Goal: Information Seeking & Learning: Learn about a topic

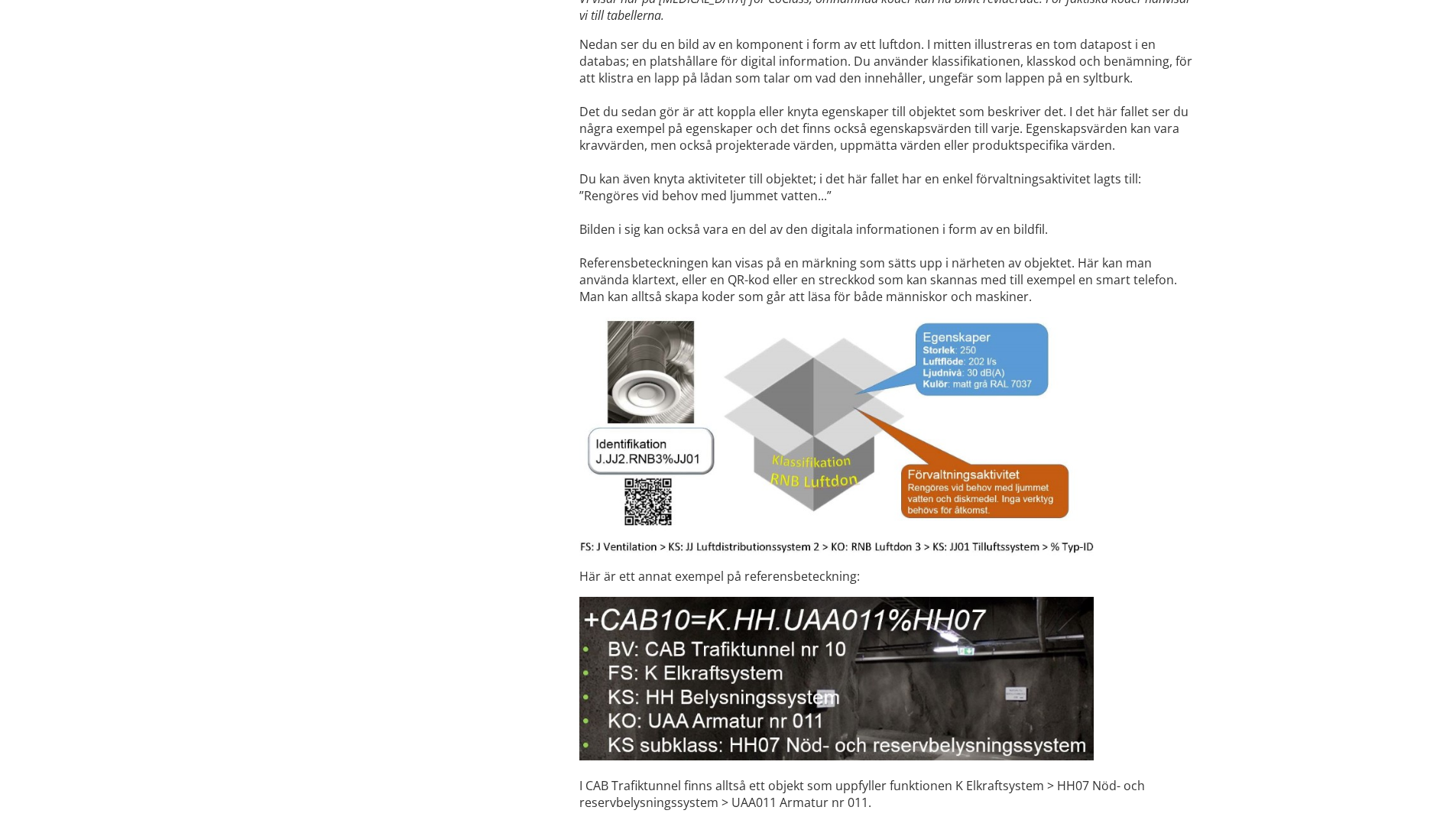
scroll to position [3845, 0]
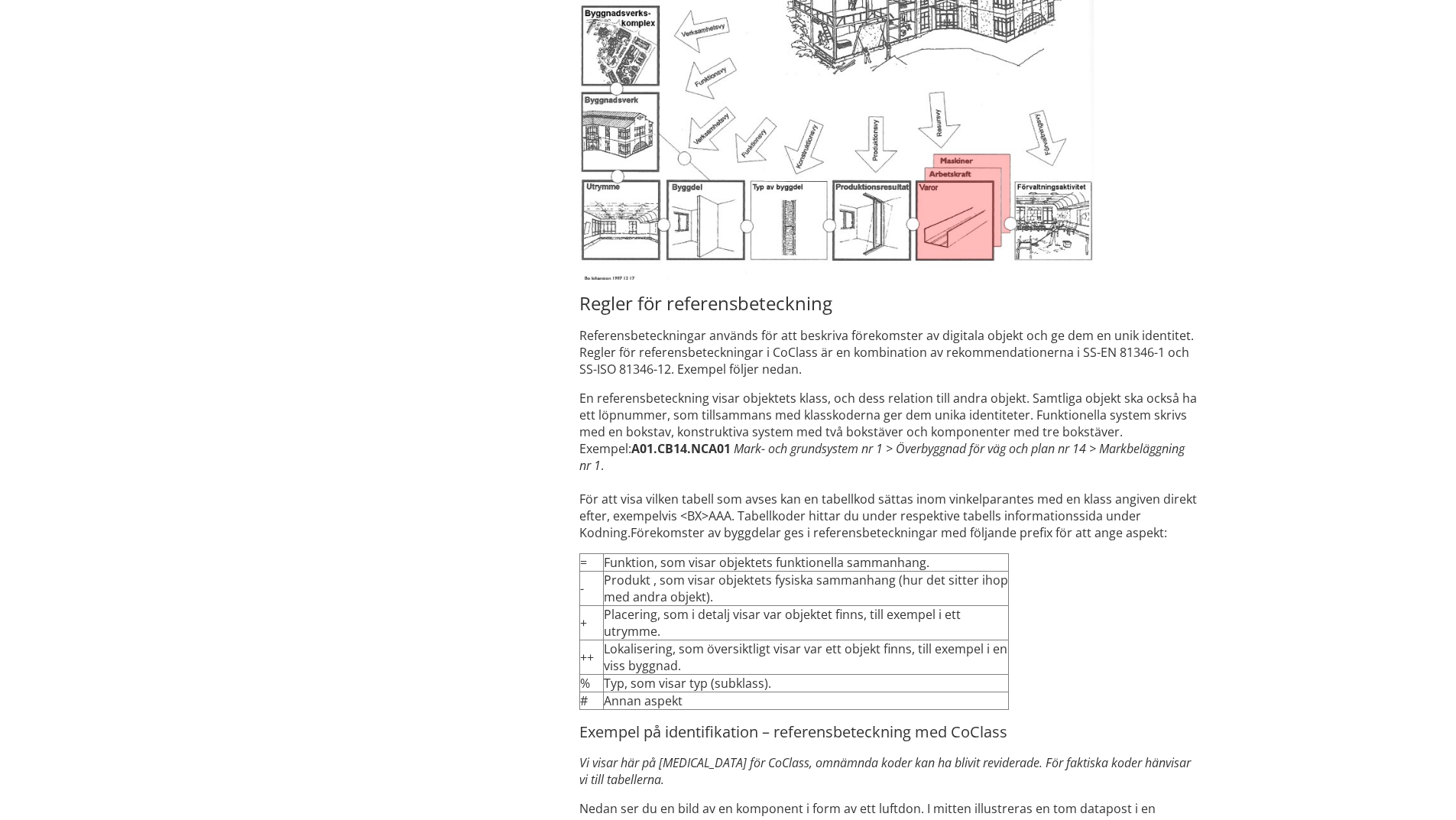
drag, startPoint x: 811, startPoint y: 403, endPoint x: 836, endPoint y: 377, distance: 36.1
click at [790, 554] on td "Funktion, som visar objektets funktionella sammanhang." at bounding box center [806, 563] width 406 height 17
click at [756, 622] on td "Placering, som i detalj visar var objektet finns, till exempel i ett utrymme." at bounding box center [806, 623] width 406 height 34
click at [756, 675] on td "Typ, som visar typ (subklass)." at bounding box center [806, 683] width 406 height 17
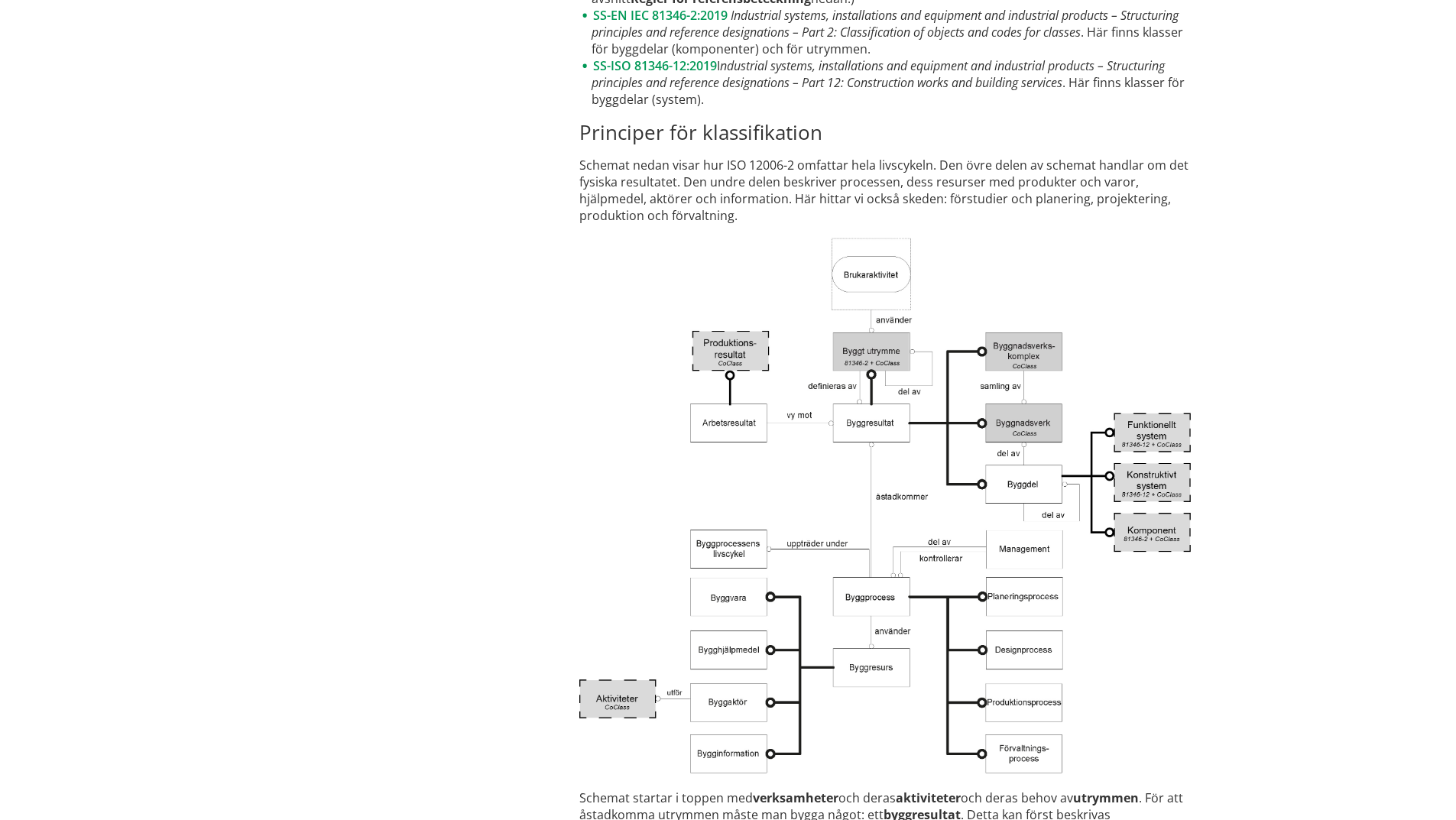
scroll to position [2317, 0]
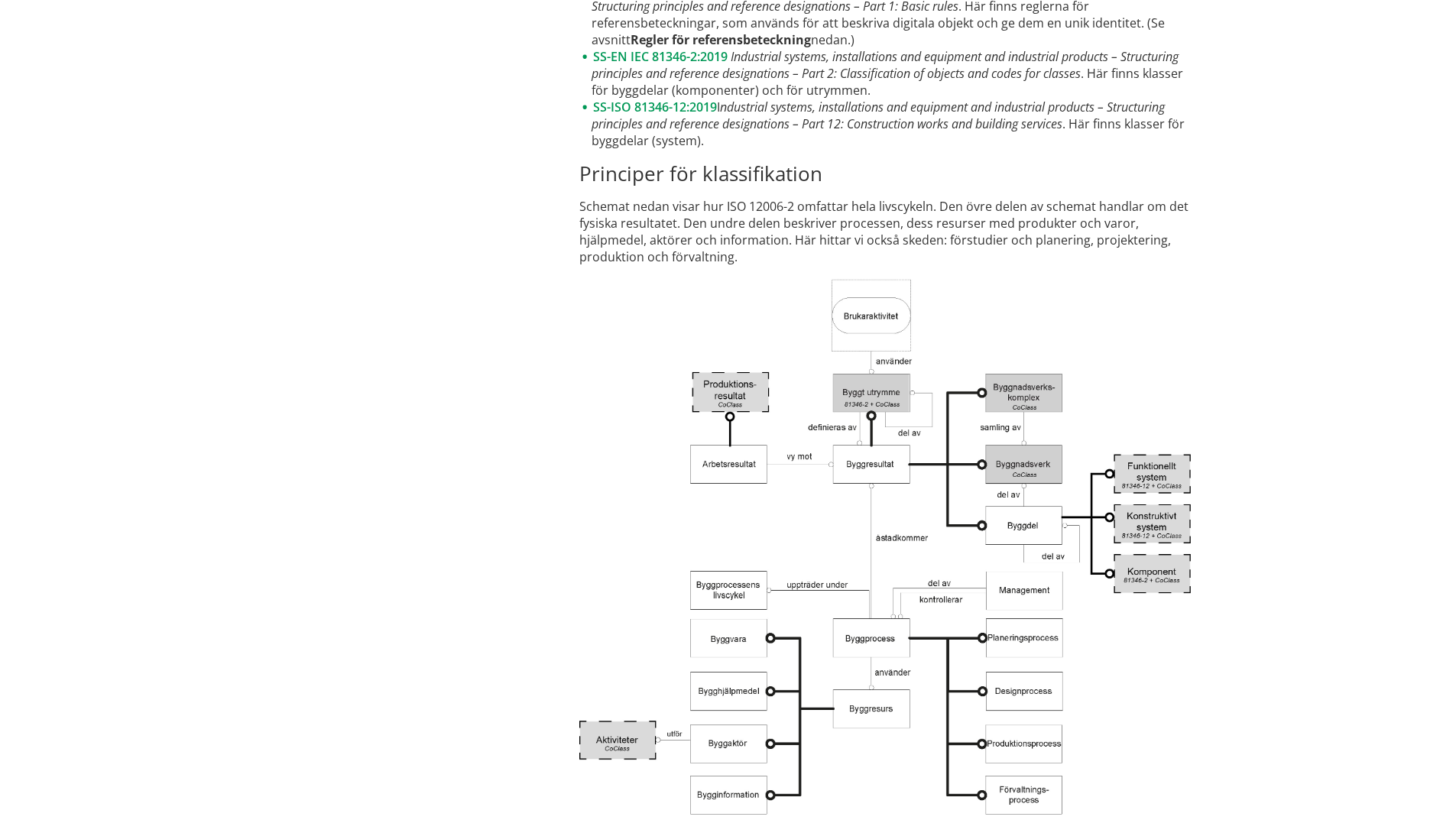
click at [709, 509] on img at bounding box center [885, 547] width 612 height 541
click at [579, 324] on img at bounding box center [885, 547] width 612 height 541
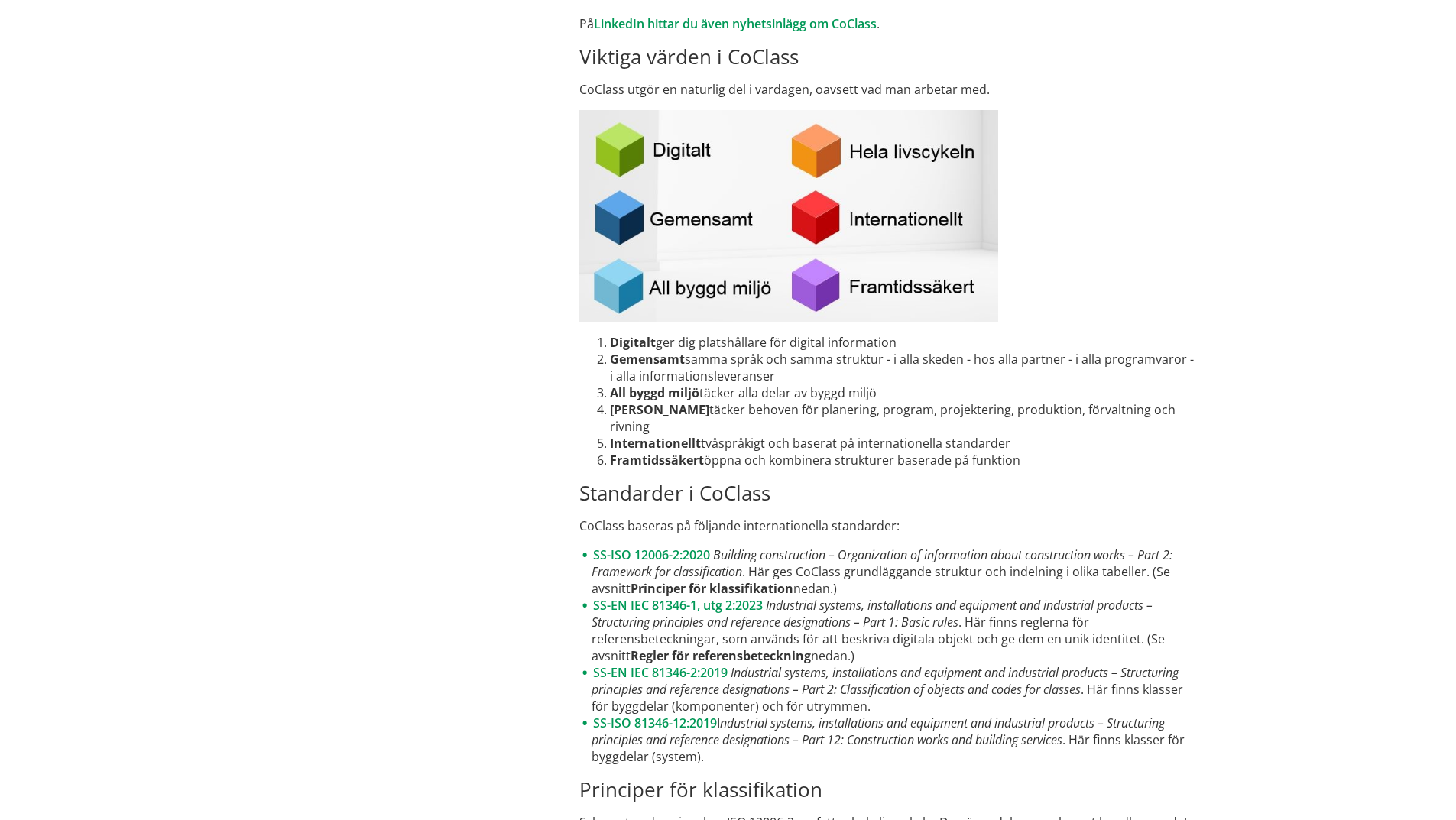
scroll to position [1553, 0]
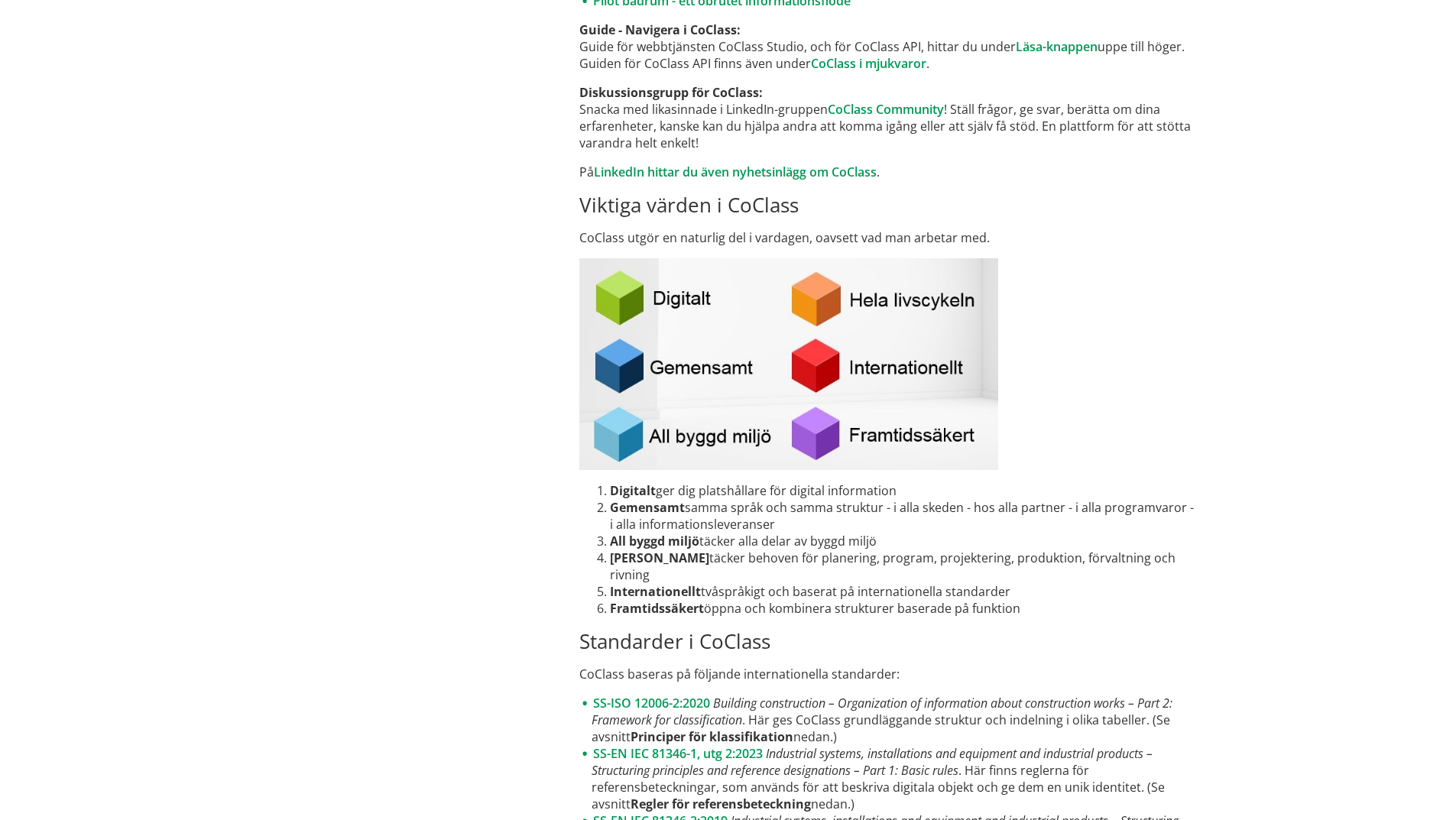
click at [738, 572] on li "Hela livscykeln täcker behoven för planering, program, projektering, produktion…" at bounding box center [904, 566] width 588 height 34
click at [742, 572] on li "Hela livscykeln täcker behoven för planering, program, projektering, produktion…" at bounding box center [904, 566] width 588 height 34
click at [739, 608] on li "Framtidssäkert öppna och kombinera strukturer baserade på funktion" at bounding box center [904, 608] width 588 height 17
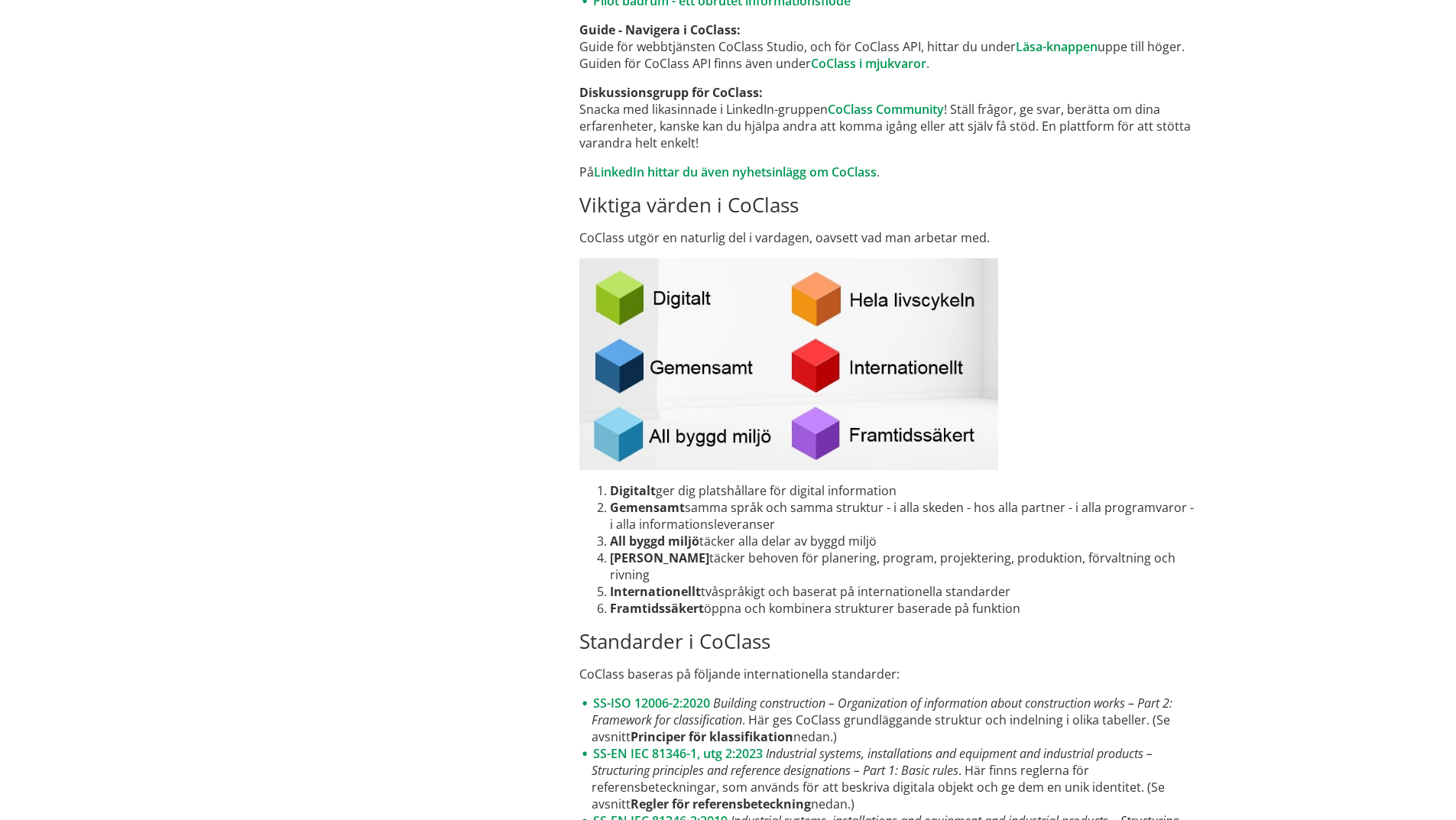
click at [739, 608] on li "Framtidssäkert öppna och kombinera strukturer baserade på funktion" at bounding box center [904, 608] width 588 height 17
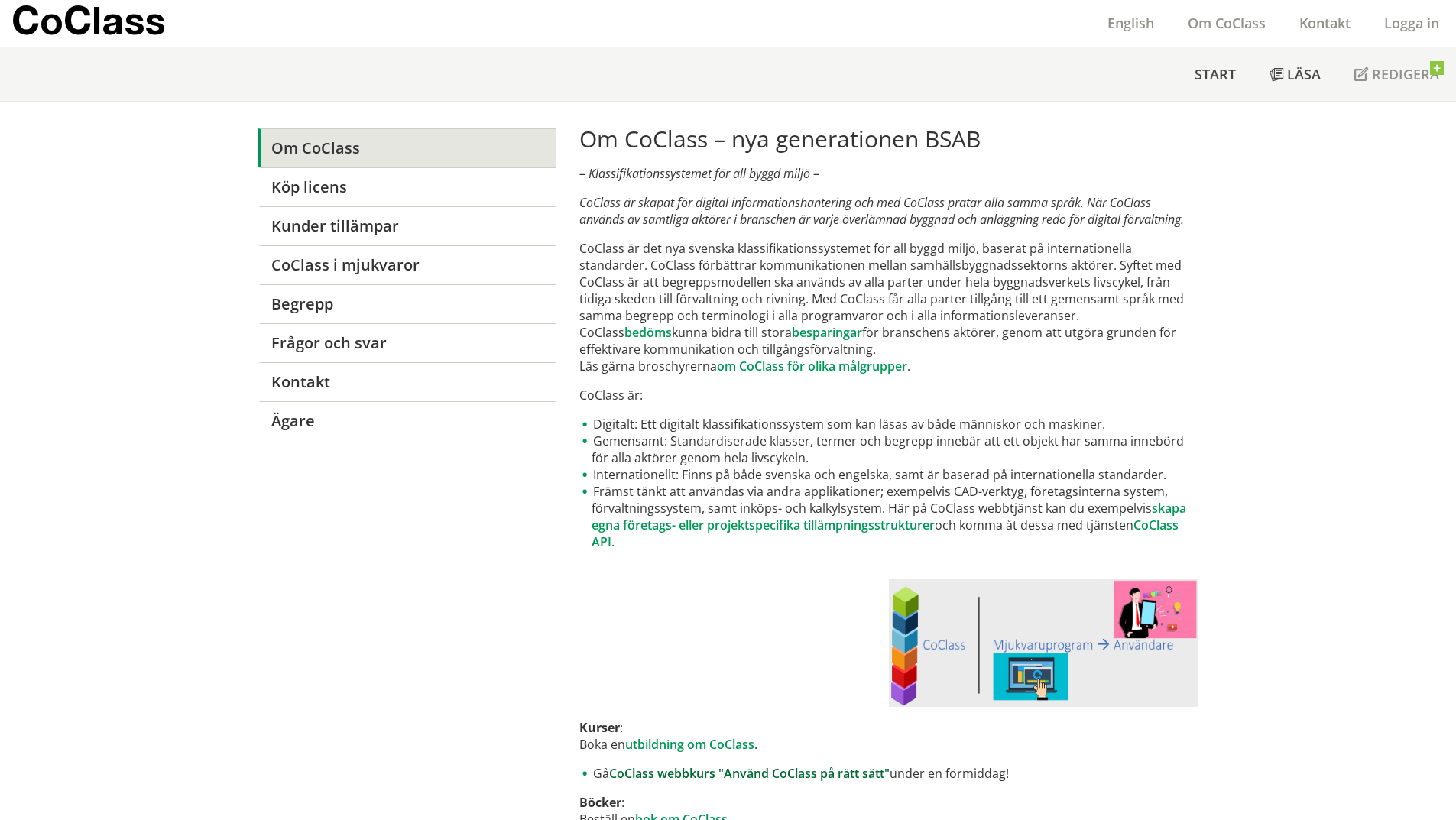
scroll to position [0, 0]
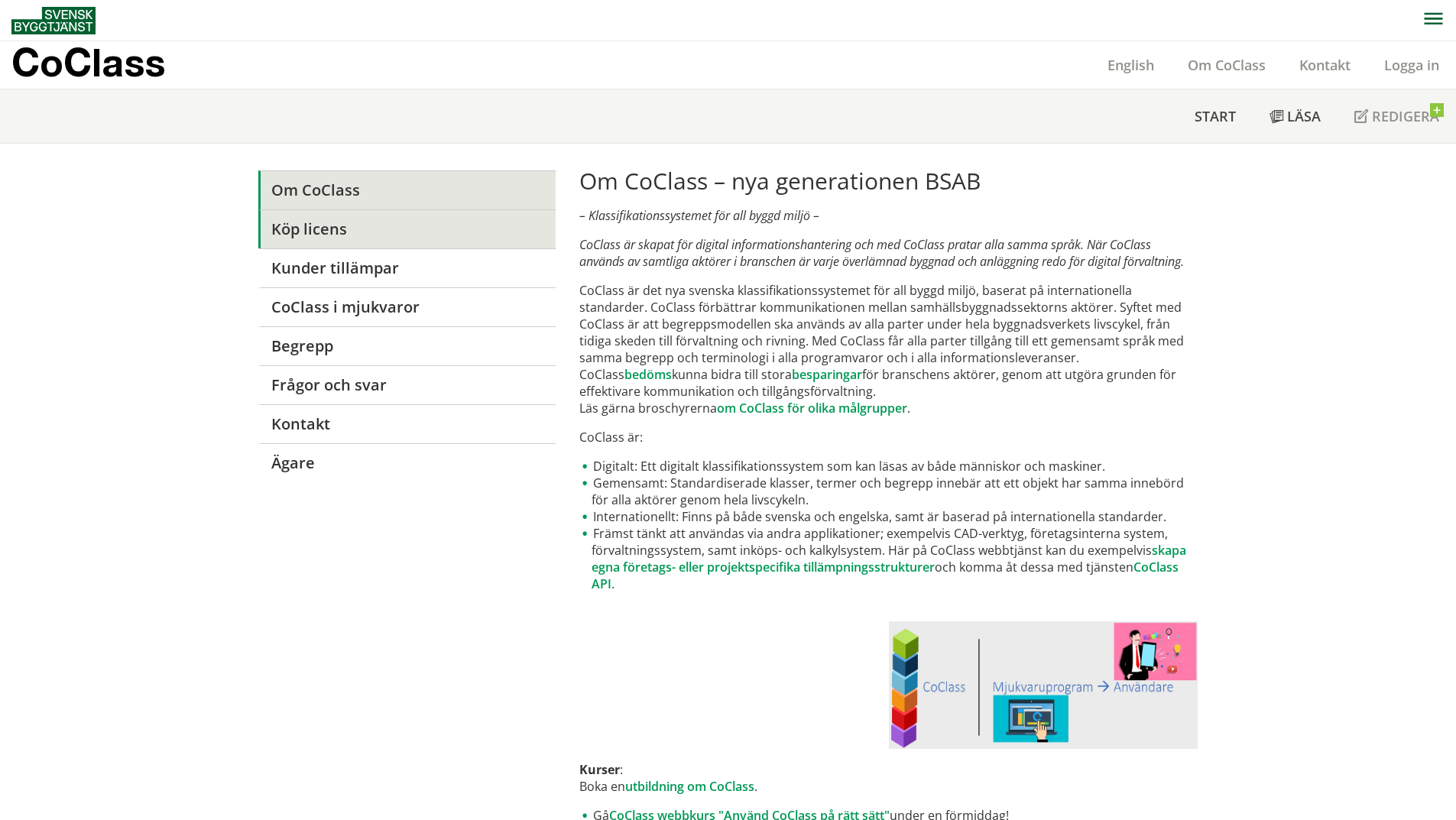
click at [359, 229] on link "Köp licens" at bounding box center [407, 228] width 298 height 39
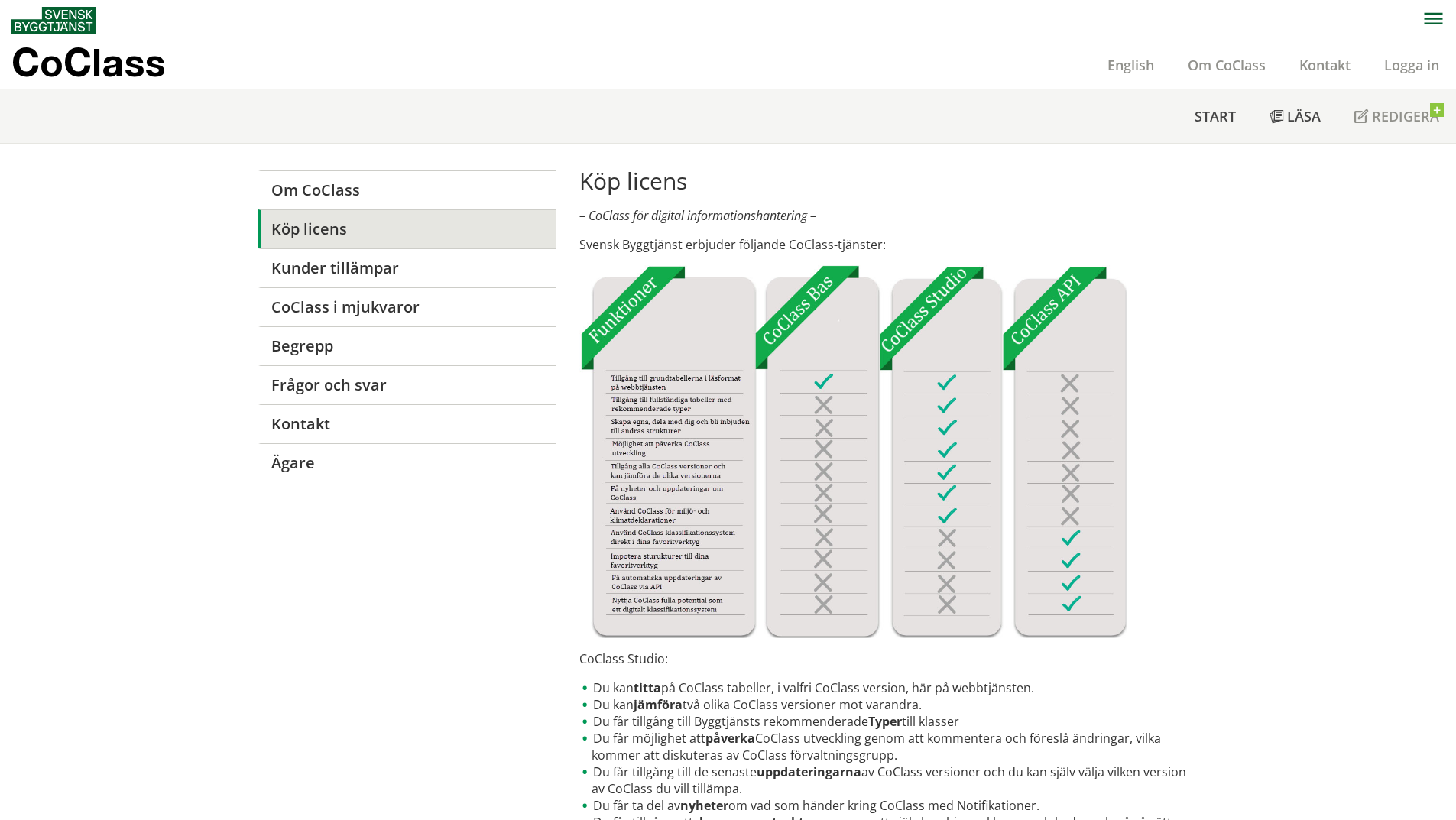
click at [404, 273] on link "Kunder tillämpar" at bounding box center [407, 268] width 298 height 39
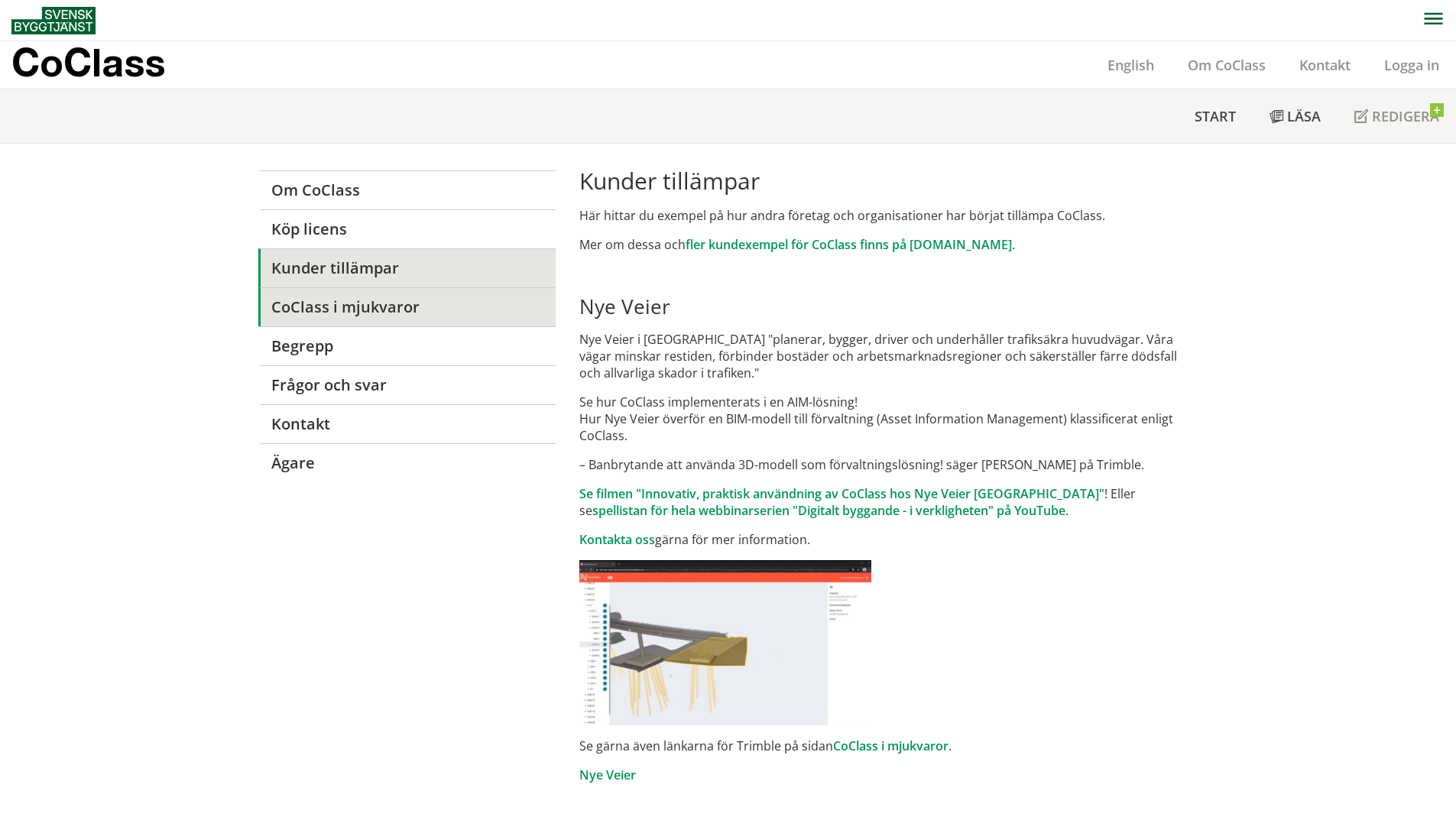
drag, startPoint x: 0, startPoint y: 0, endPoint x: 441, endPoint y: 305, distance: 536.2
click at [441, 305] on link "CoClass i mjukvaror" at bounding box center [407, 306] width 298 height 39
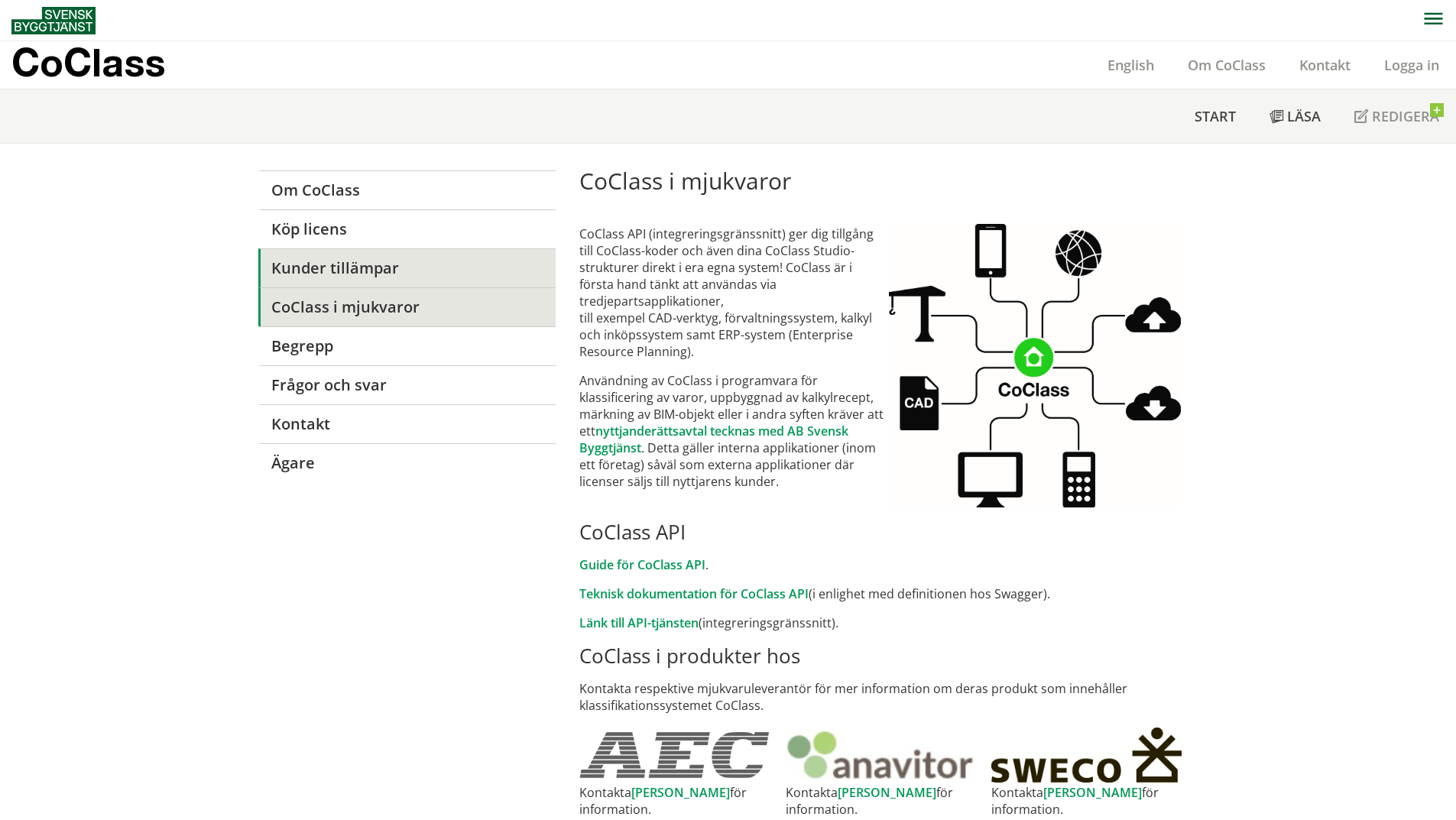
click at [435, 274] on link "Kunder tillämpar" at bounding box center [407, 268] width 298 height 39
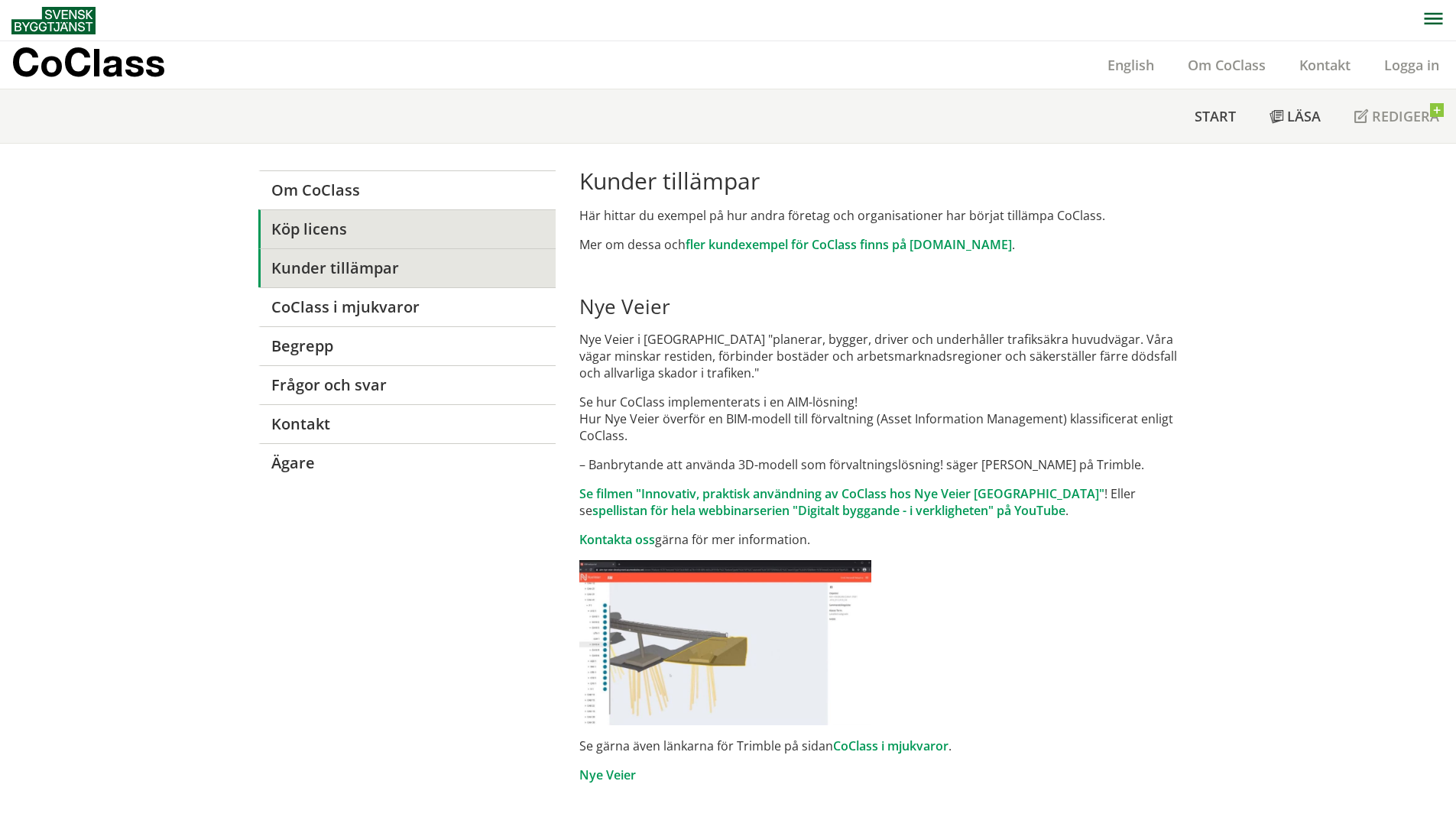
click at [435, 244] on link "Köp licens" at bounding box center [407, 228] width 298 height 39
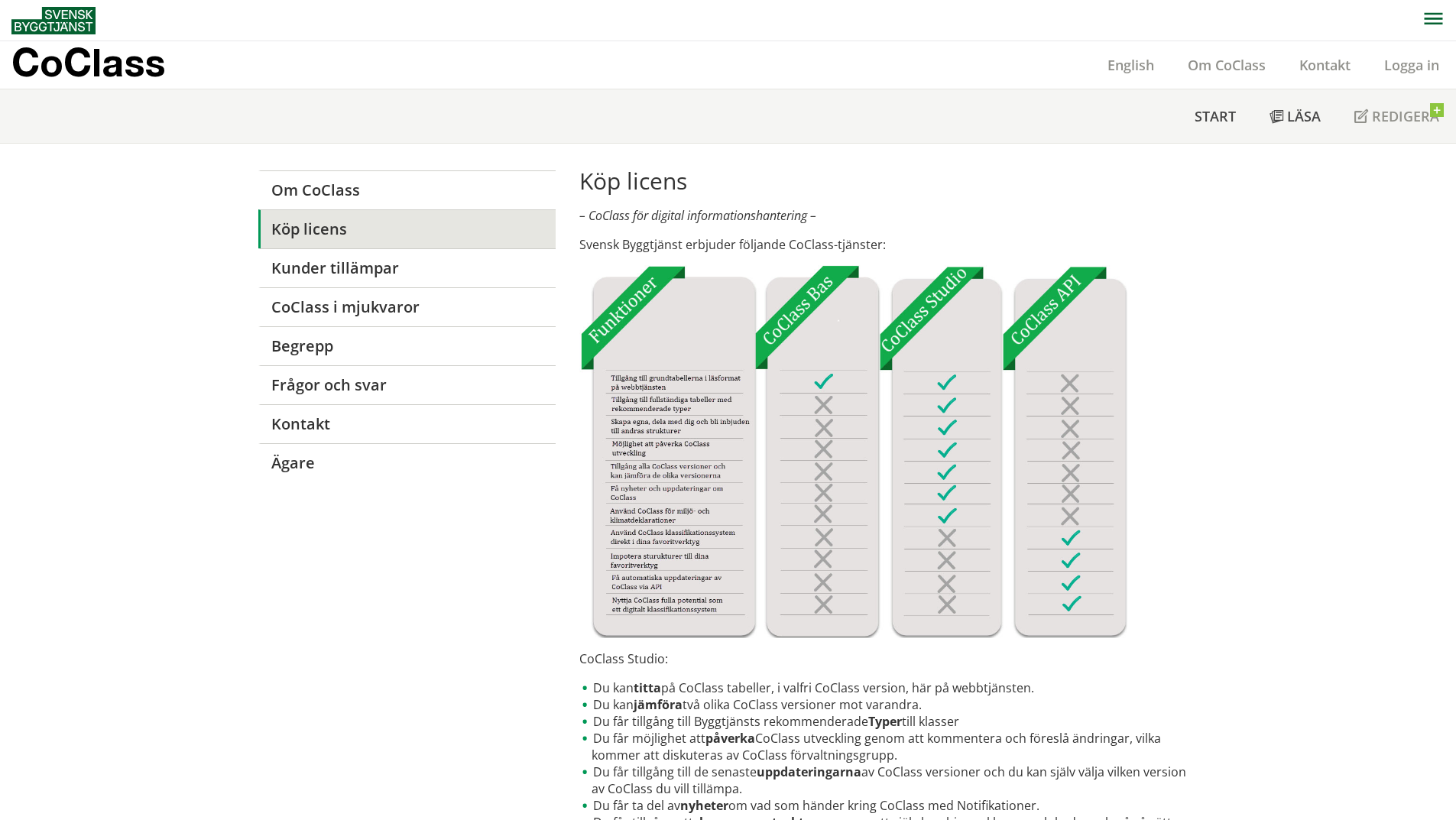
click at [422, 293] on link "CoClass i mjukvaror" at bounding box center [407, 306] width 298 height 39
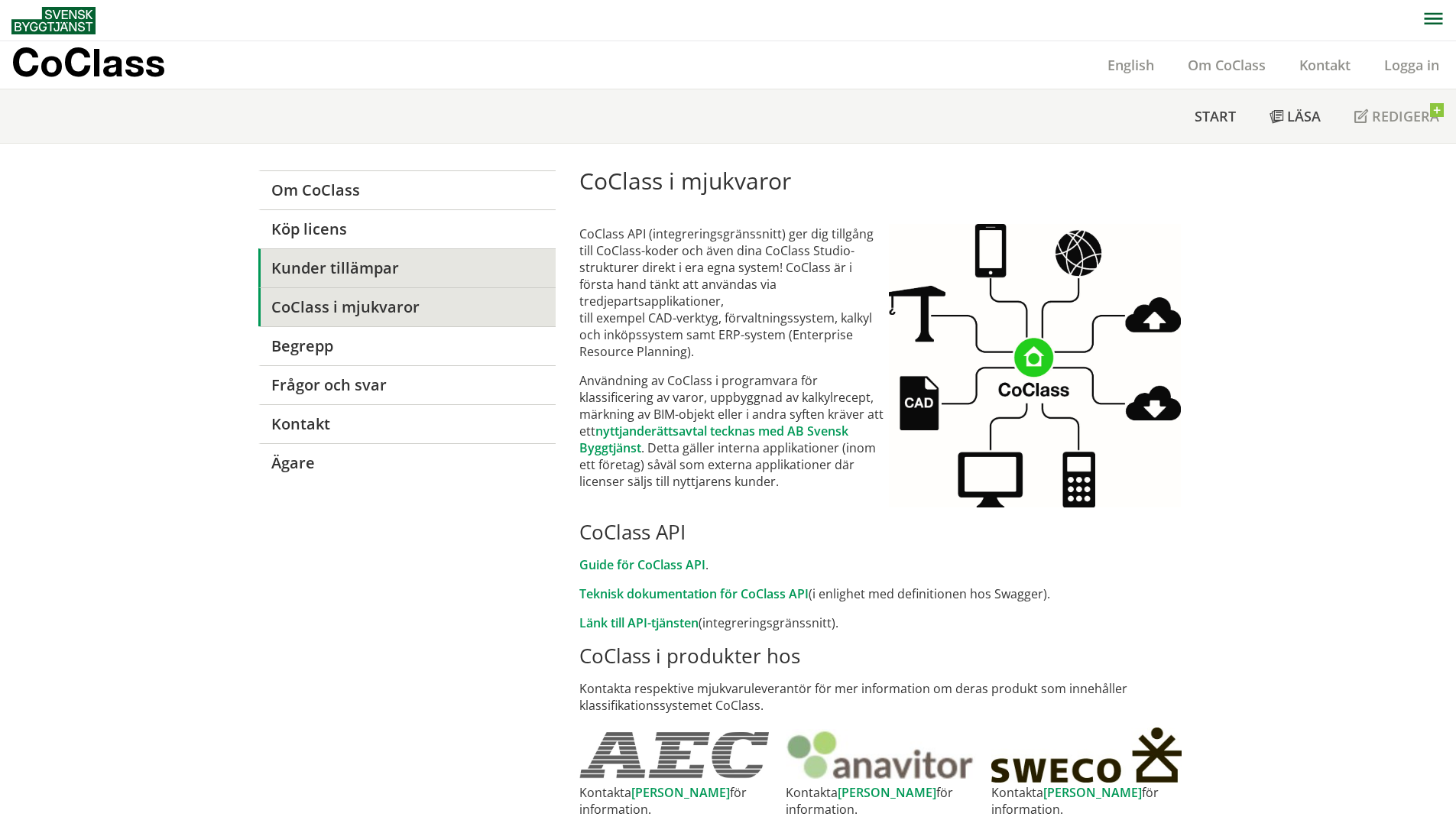
click at [429, 278] on link "Kunder tillämpar" at bounding box center [407, 268] width 298 height 39
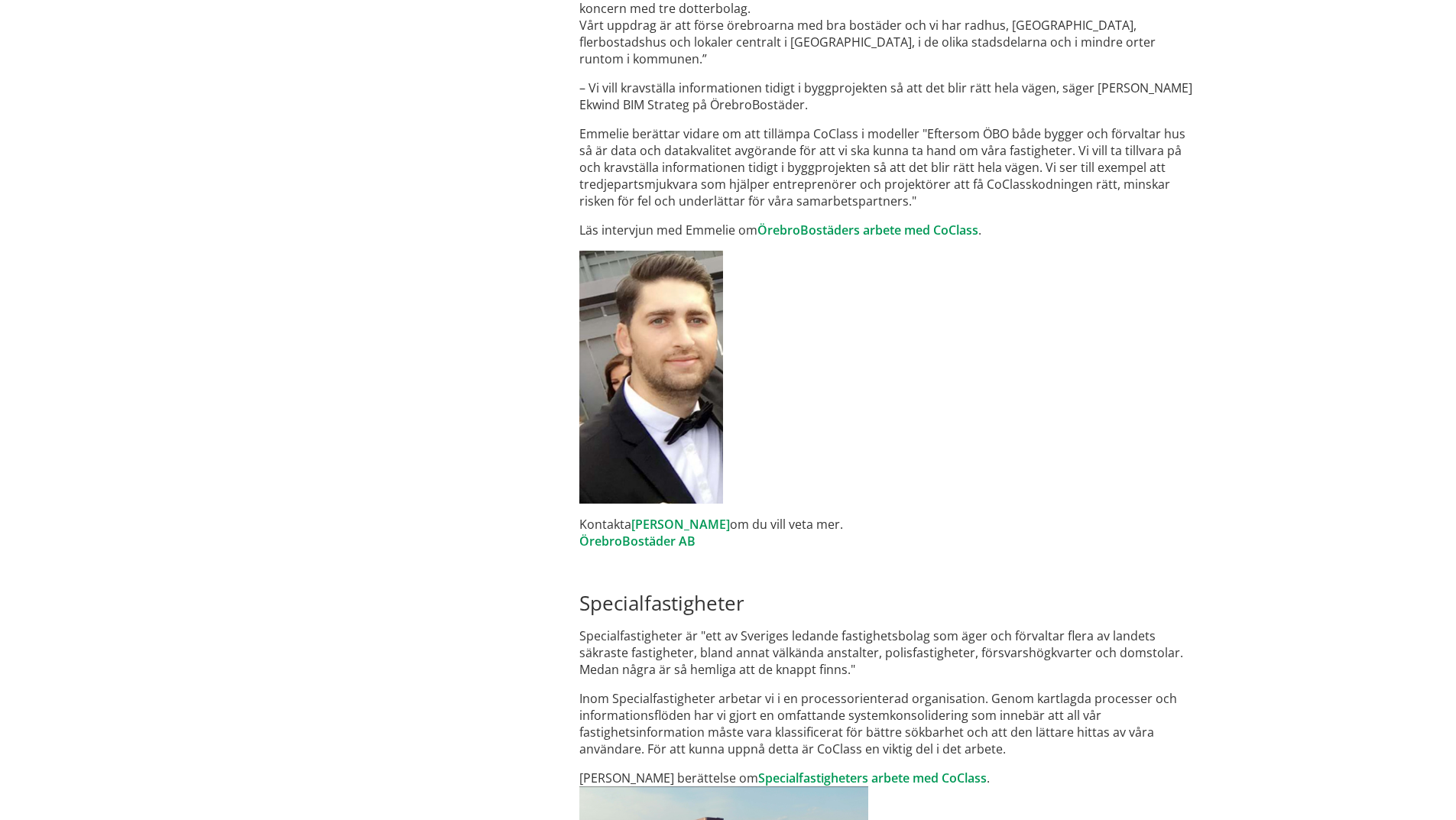
scroll to position [1019, 0]
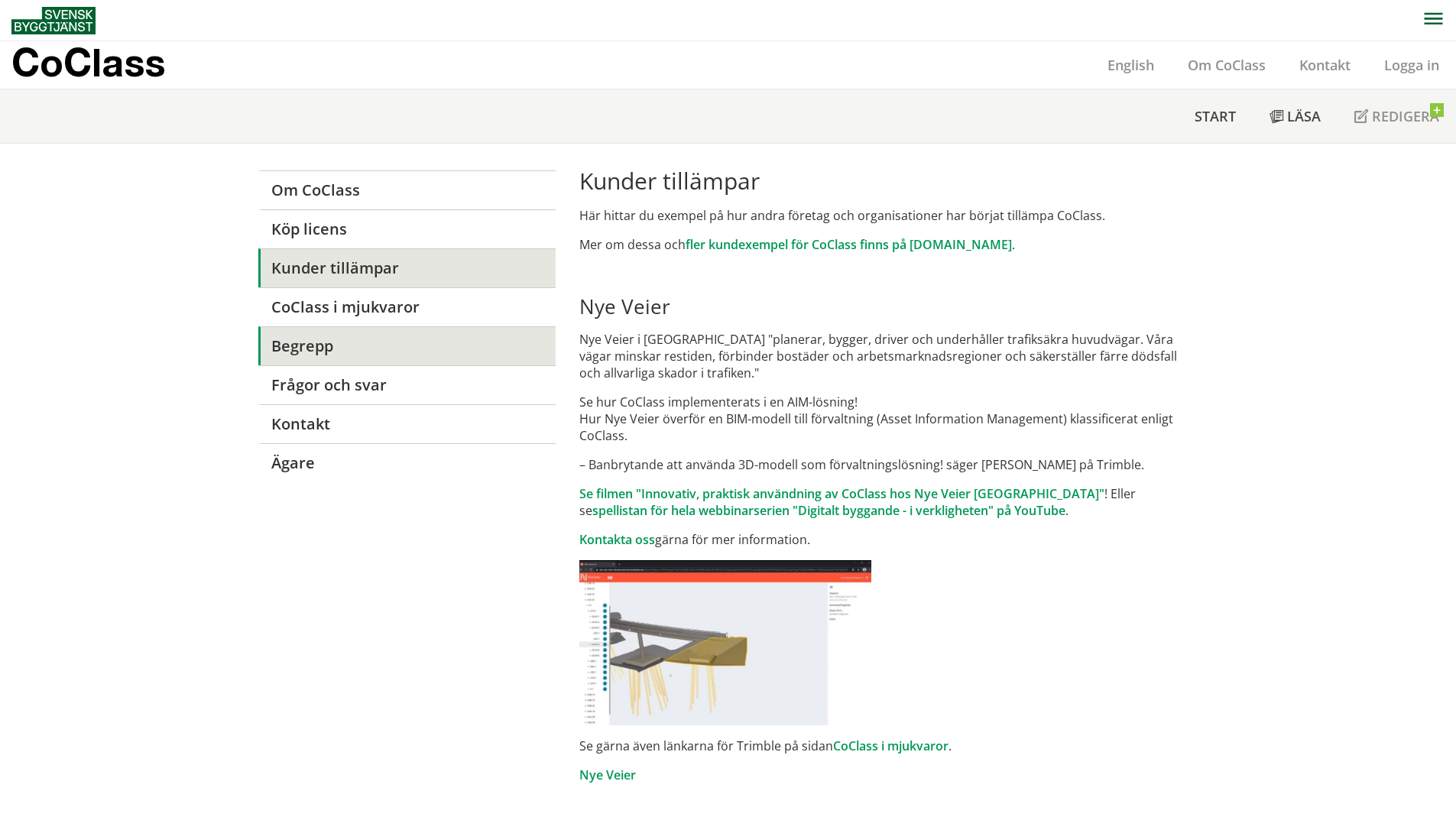
click at [398, 351] on link "Begrepp" at bounding box center [407, 345] width 298 height 39
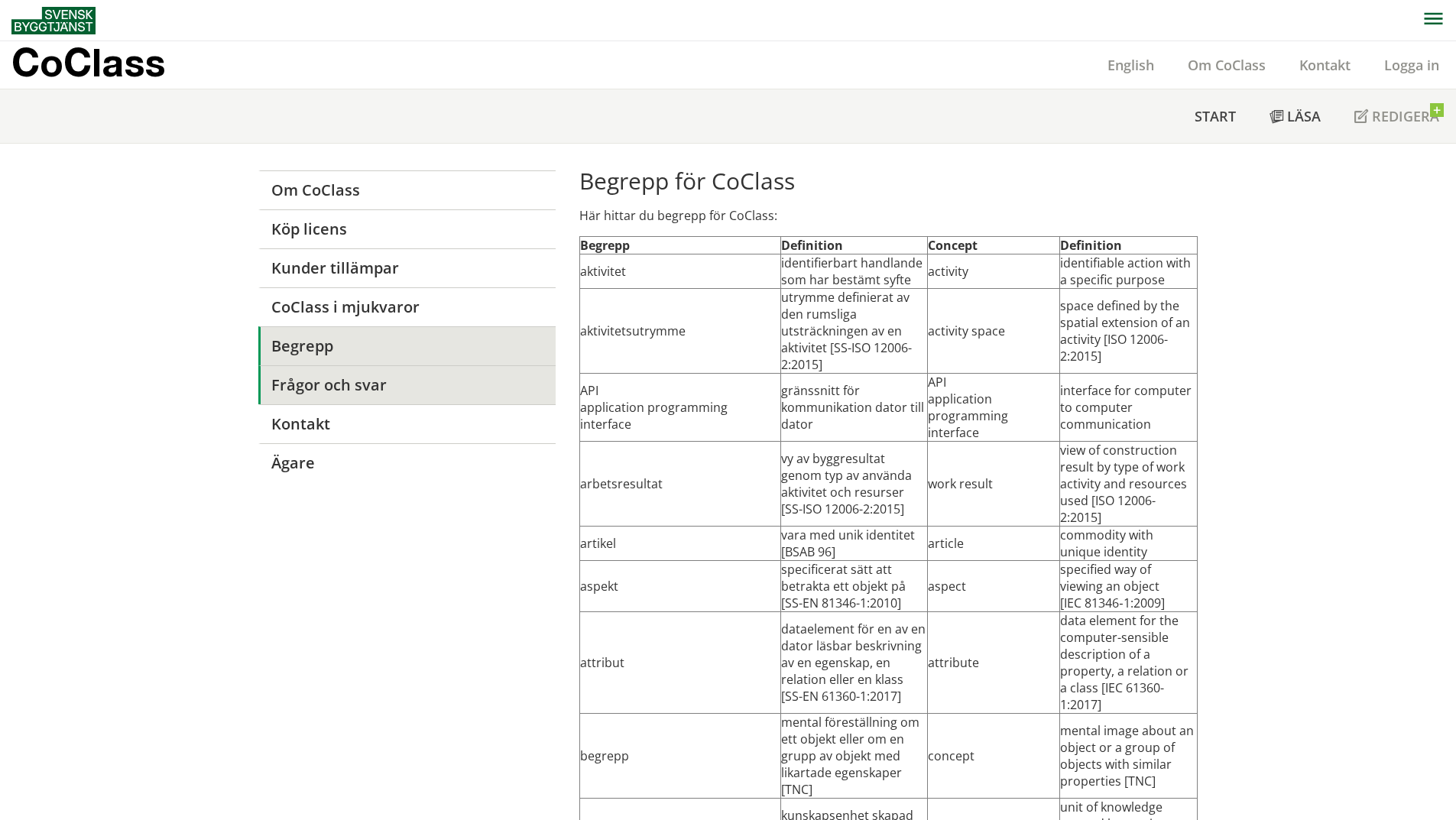
click at [332, 388] on link "Frågor och svar" at bounding box center [407, 385] width 298 height 39
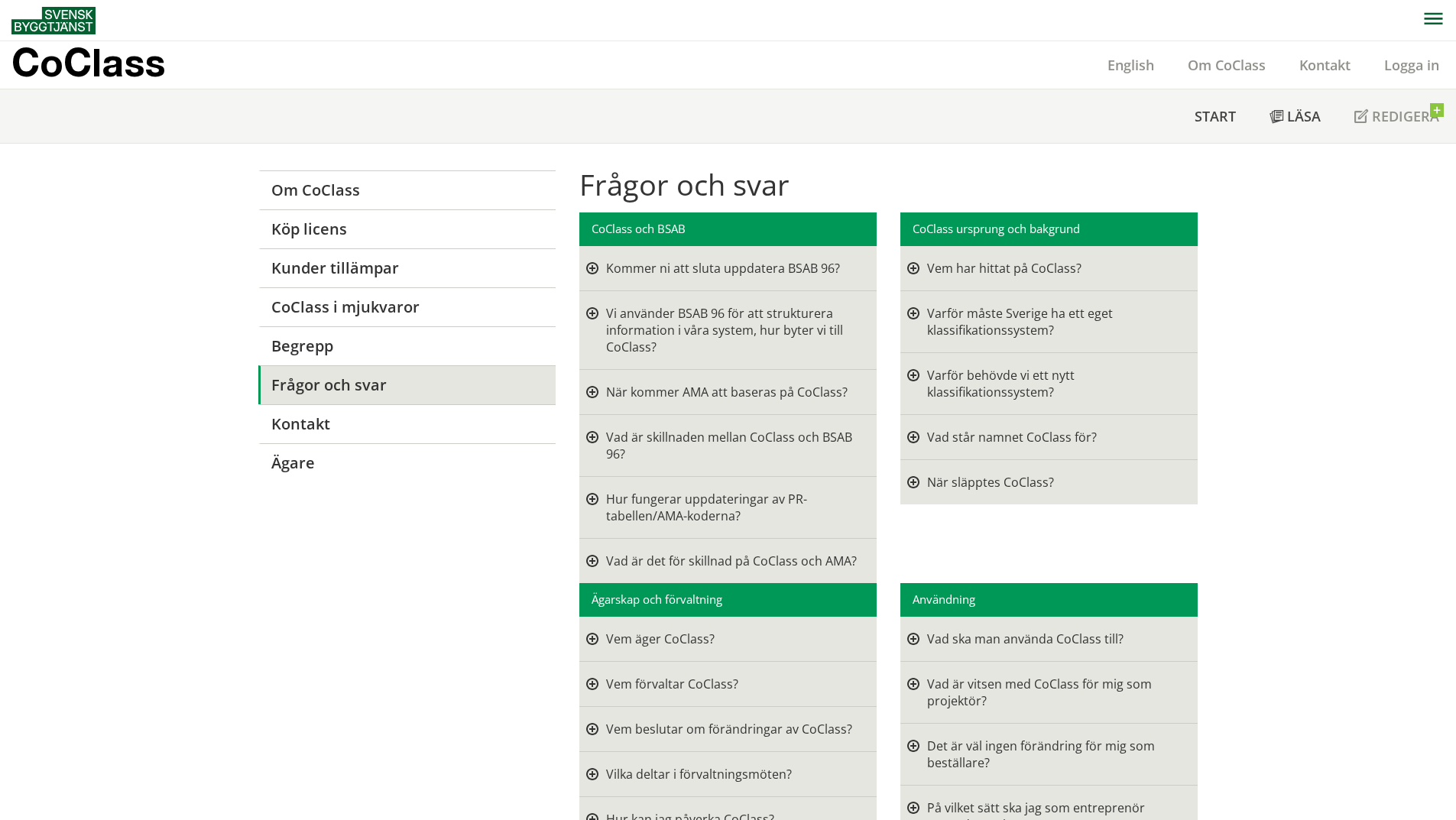
click at [586, 274] on div at bounding box center [592, 268] width 12 height 17
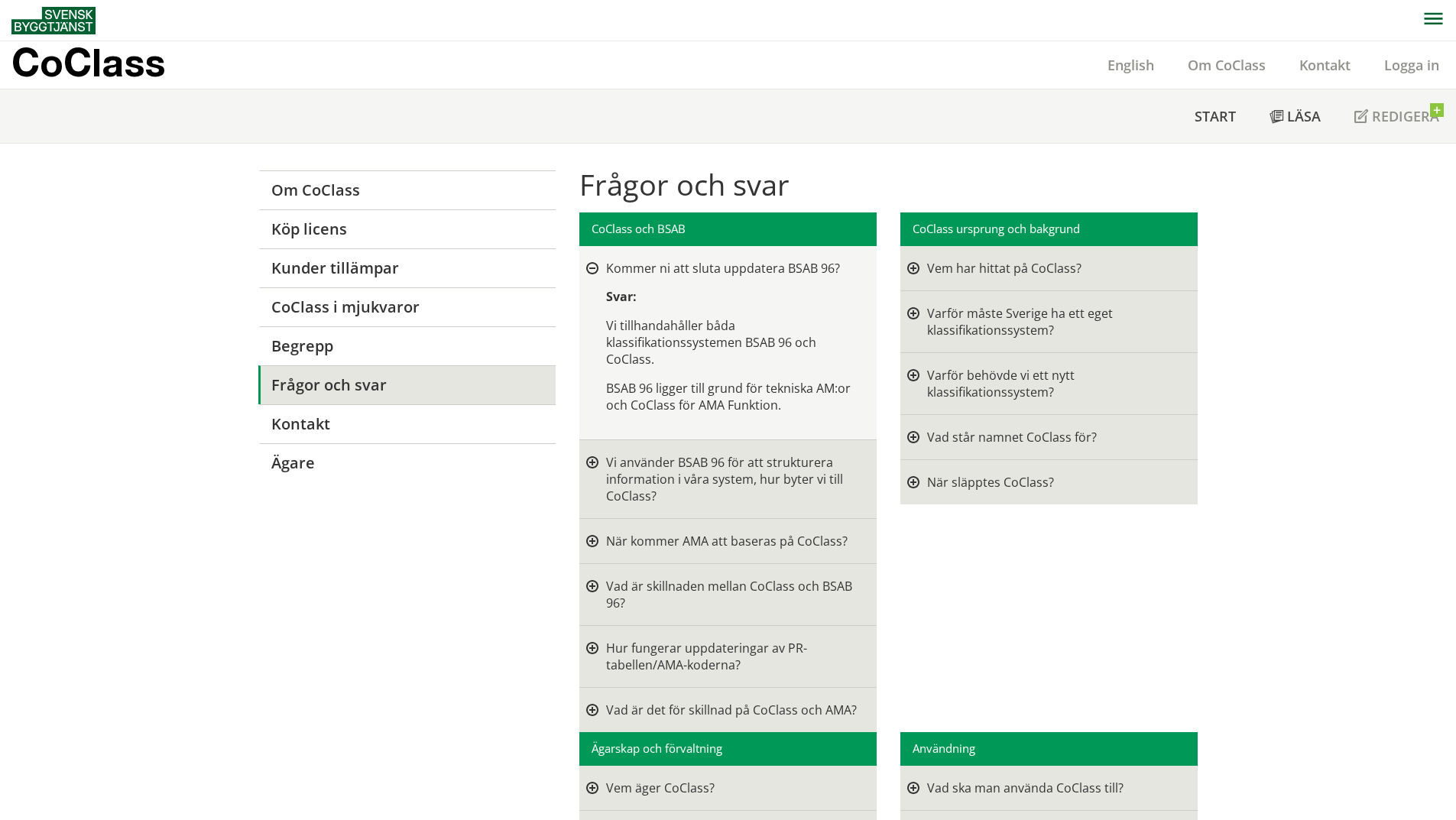
click at [586, 270] on div at bounding box center [592, 269] width 12 height 12
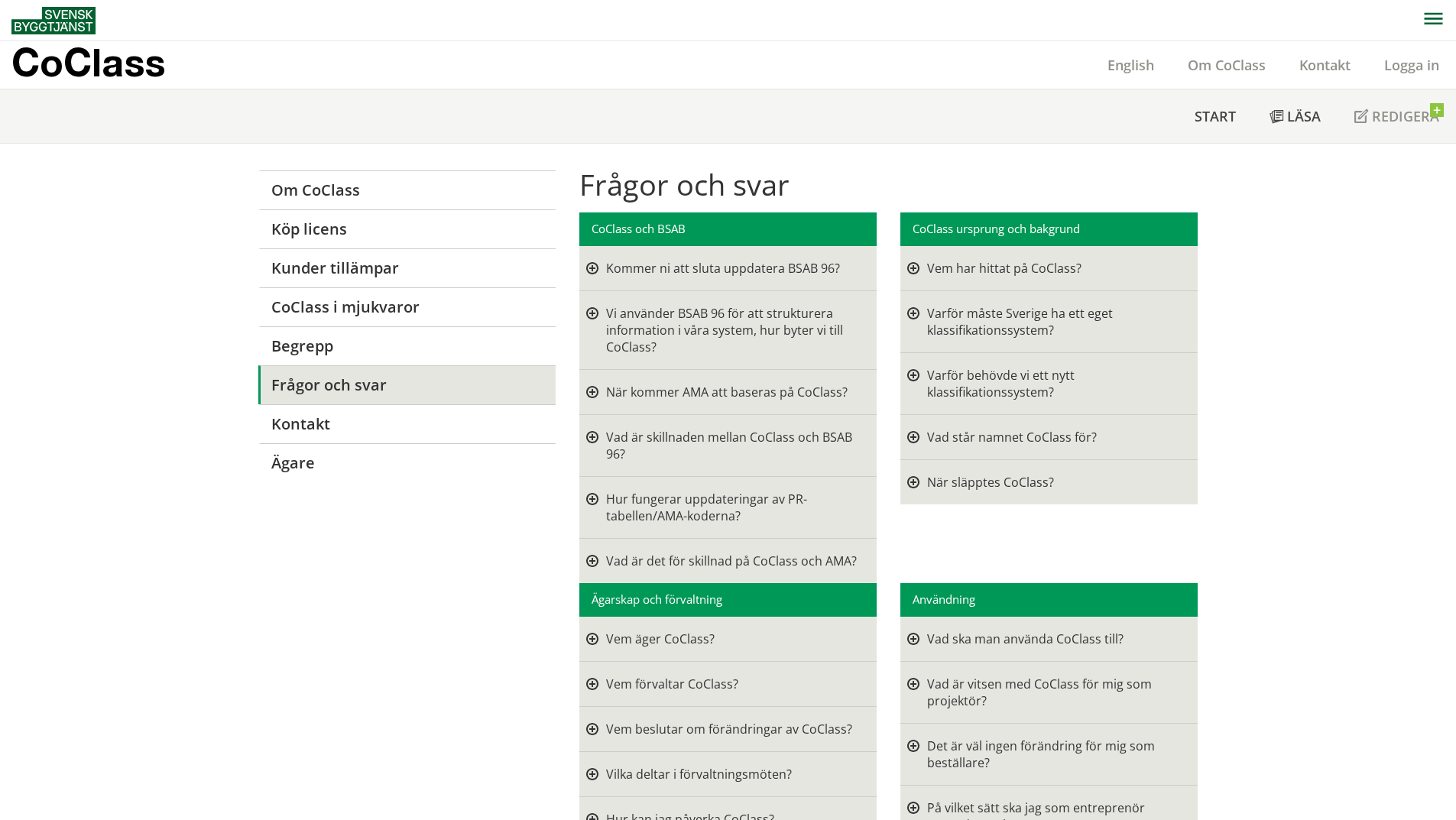
drag, startPoint x: 461, startPoint y: 444, endPoint x: 464, endPoint y: 430, distance: 14.3
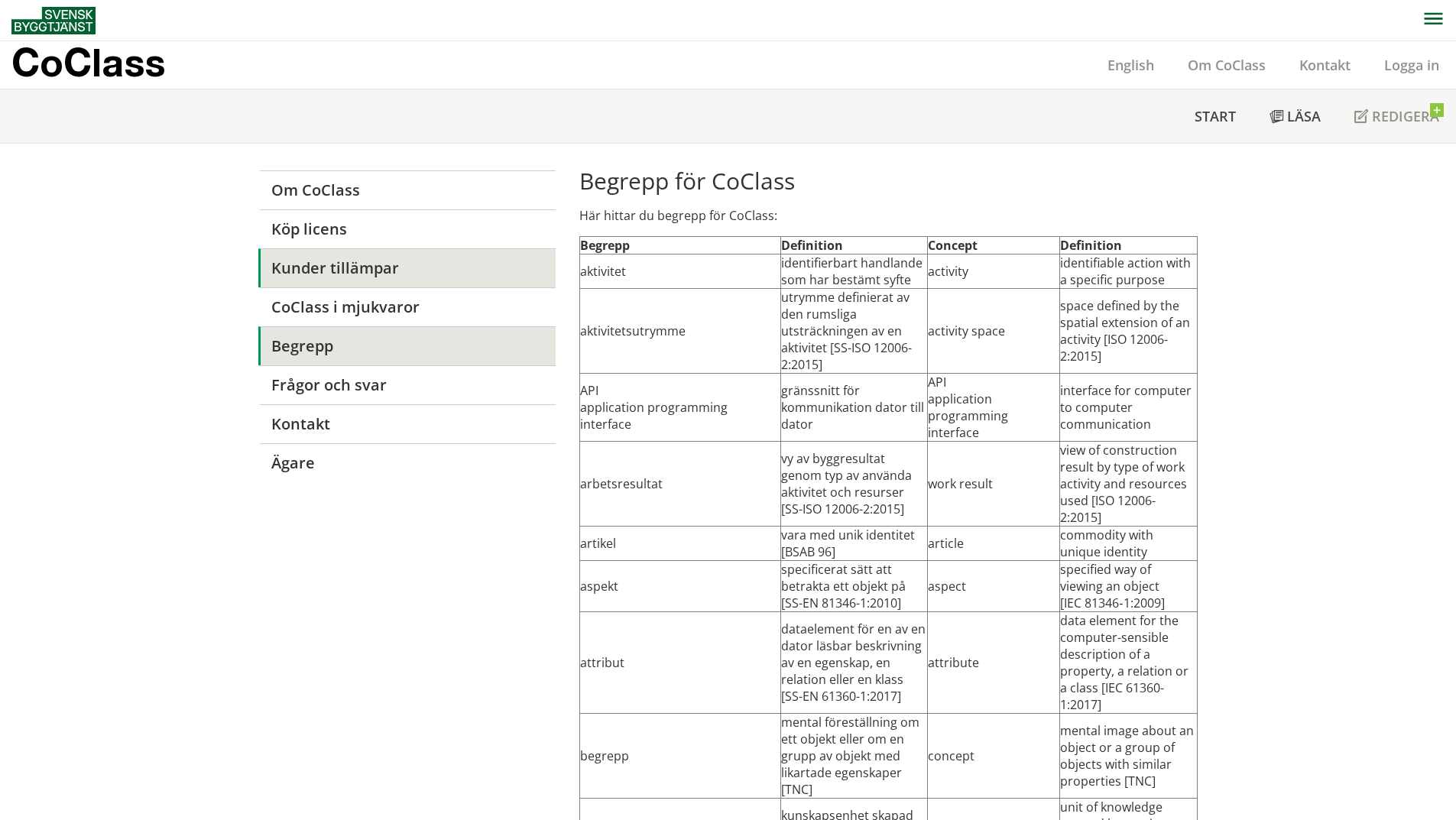
click at [403, 262] on link "Kunder tillämpar" at bounding box center [407, 268] width 298 height 39
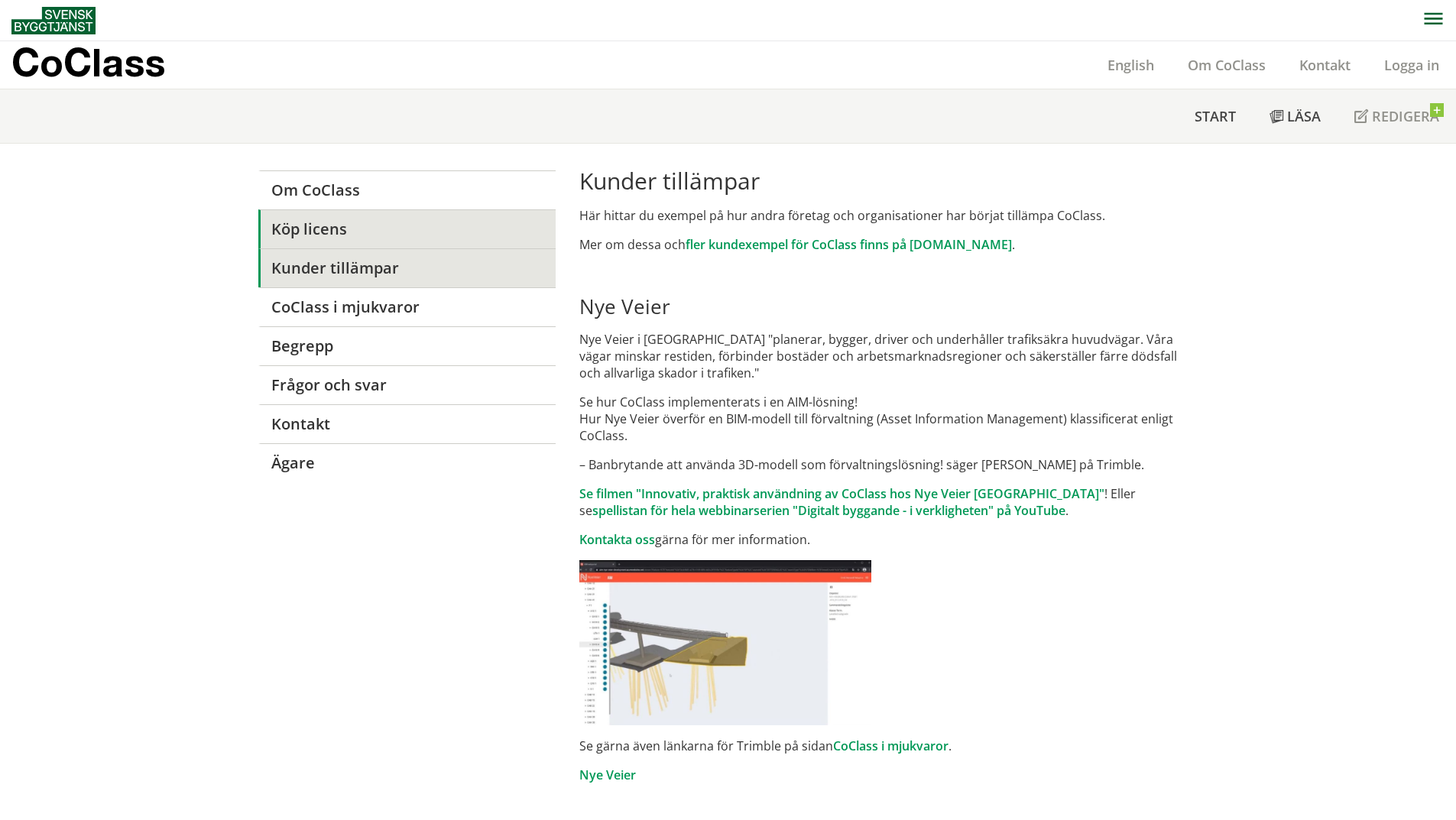
click at [403, 222] on link "Köp licens" at bounding box center [407, 228] width 298 height 39
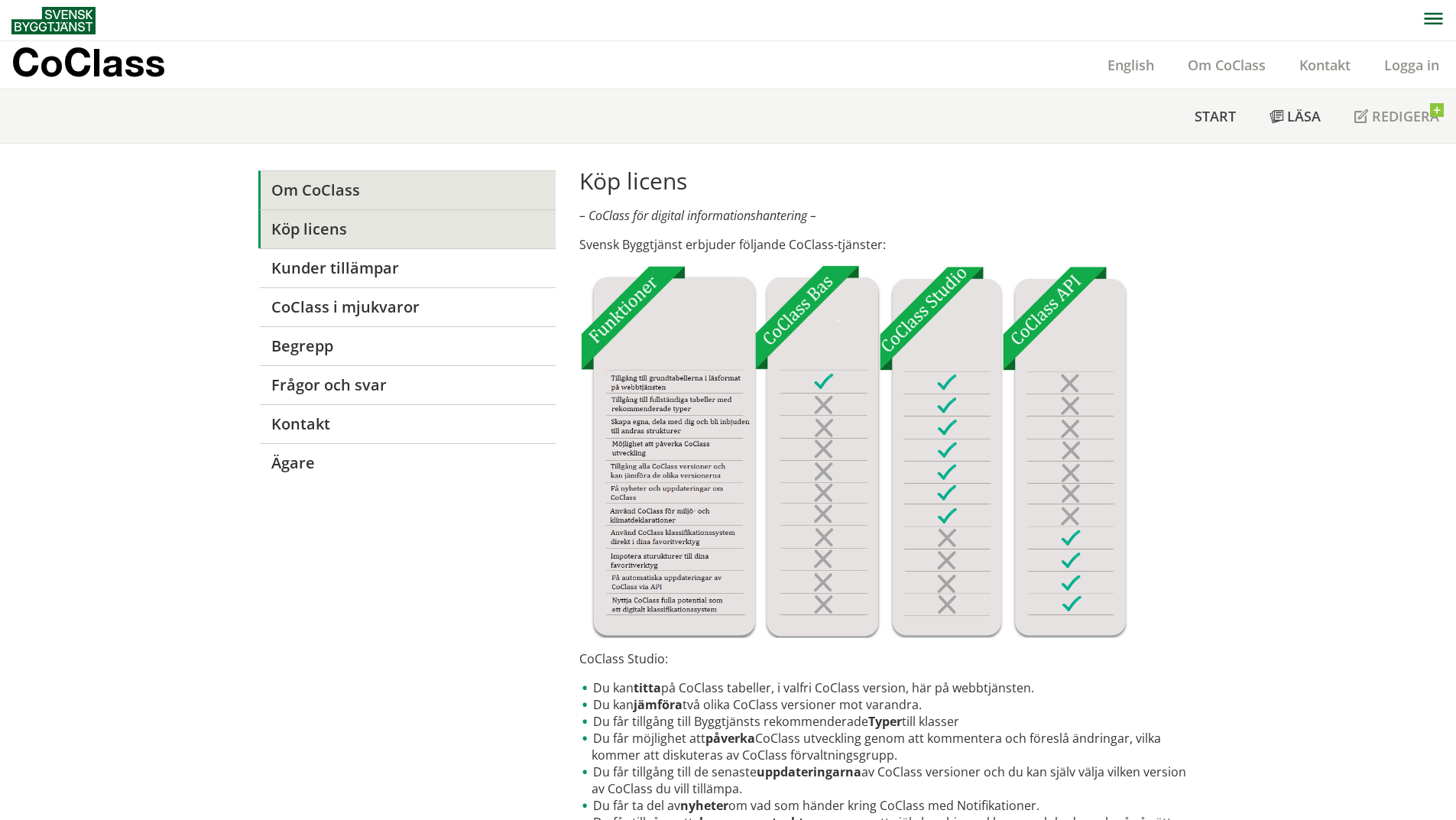
click at [406, 193] on link "Om CoClass" at bounding box center [407, 189] width 298 height 39
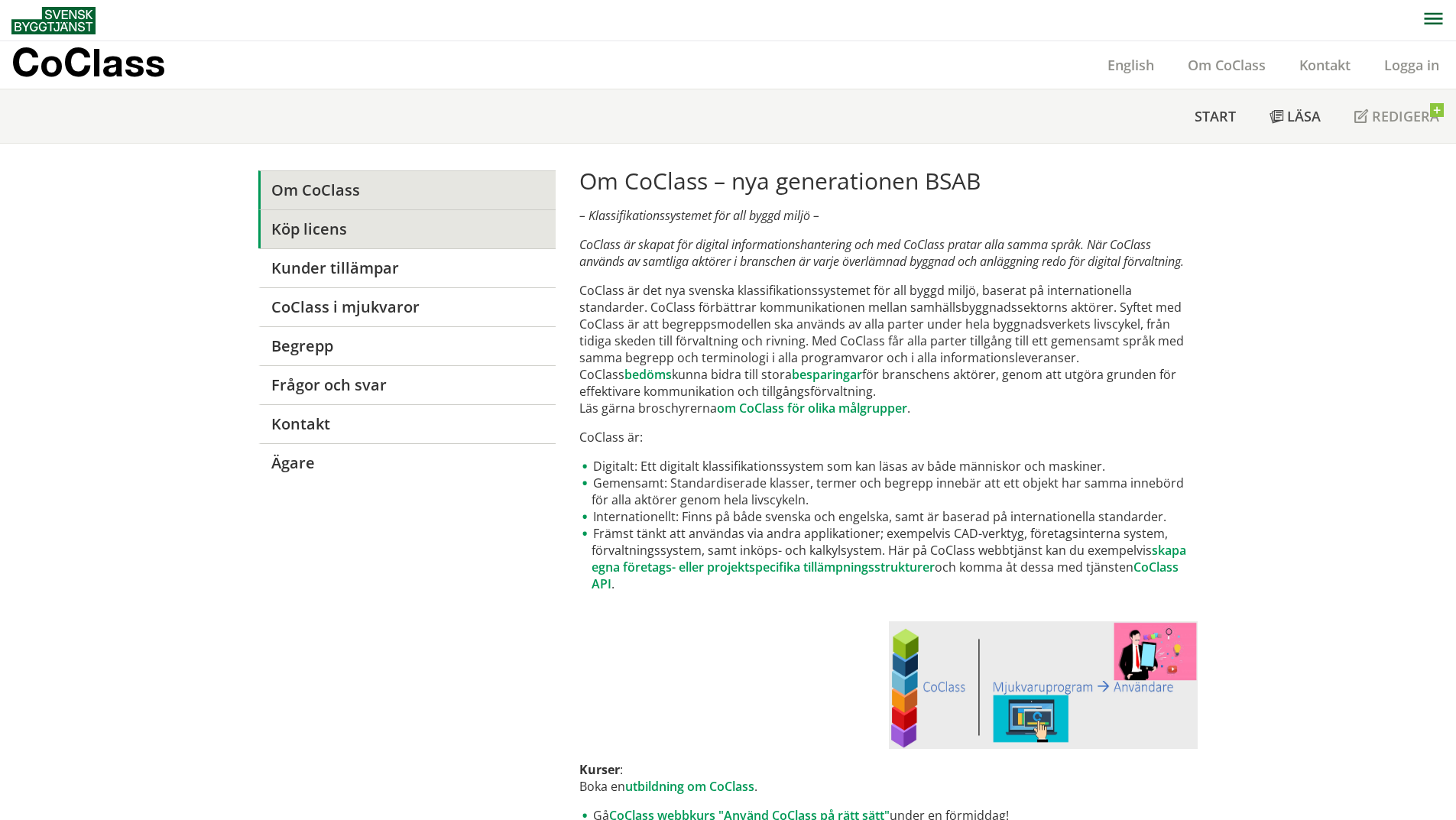
click at [318, 217] on link "Köp licens" at bounding box center [407, 228] width 298 height 39
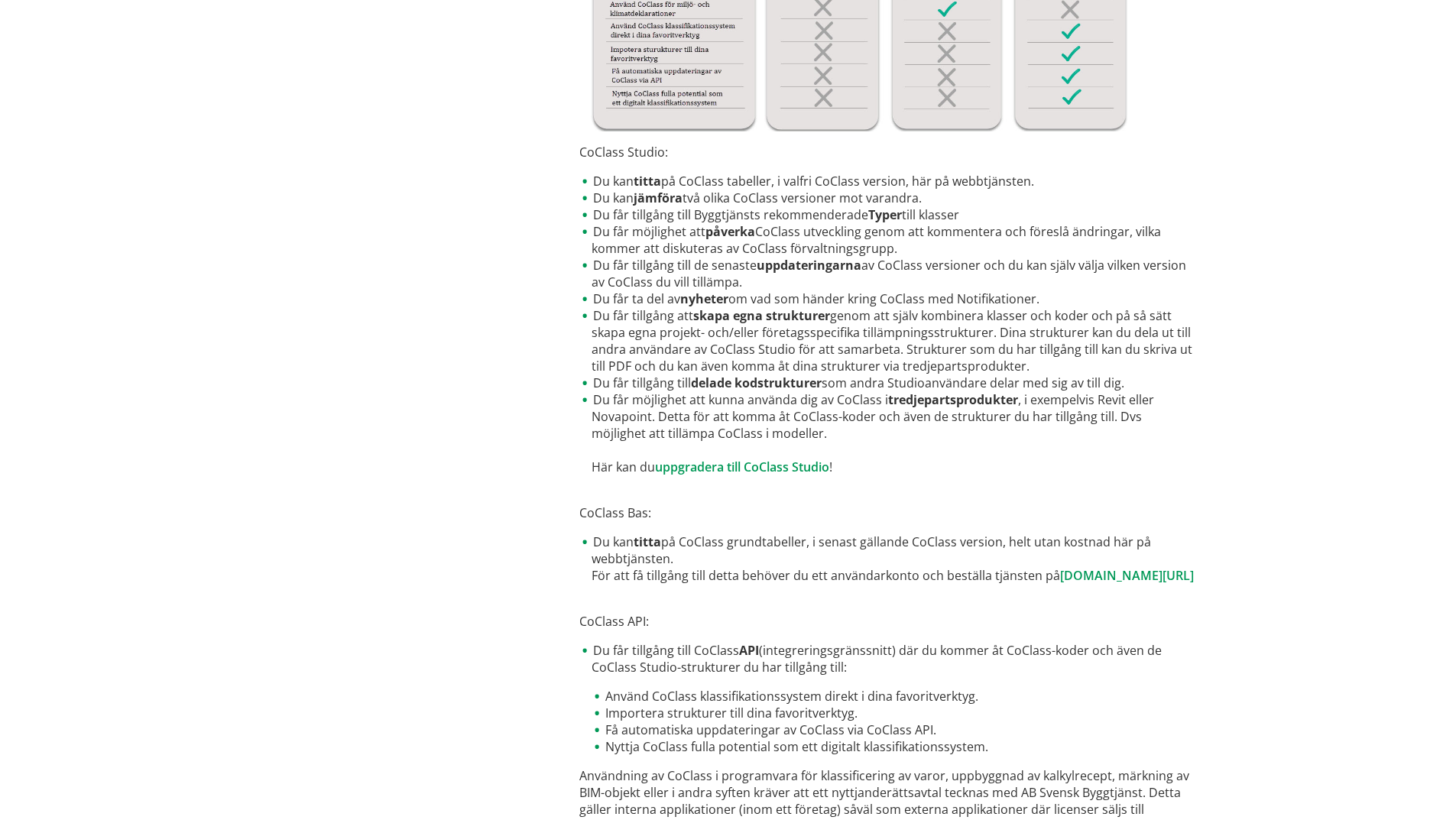
scroll to position [509, 0]
click at [598, 509] on p "CoClass Bas:" at bounding box center [888, 501] width 619 height 34
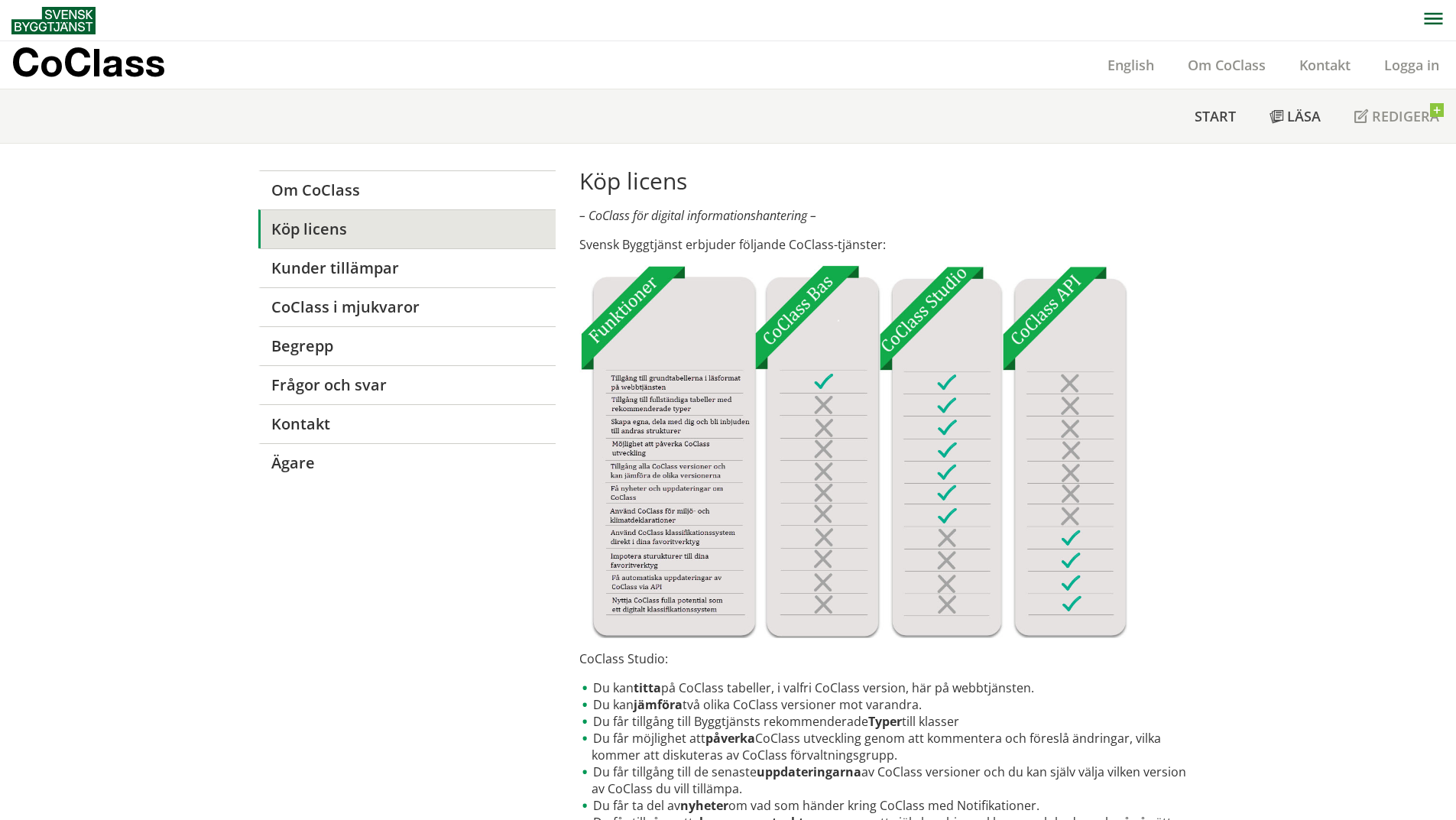
click at [627, 652] on p "CoClass Studio:" at bounding box center [888, 659] width 619 height 17
click at [622, 662] on p "CoClass Studio:" at bounding box center [888, 659] width 619 height 17
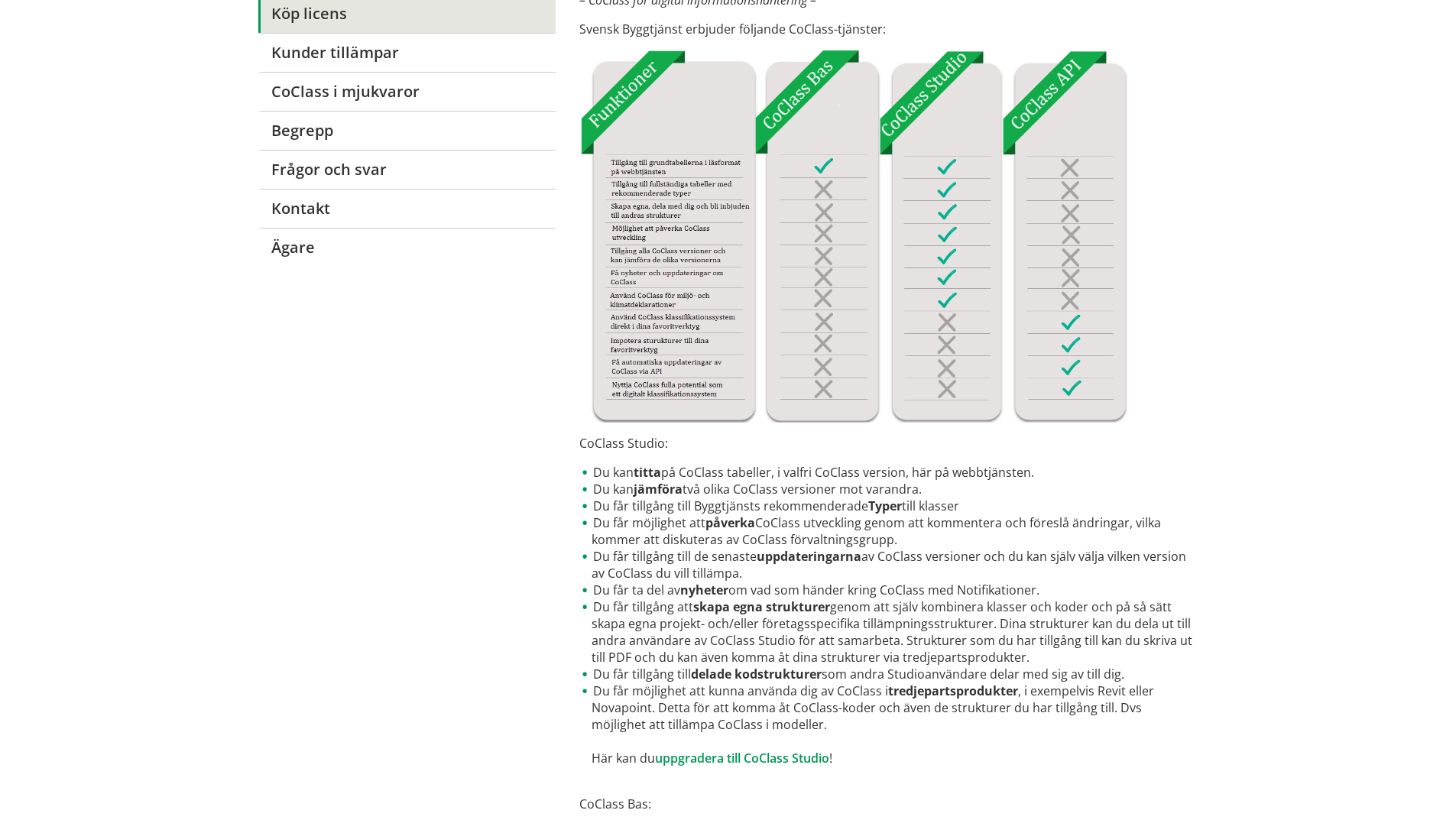
scroll to position [255, 0]
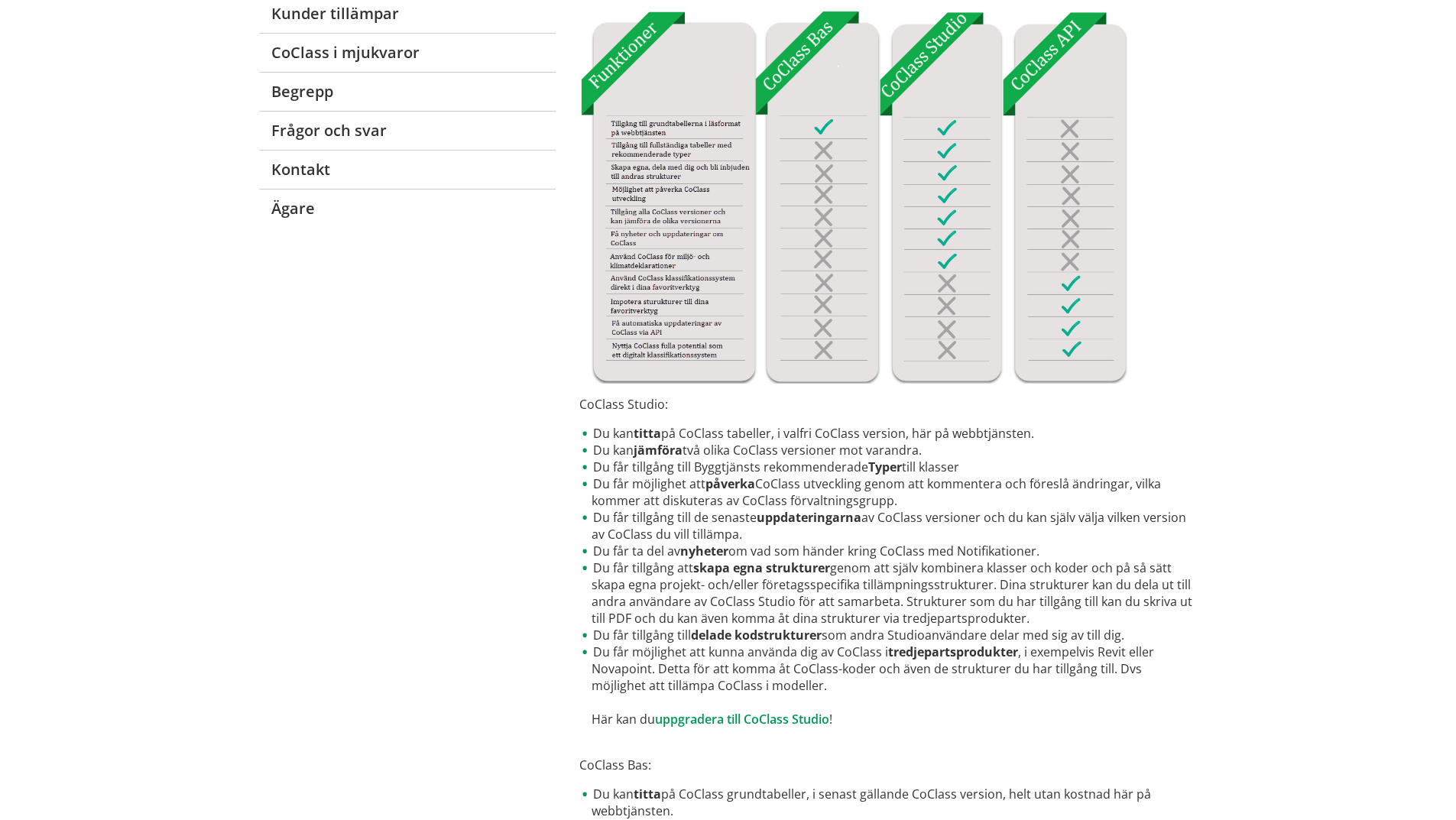
click at [601, 544] on li "Du får ta del av nyheter om vad som händer kring CoClass med Notifikationer." at bounding box center [888, 552] width 619 height 17
click at [601, 543] on li "Du får ta del av nyheter om vad som händer kring CoClass med Notifikationer." at bounding box center [888, 552] width 619 height 17
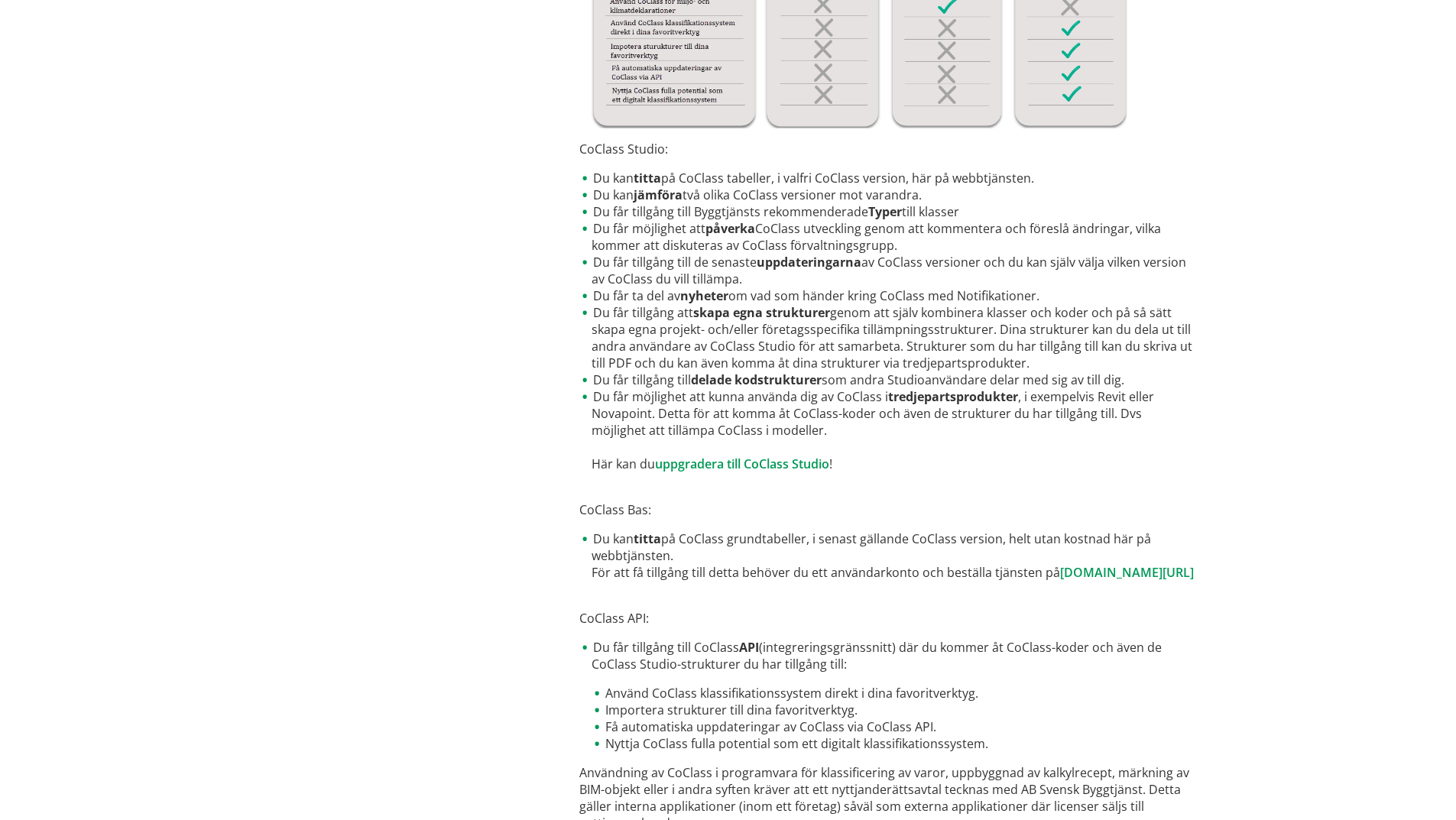
scroll to position [0, 0]
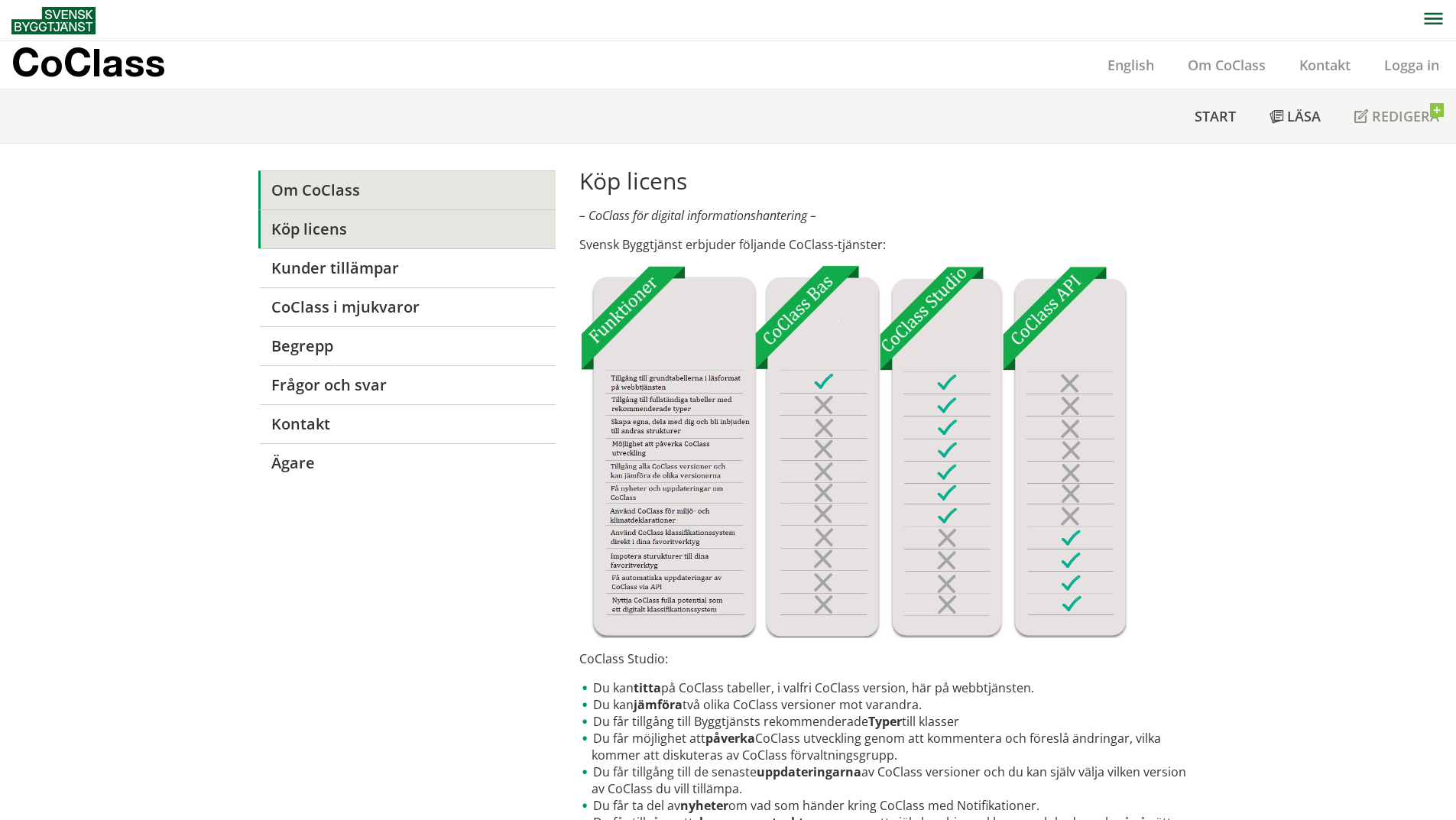
click at [500, 181] on link "Om CoClass" at bounding box center [407, 189] width 298 height 39
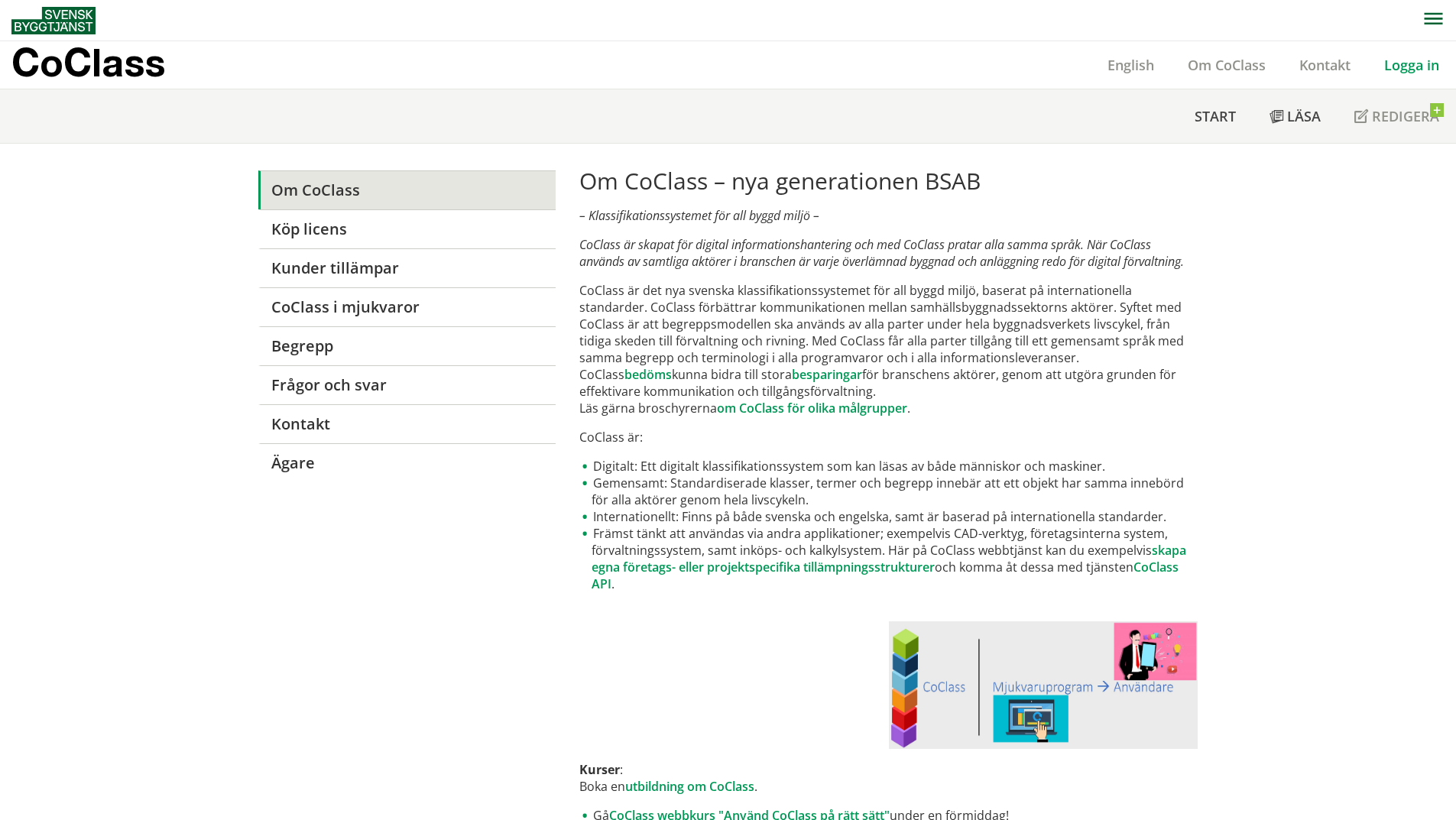
click at [1423, 70] on link "Logga in" at bounding box center [1411, 65] width 89 height 18
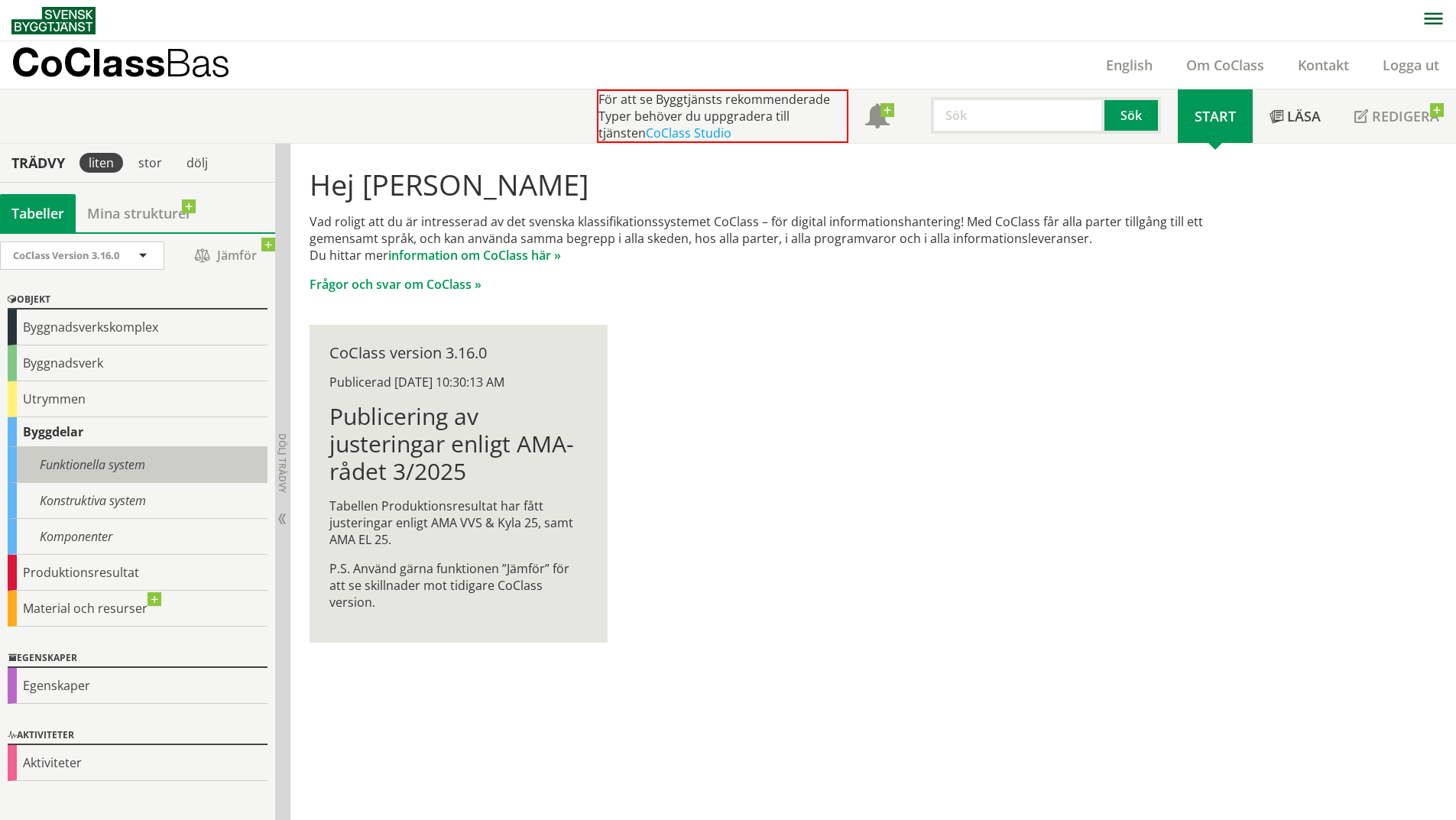
click at [147, 458] on div "Funktionella system" at bounding box center [138, 465] width 260 height 36
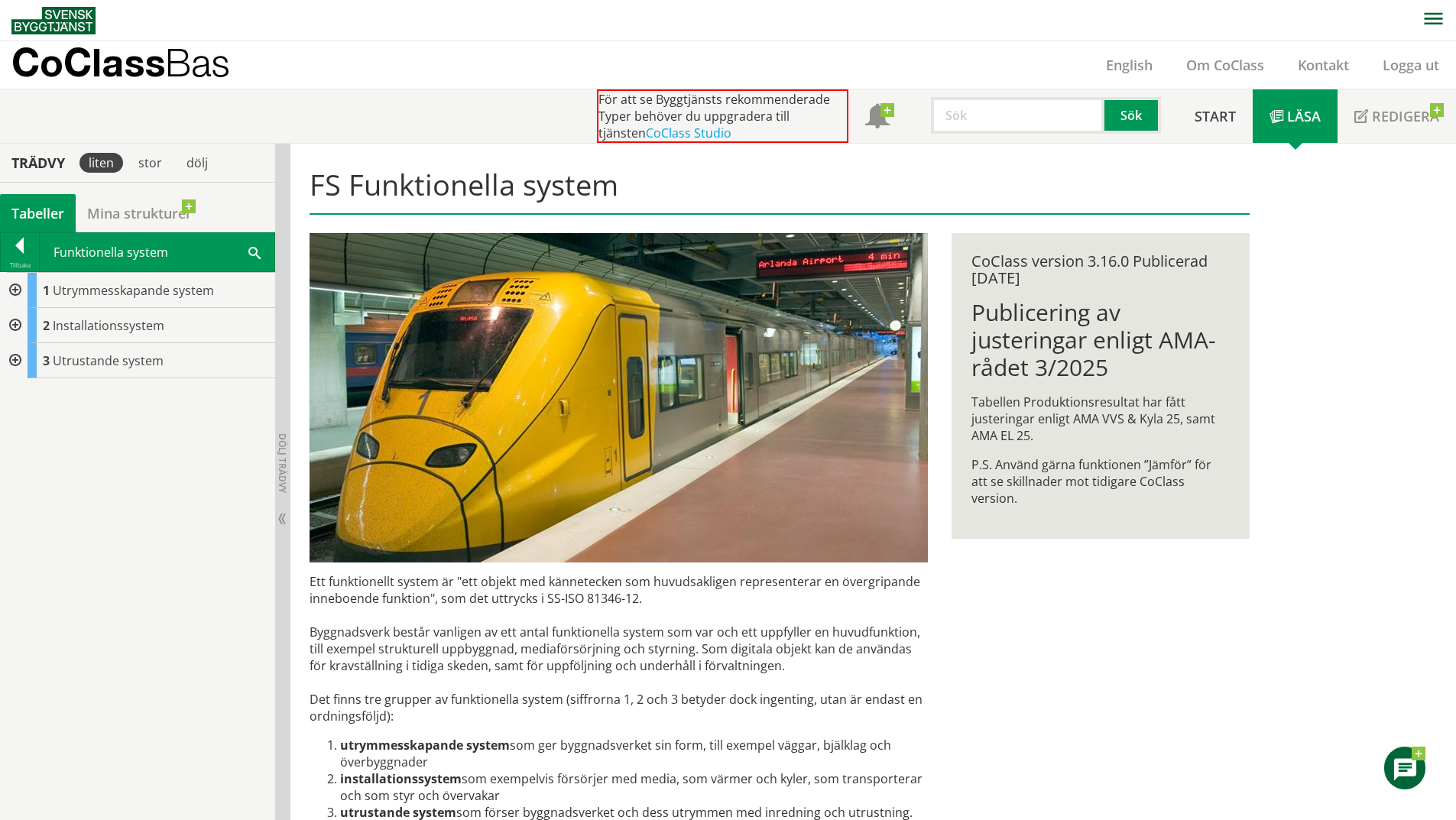
click at [13, 285] on div at bounding box center [14, 290] width 28 height 35
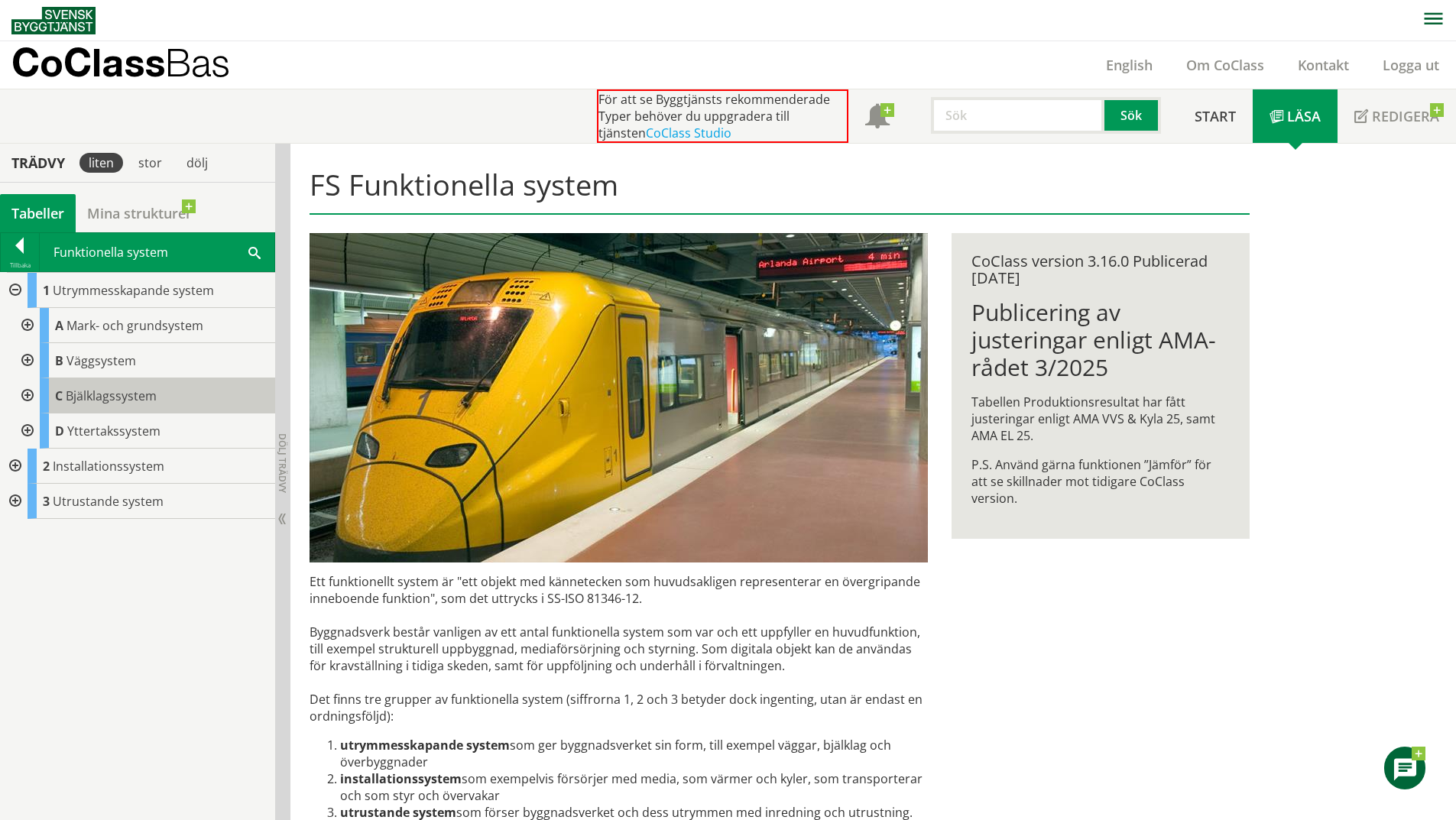
click at [167, 404] on div "C Bjälklagssystem" at bounding box center [157, 396] width 236 height 35
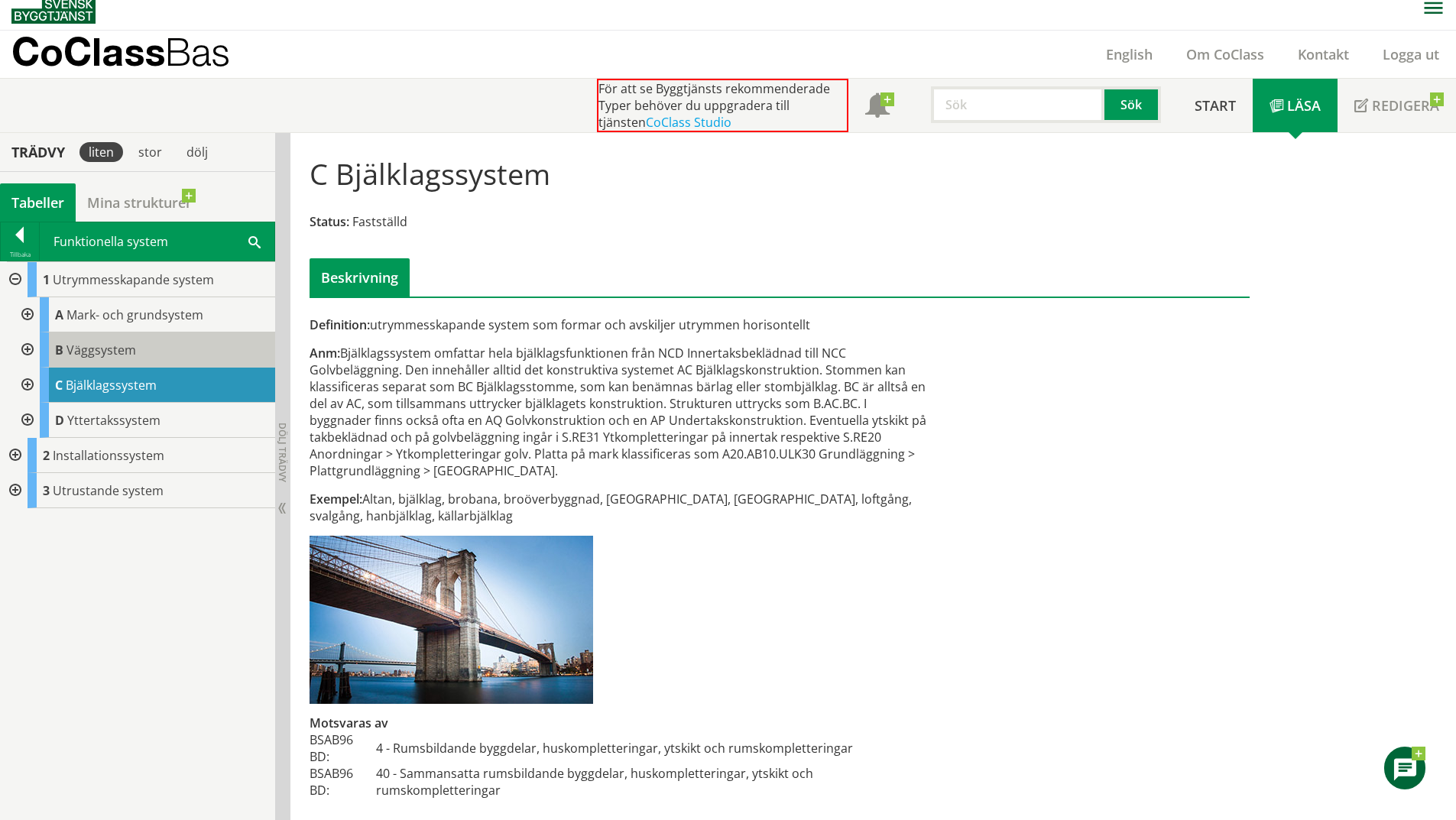
scroll to position [14, 0]
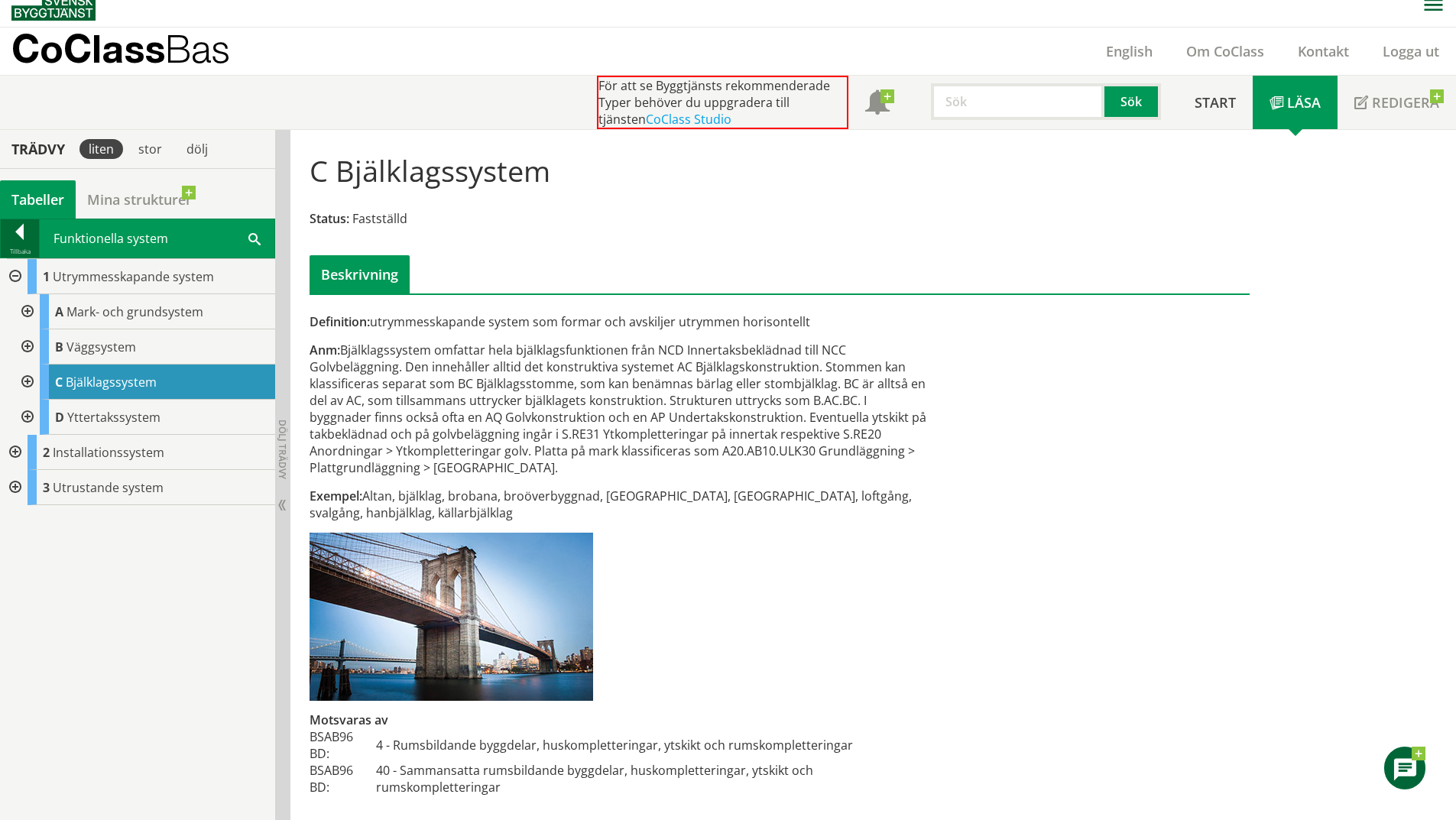
click at [35, 240] on div at bounding box center [20, 234] width 38 height 22
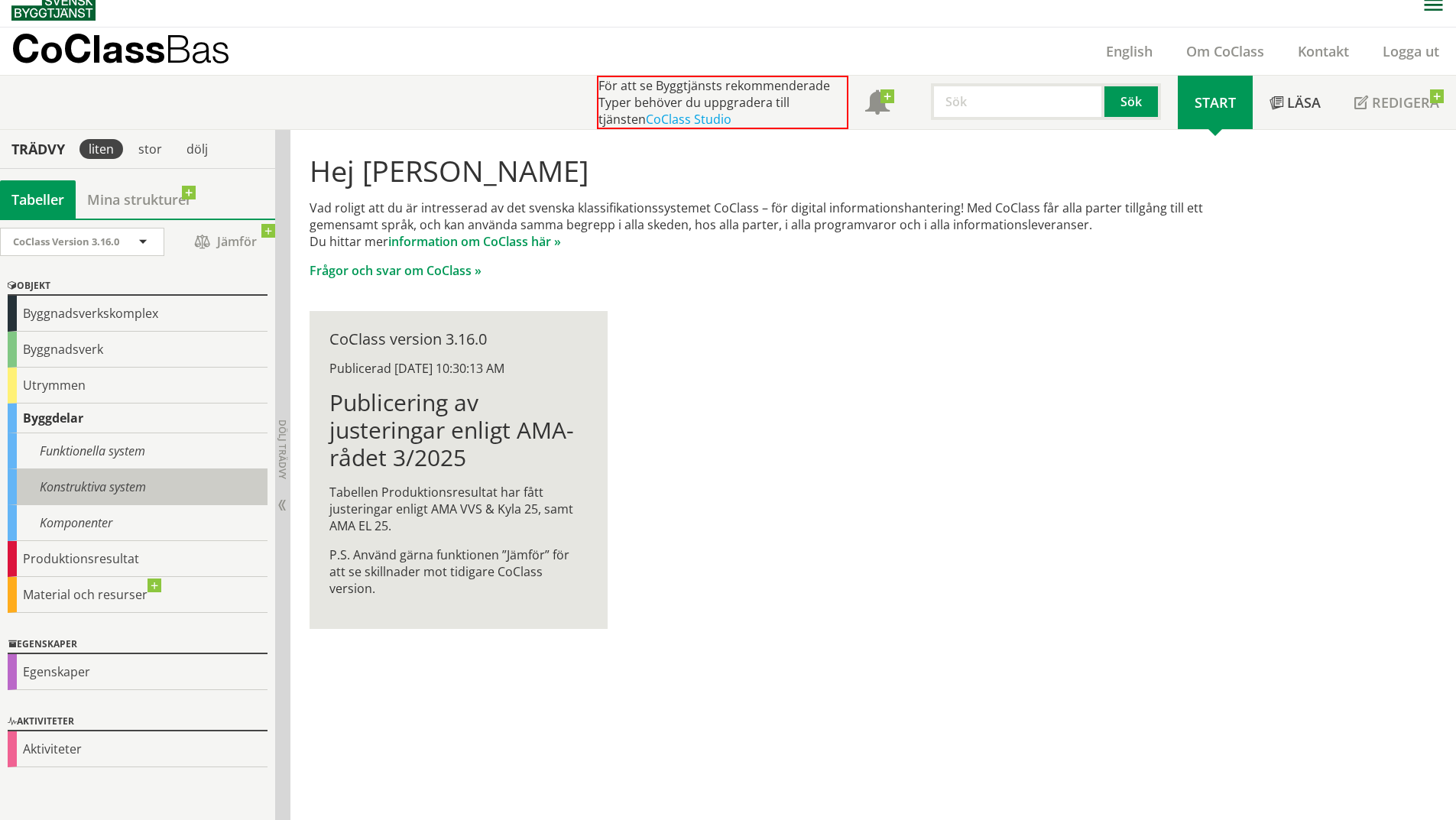
click at [133, 491] on div "Konstruktiva system" at bounding box center [138, 487] width 260 height 36
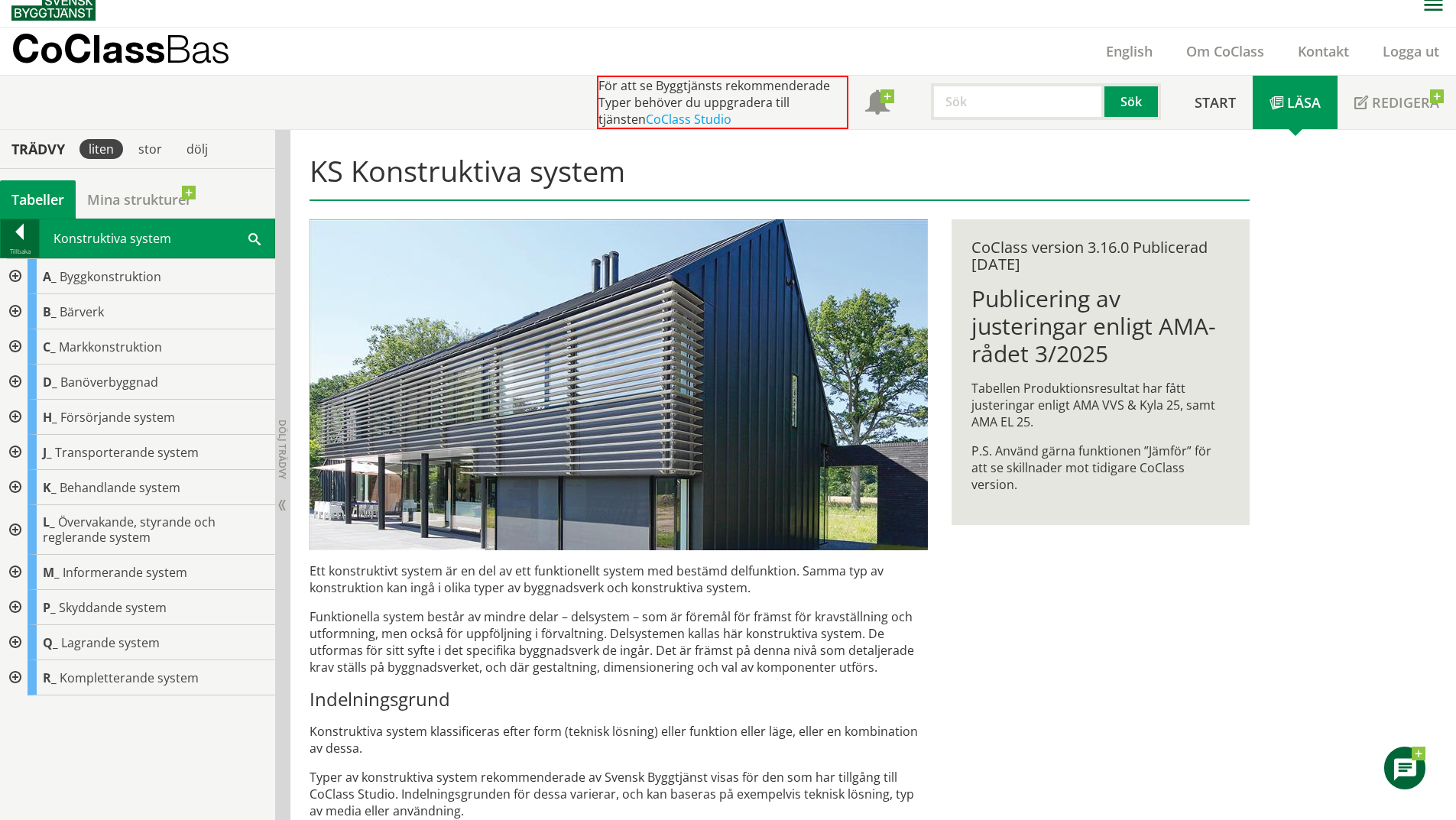
click at [17, 236] on div at bounding box center [20, 234] width 38 height 22
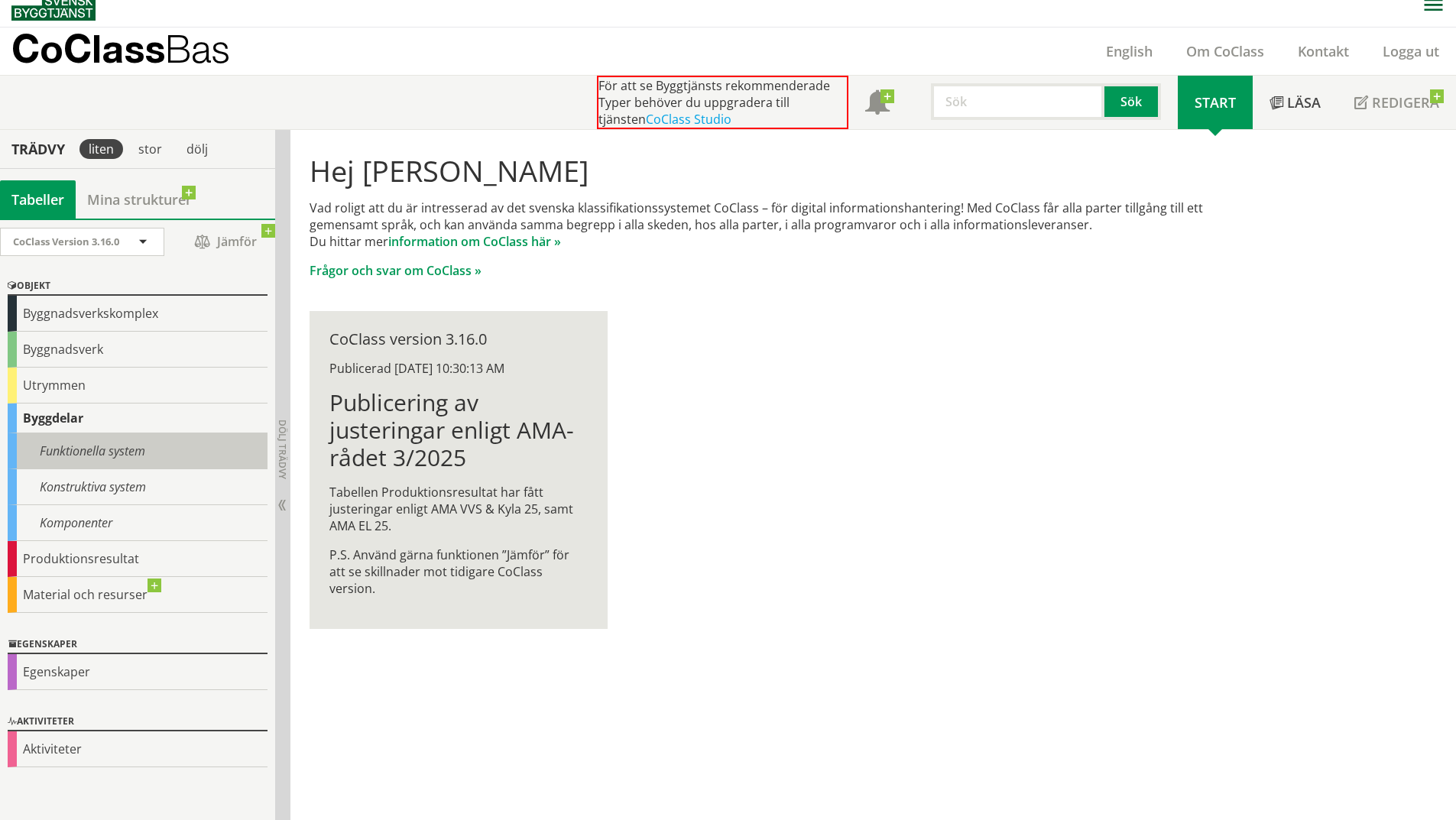
click at [133, 439] on div "Funktionella system" at bounding box center [138, 452] width 260 height 36
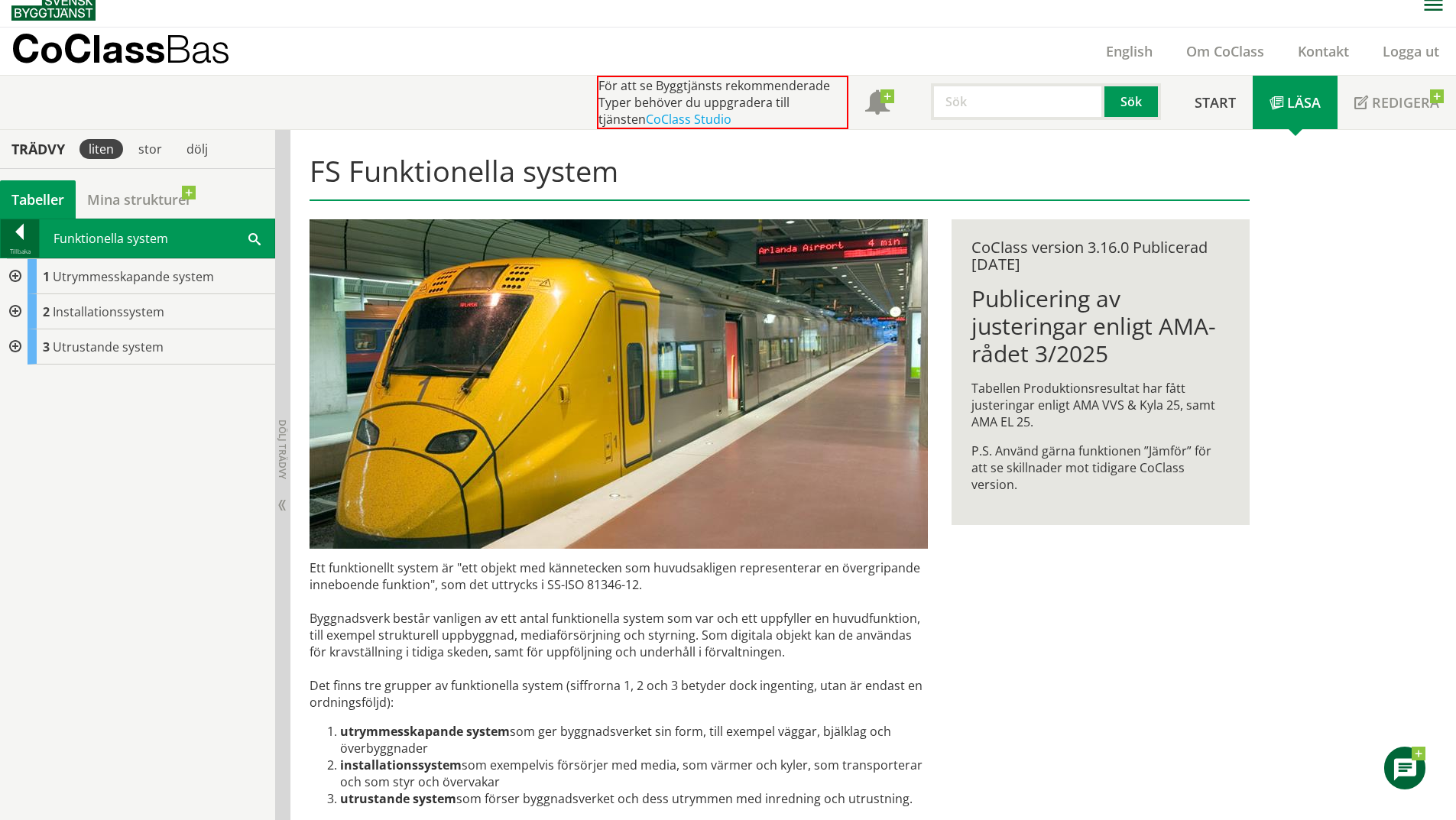
click at [37, 248] on div "Tillbaka" at bounding box center [20, 251] width 38 height 12
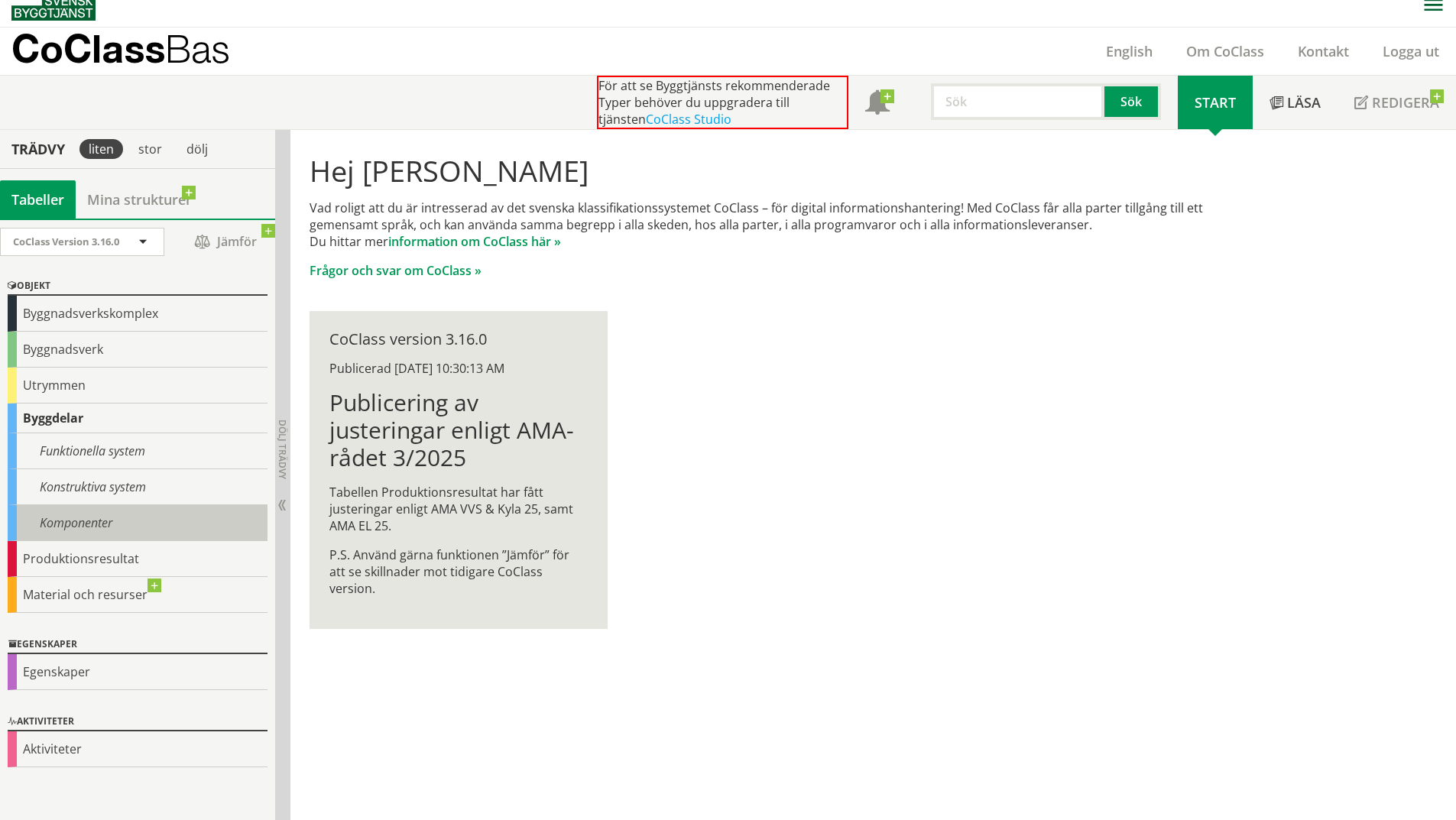
click at [134, 533] on div "Komponenter" at bounding box center [138, 523] width 260 height 36
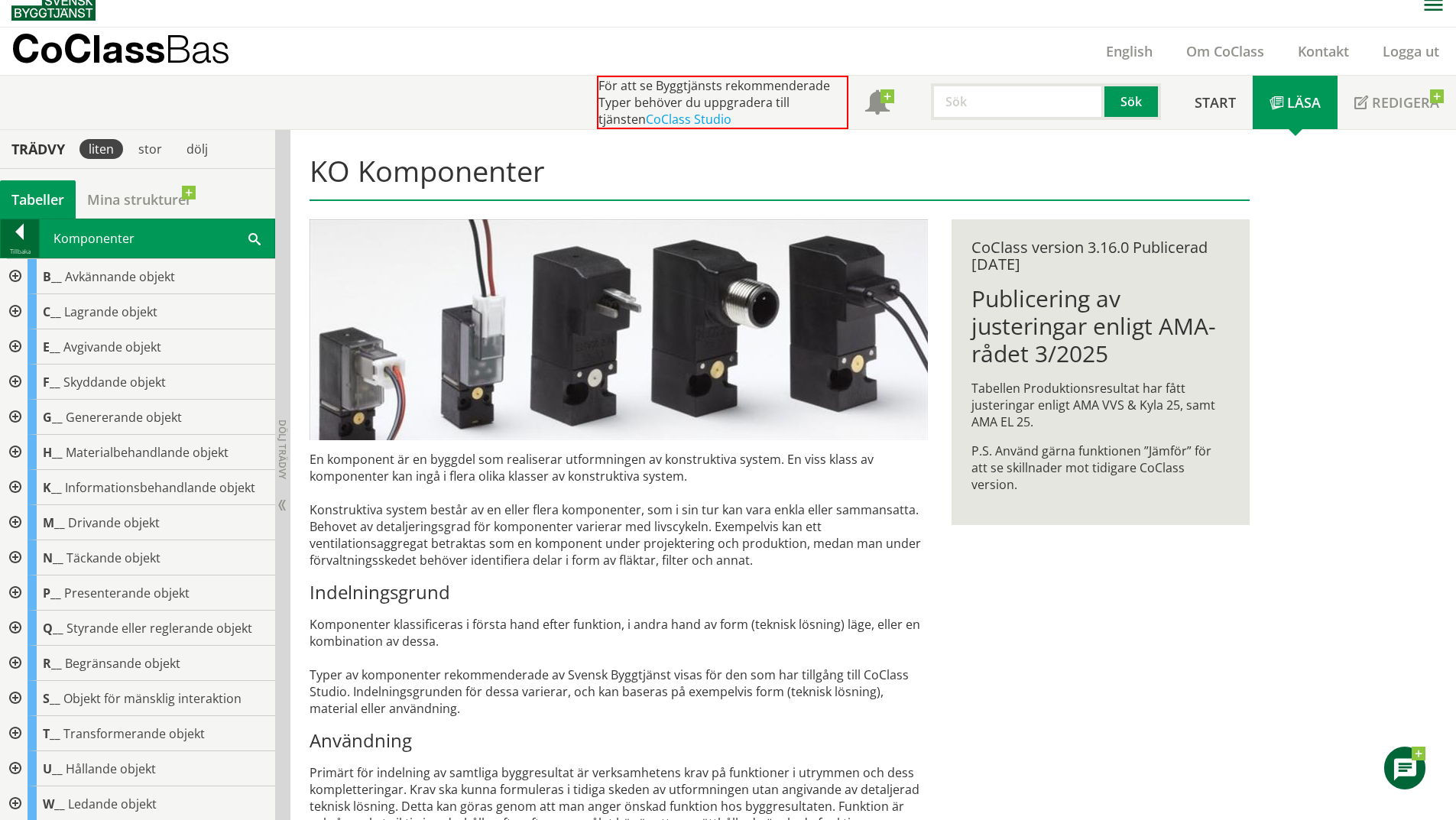
click at [19, 244] on div at bounding box center [20, 234] width 38 height 22
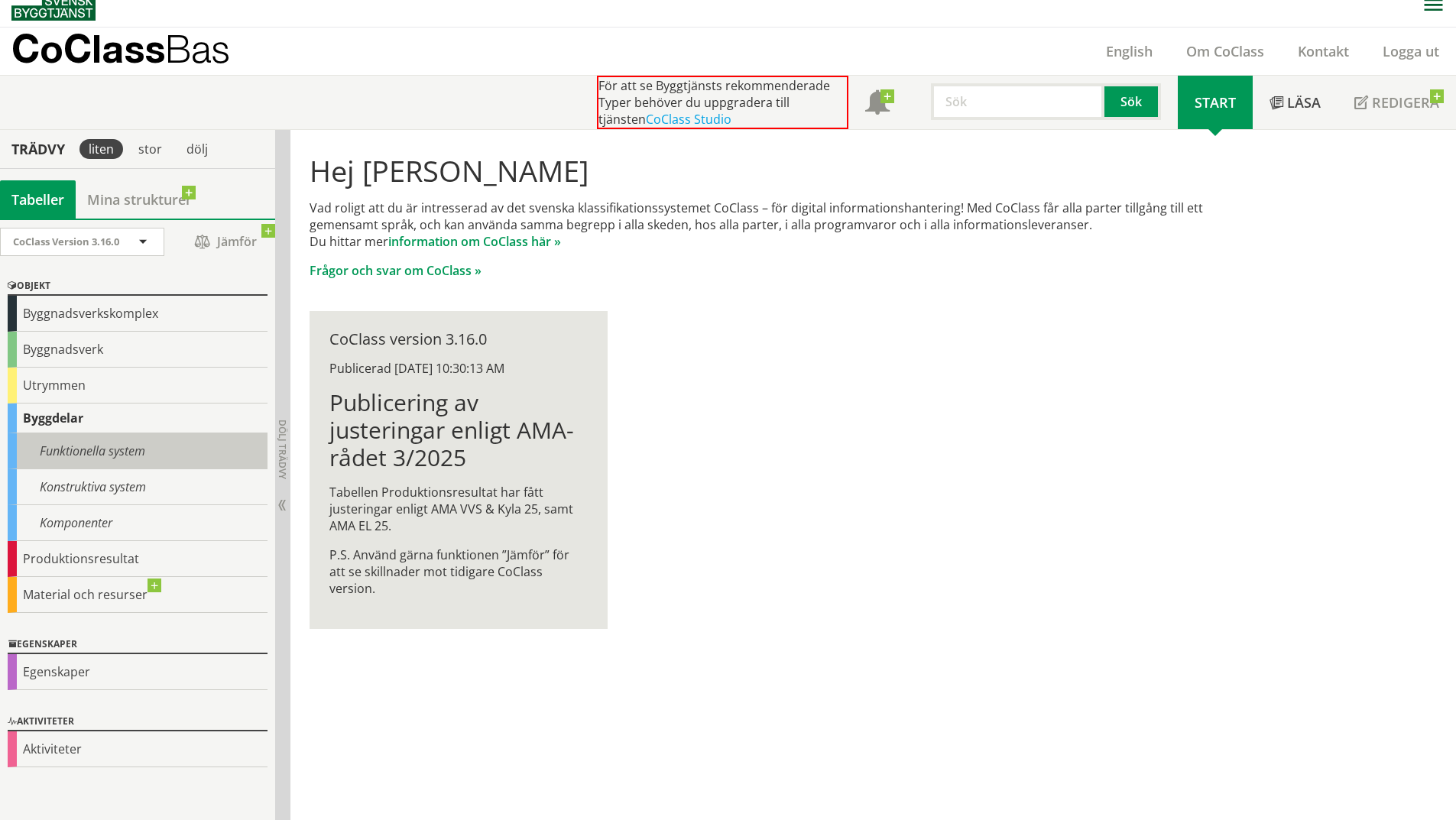
click at [134, 463] on div "Funktionella system" at bounding box center [138, 452] width 260 height 36
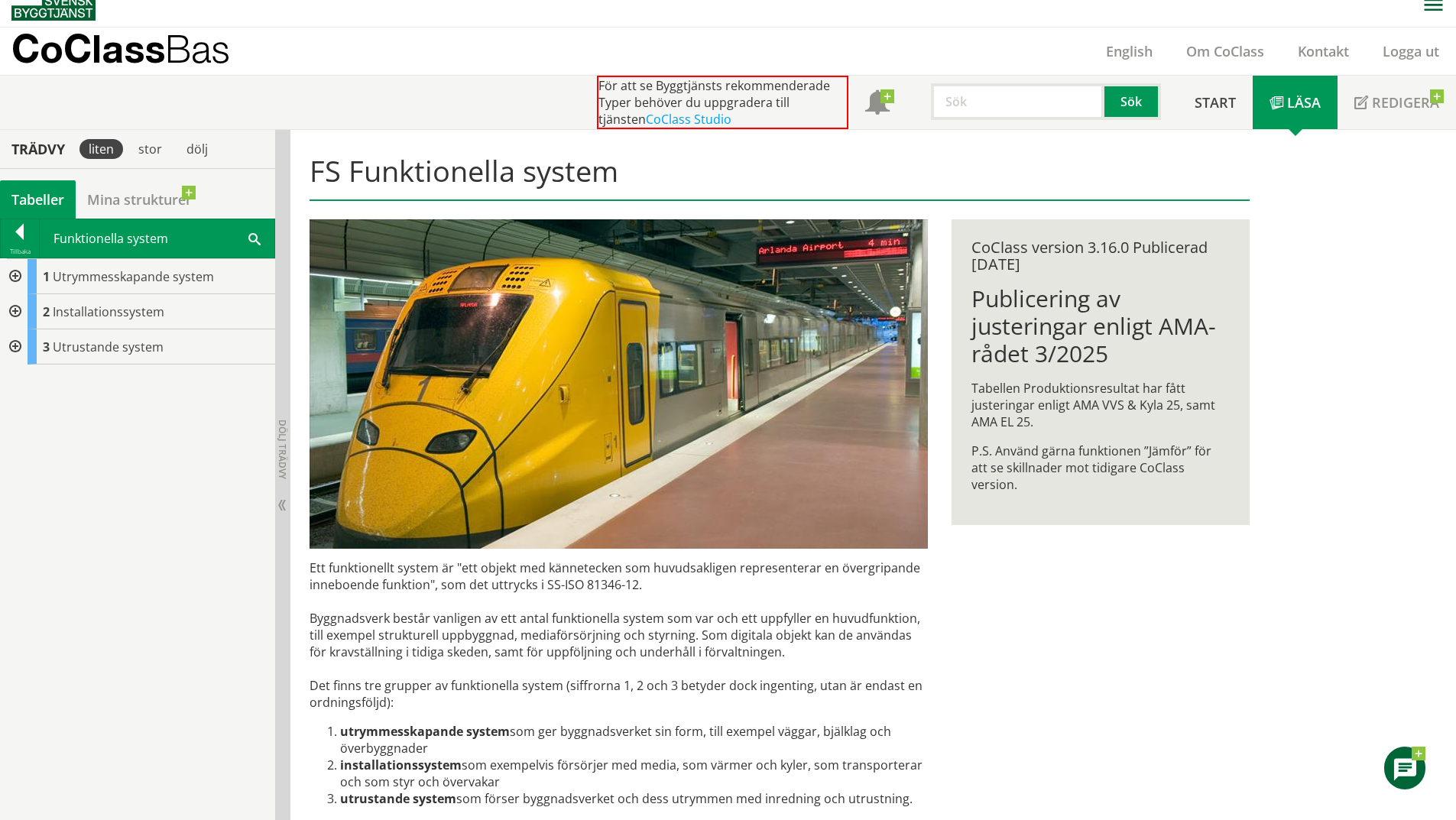
click at [21, 277] on div at bounding box center [14, 276] width 28 height 35
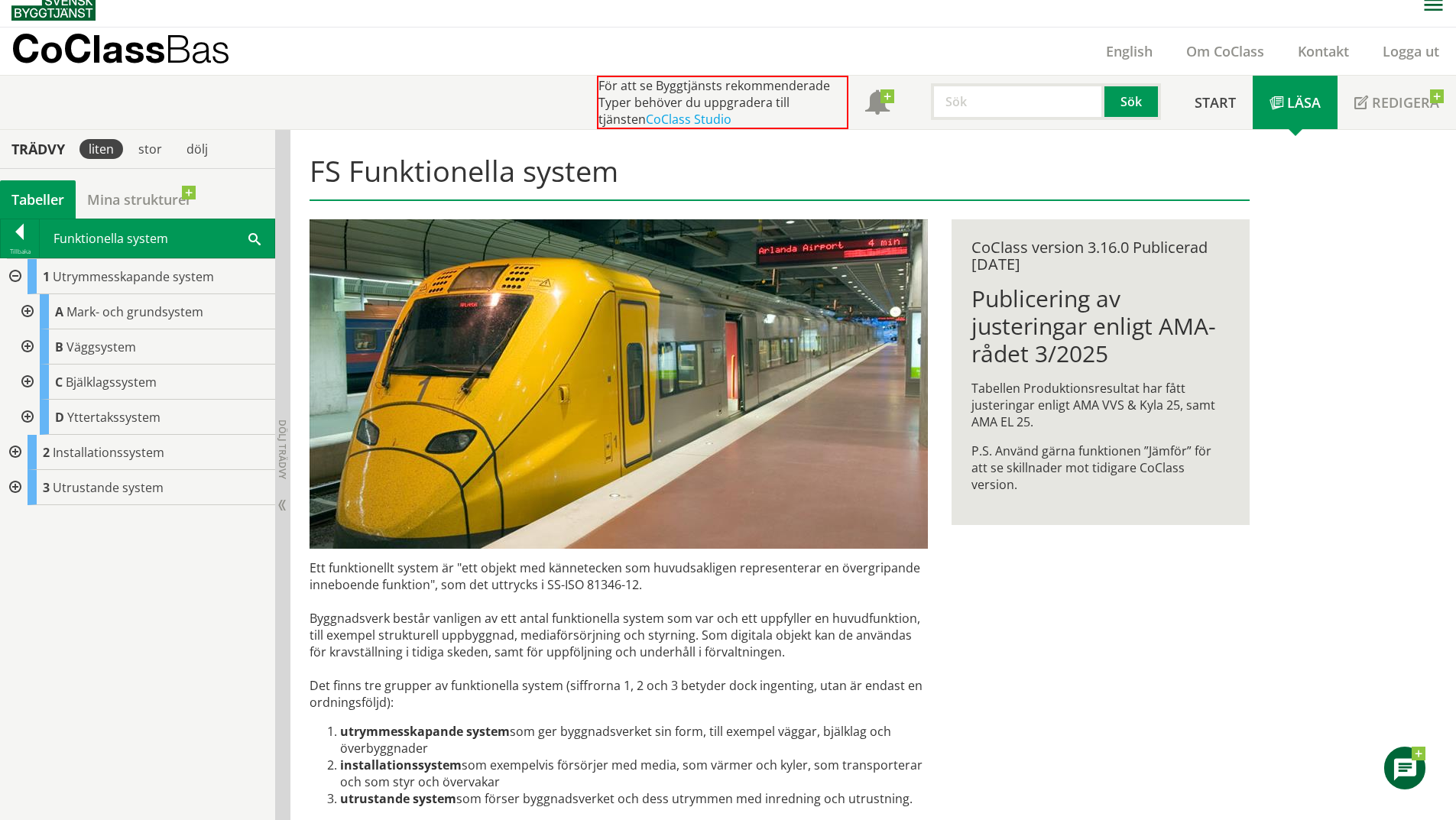
click at [24, 379] on div at bounding box center [26, 382] width 28 height 35
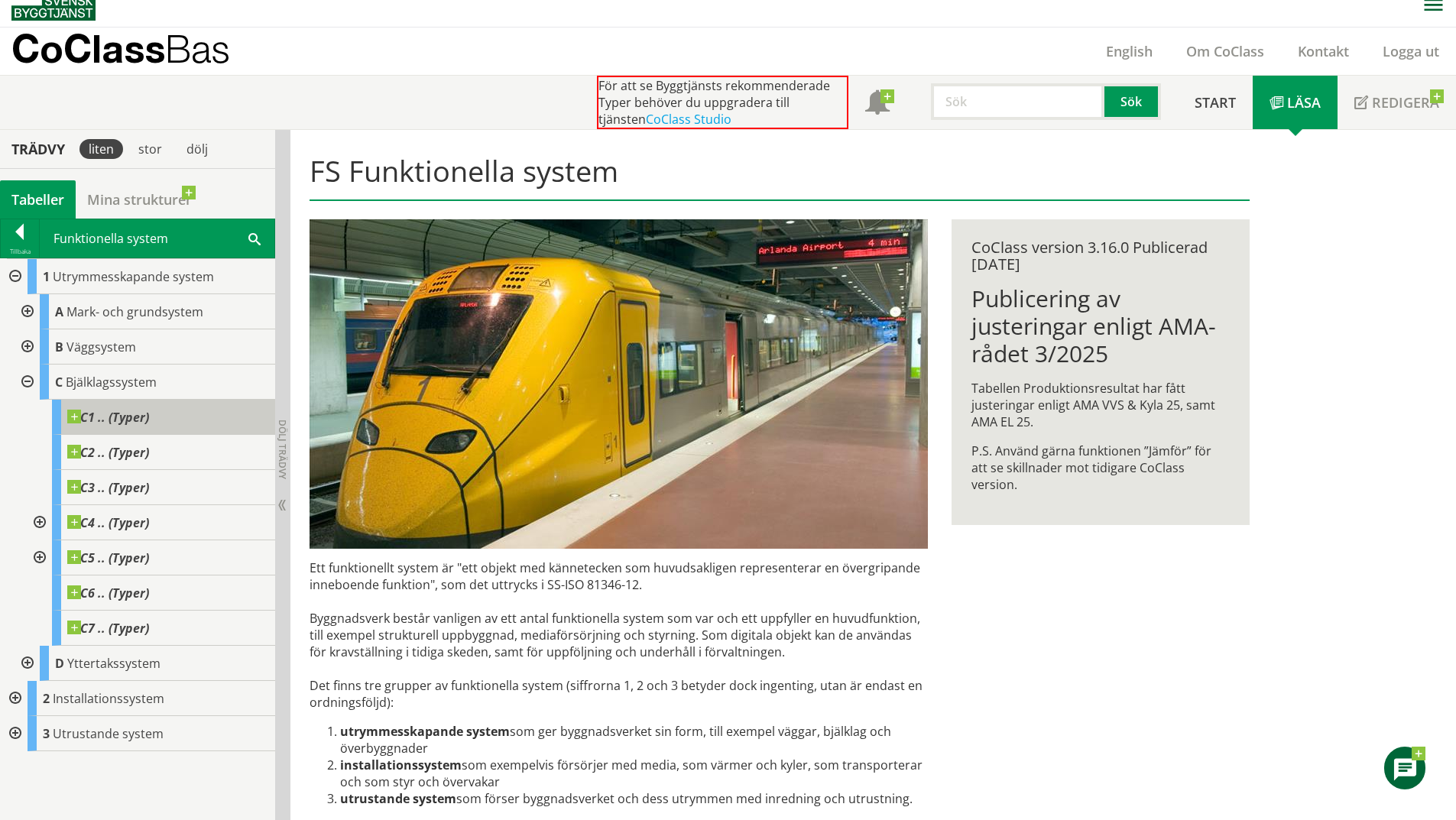
click at [118, 425] on span "C1 .. (Typer)" at bounding box center [108, 417] width 82 height 15
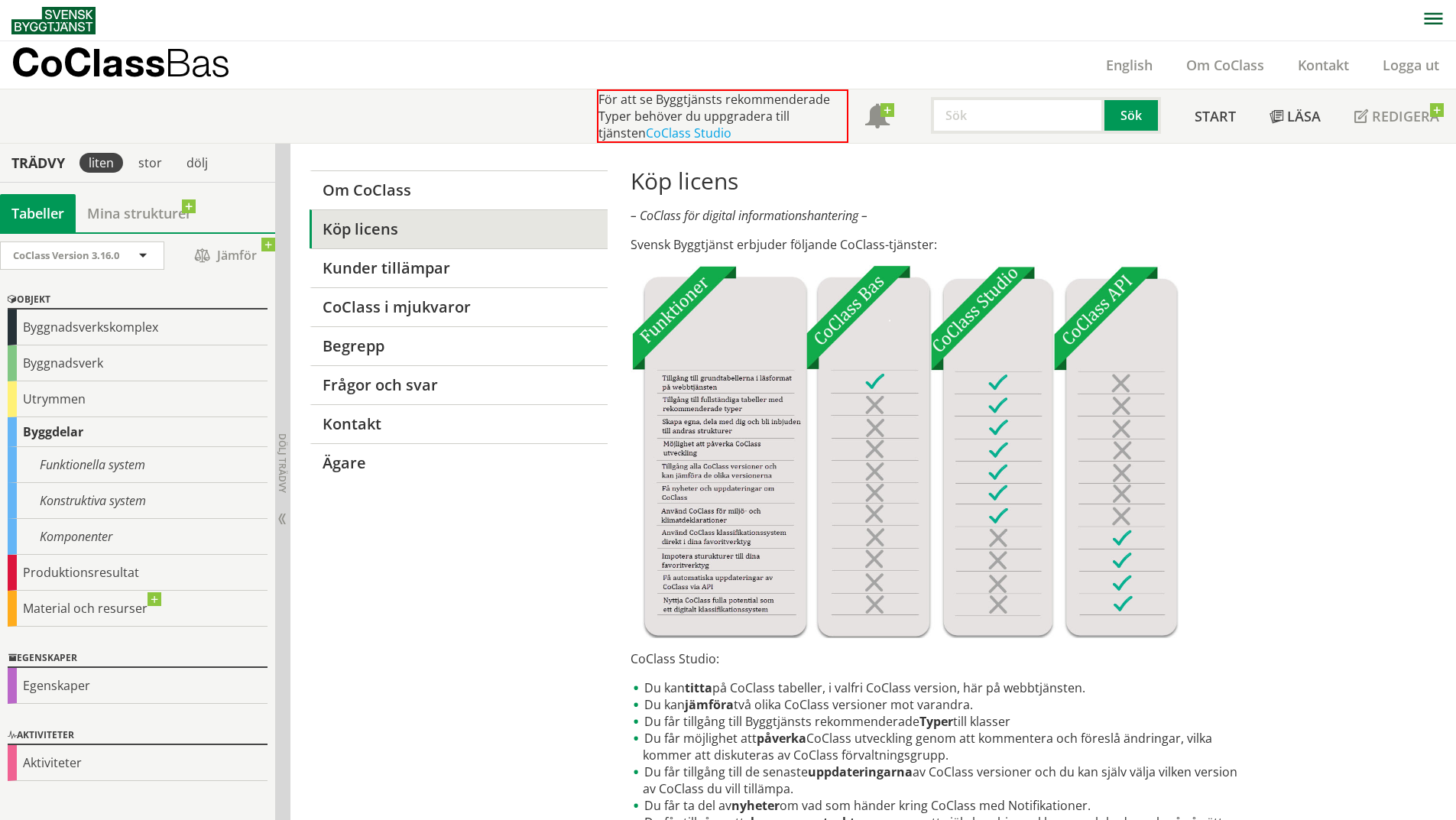
click at [348, 564] on div "Om CoClass Köp licens Kunder tillämpar CoClass i mjukvaror [PERSON_NAME] Frågor…" at bounding box center [780, 784] width 978 height 1280
click at [107, 538] on div "Komponenter" at bounding box center [138, 537] width 260 height 36
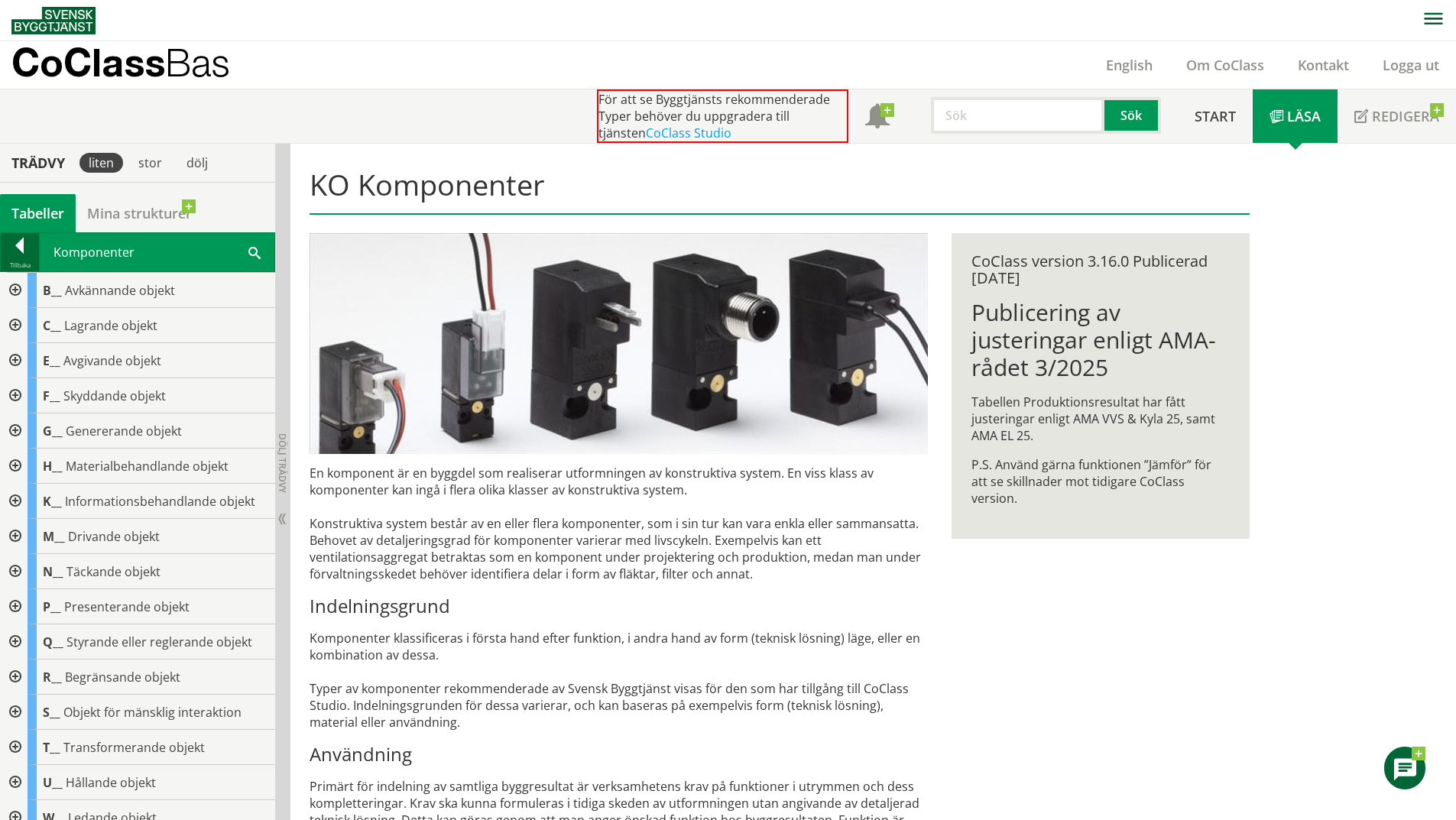
click at [10, 258] on div at bounding box center [20, 248] width 38 height 22
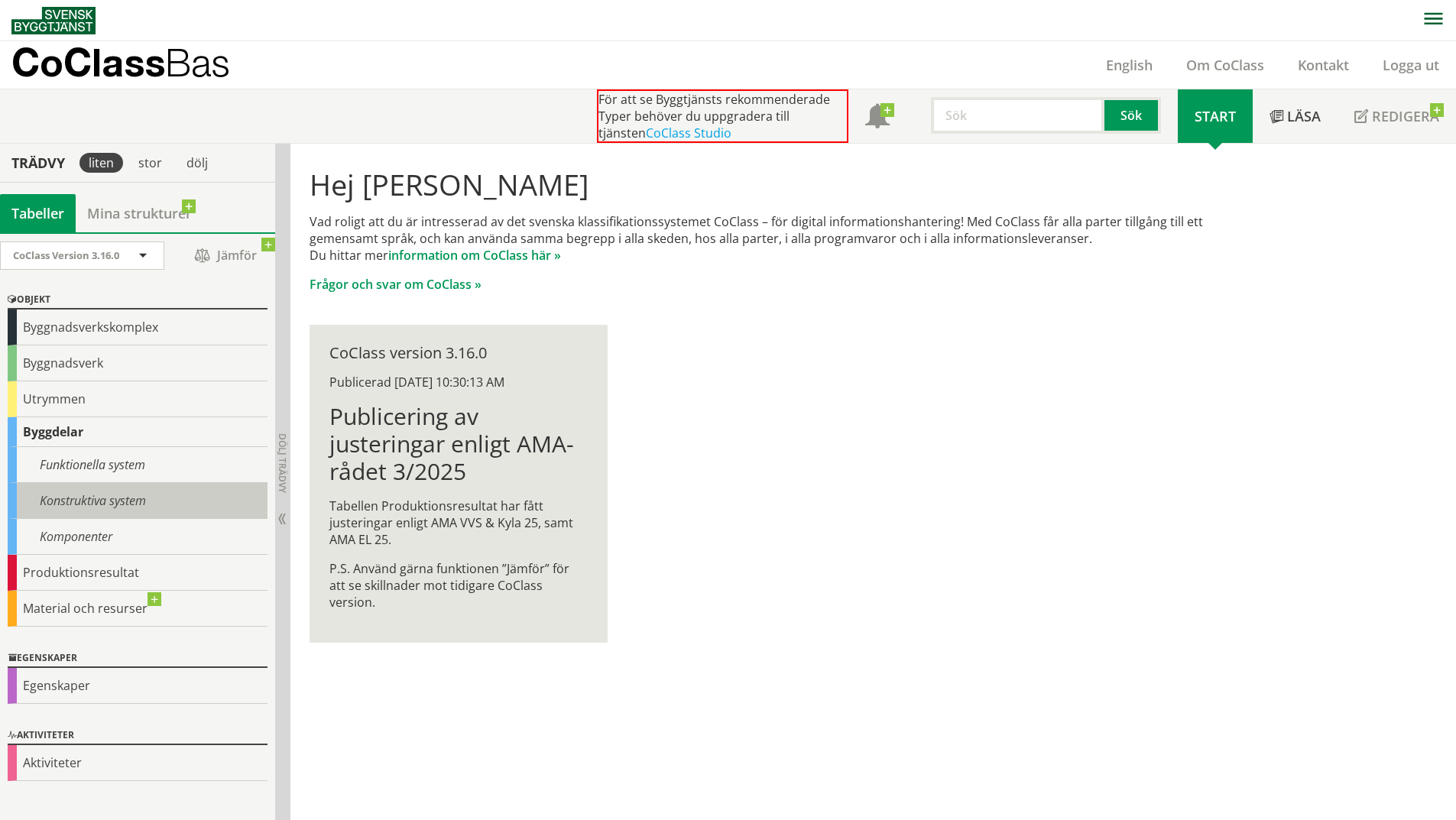
click at [80, 504] on div "Konstruktiva system" at bounding box center [138, 501] width 260 height 36
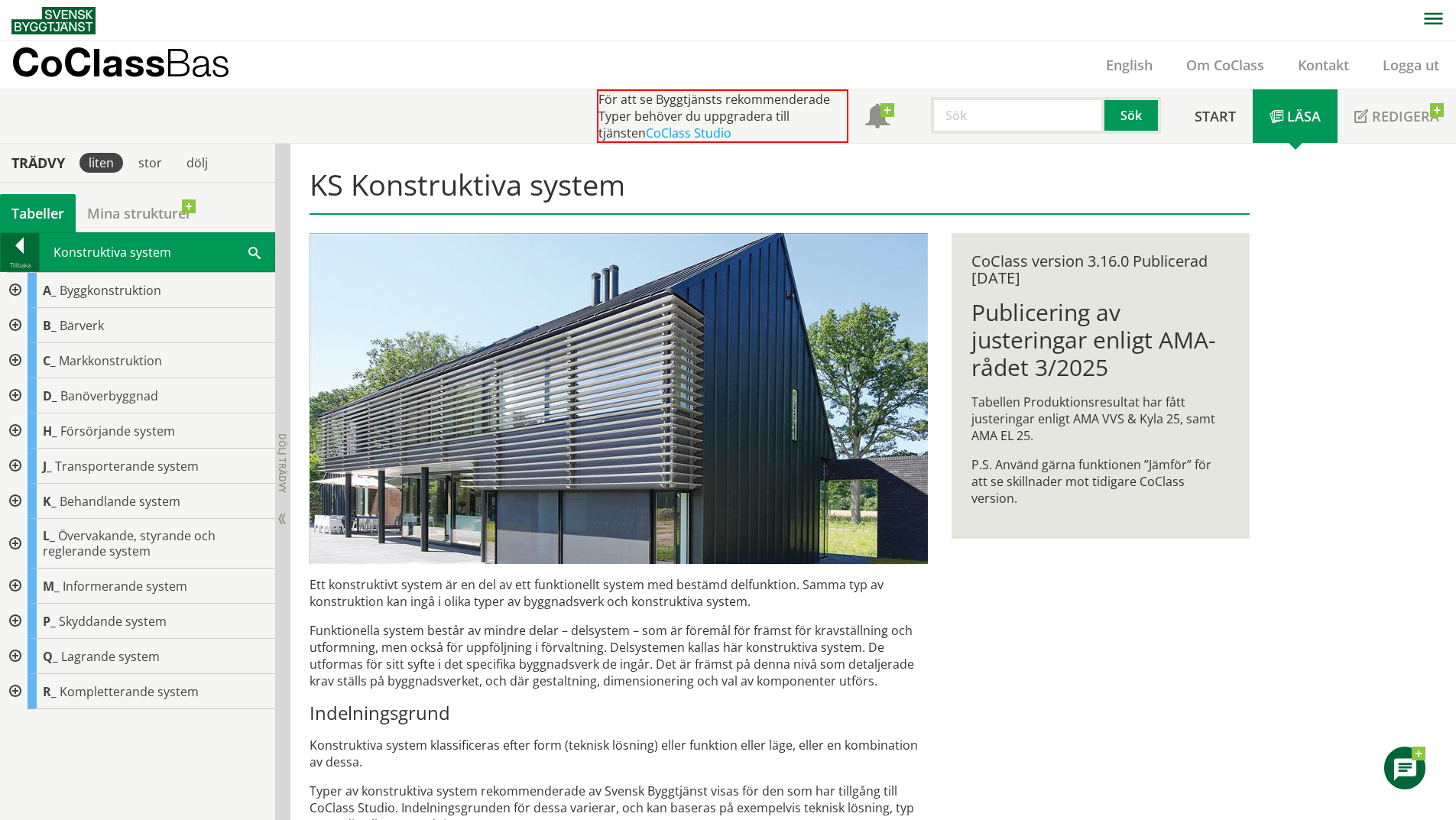
click at [28, 250] on div at bounding box center [20, 248] width 38 height 22
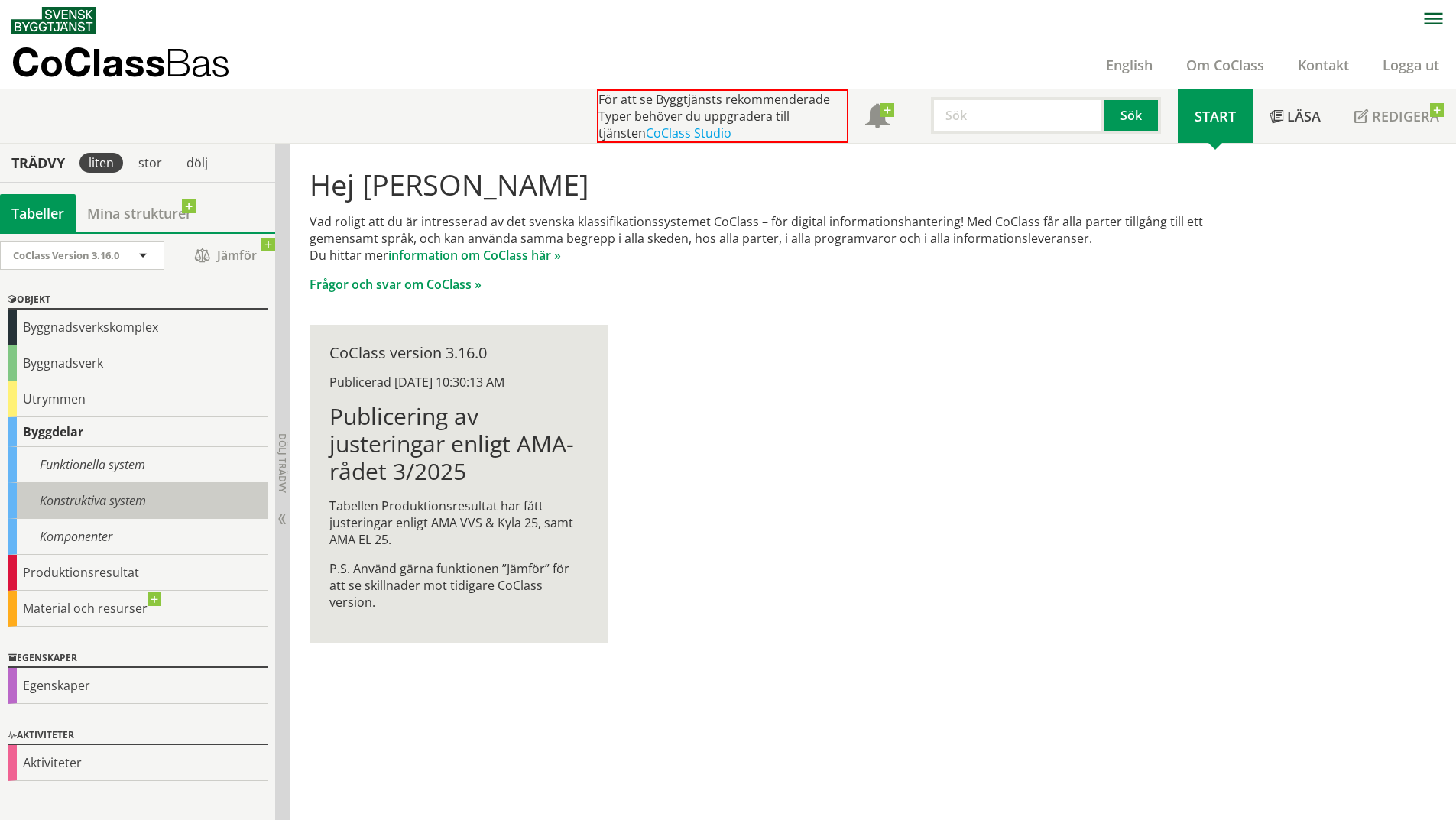
click at [96, 509] on div "Konstruktiva system" at bounding box center [138, 501] width 260 height 36
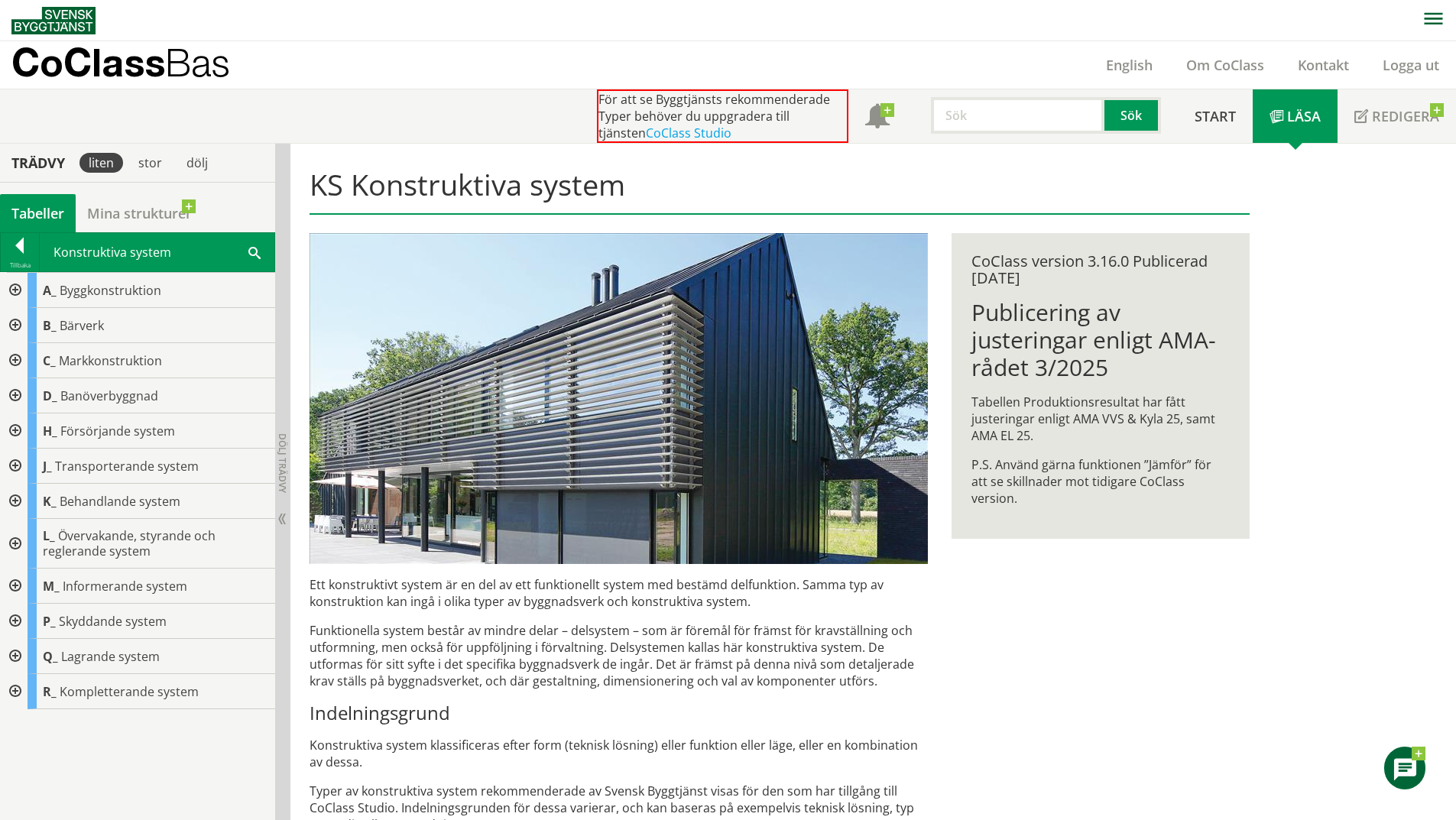
click at [14, 291] on div at bounding box center [14, 290] width 28 height 35
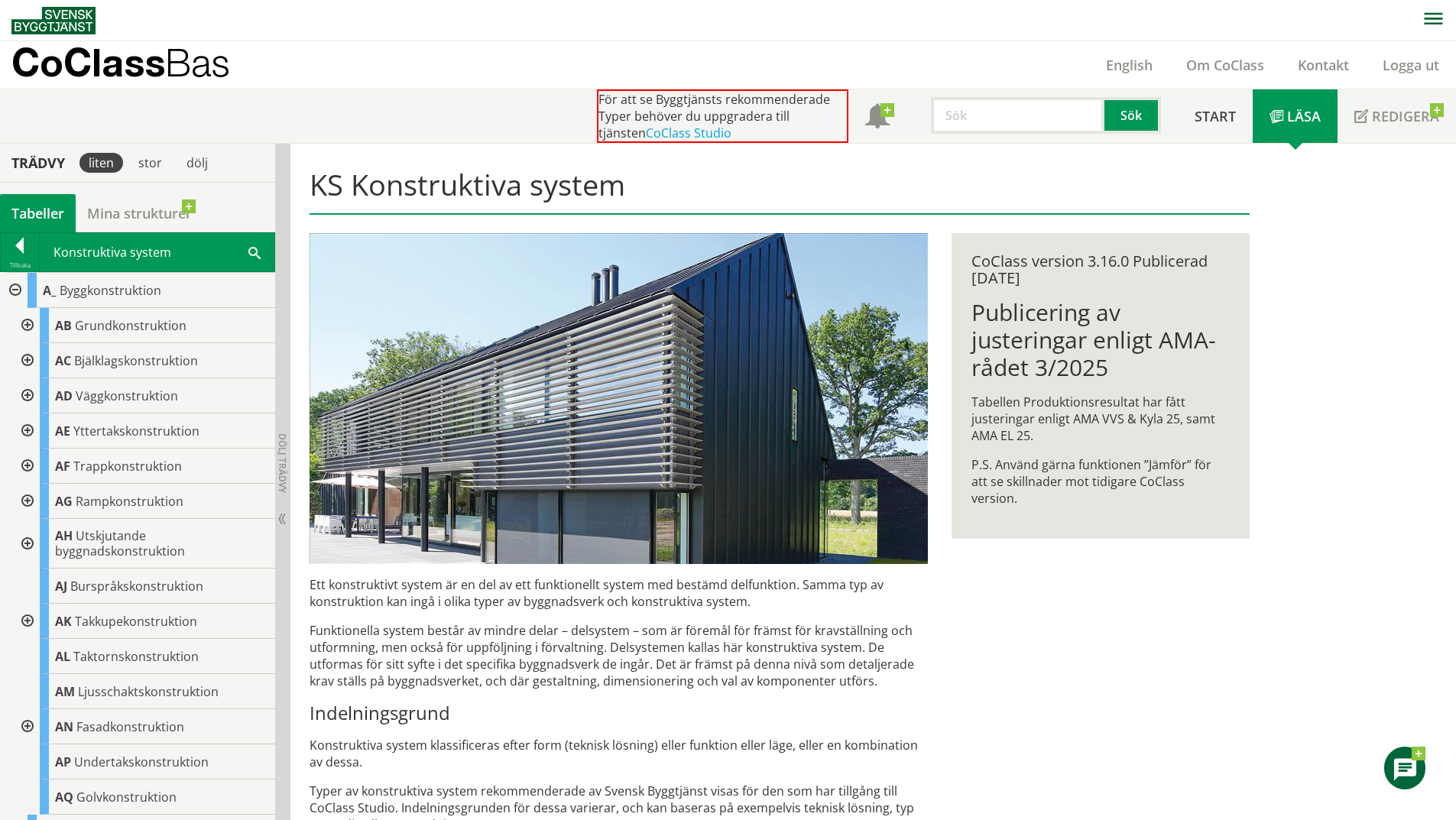
click at [21, 287] on div at bounding box center [14, 290] width 28 height 35
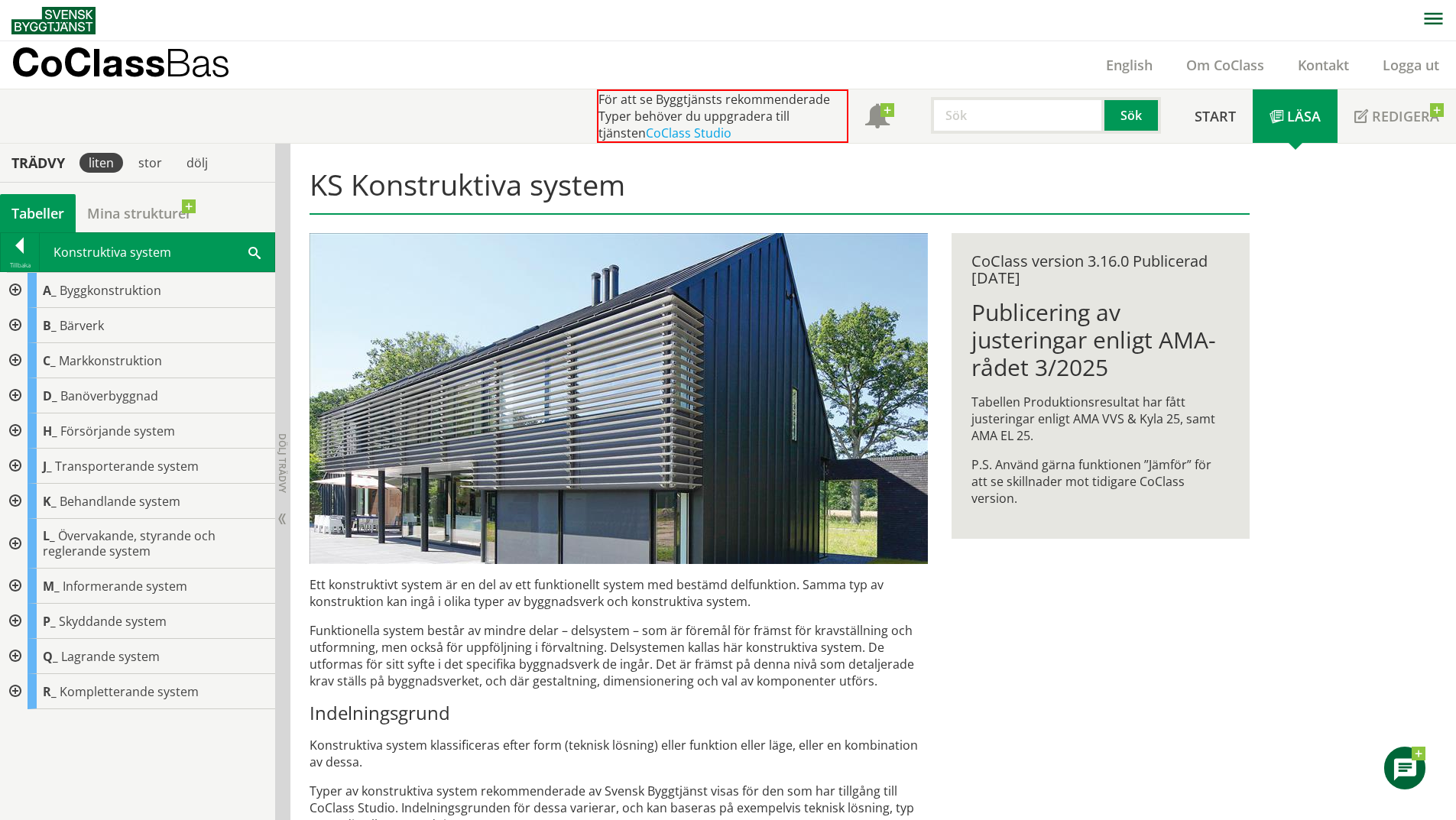
click at [16, 690] on div at bounding box center [14, 691] width 28 height 35
click at [16, 687] on div at bounding box center [14, 691] width 28 height 35
click at [15, 283] on div at bounding box center [14, 290] width 28 height 35
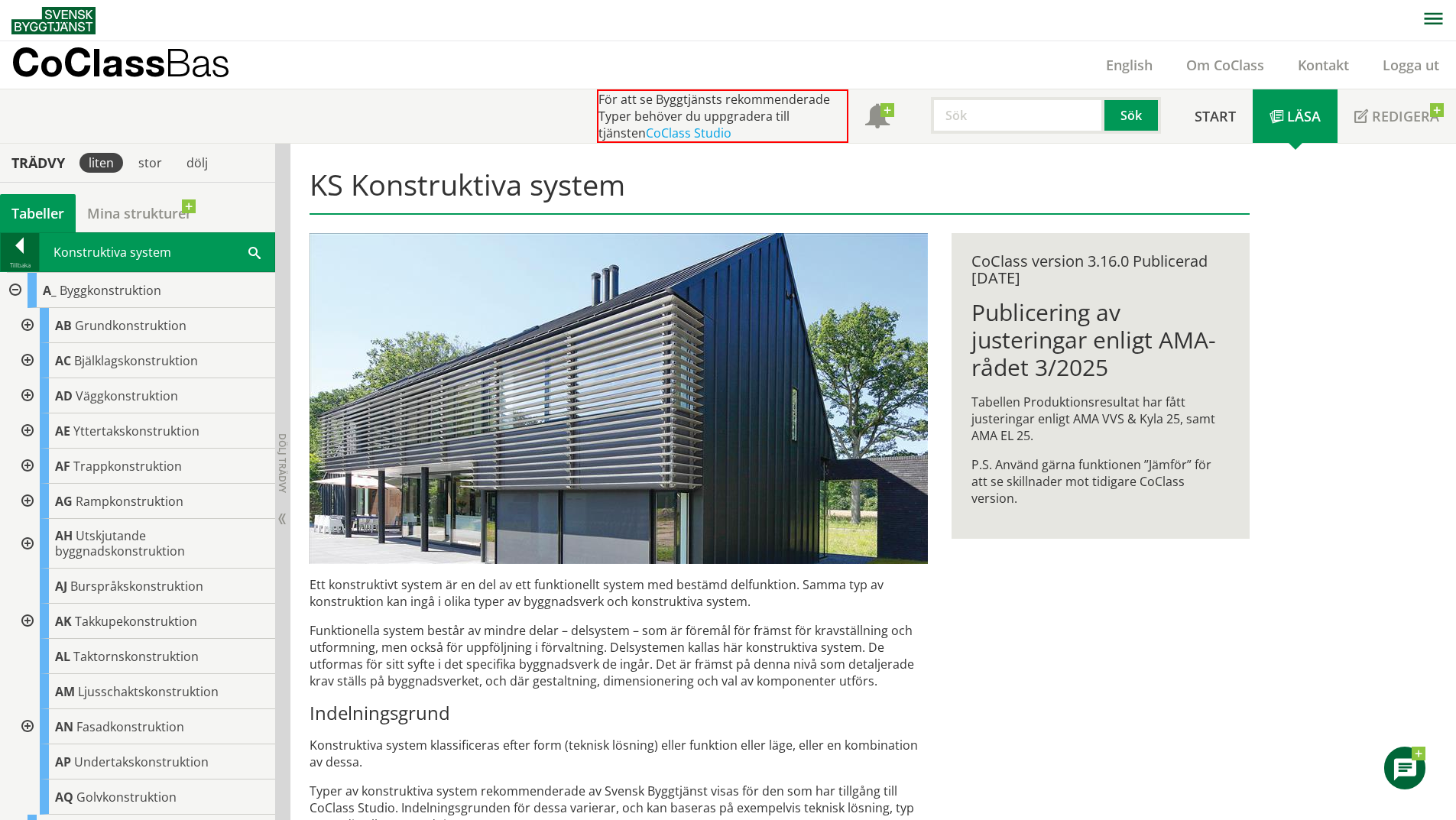
click at [23, 256] on div at bounding box center [20, 248] width 38 height 22
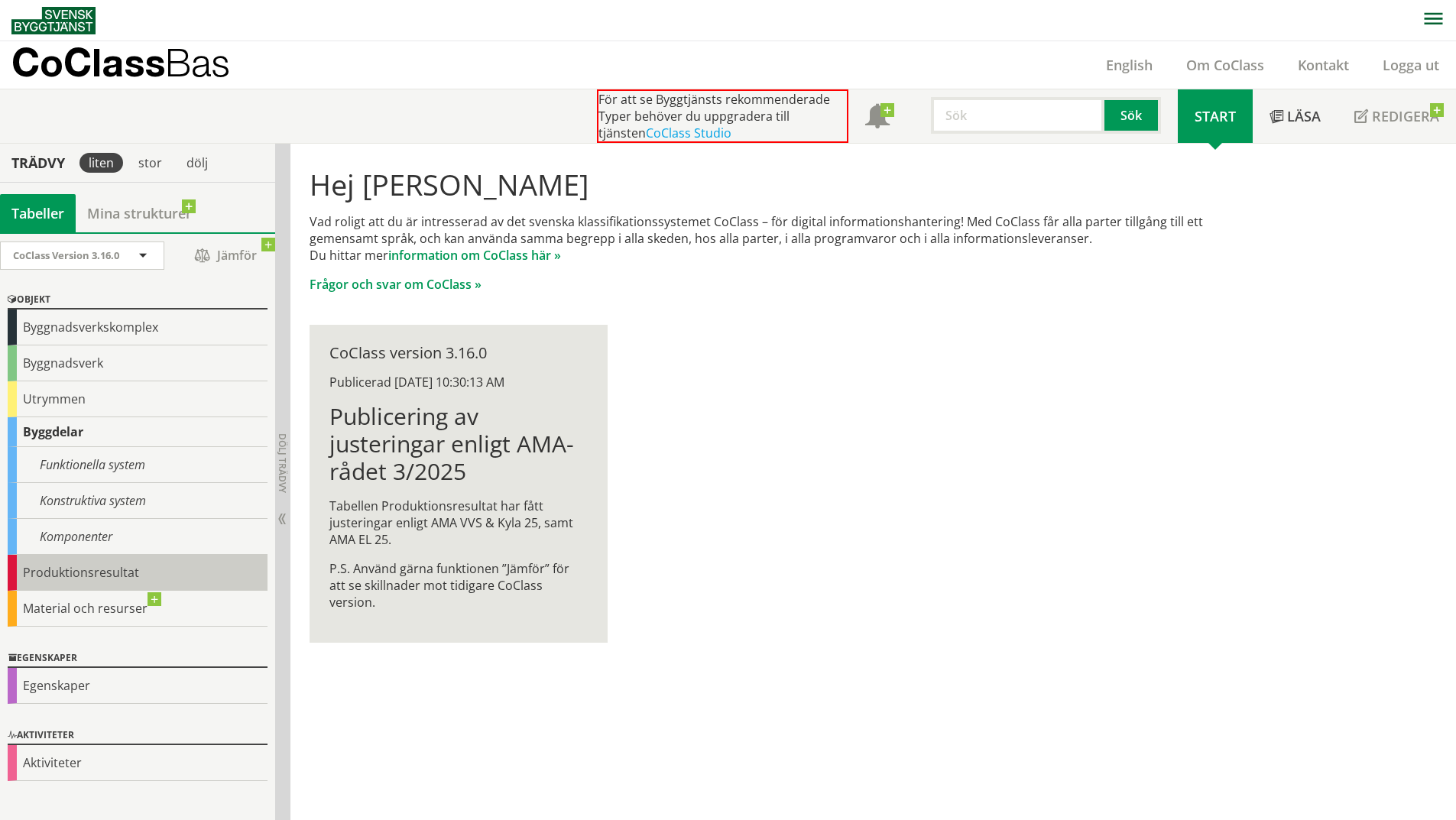
click at [124, 578] on div "Produktionsresultat" at bounding box center [138, 573] width 260 height 36
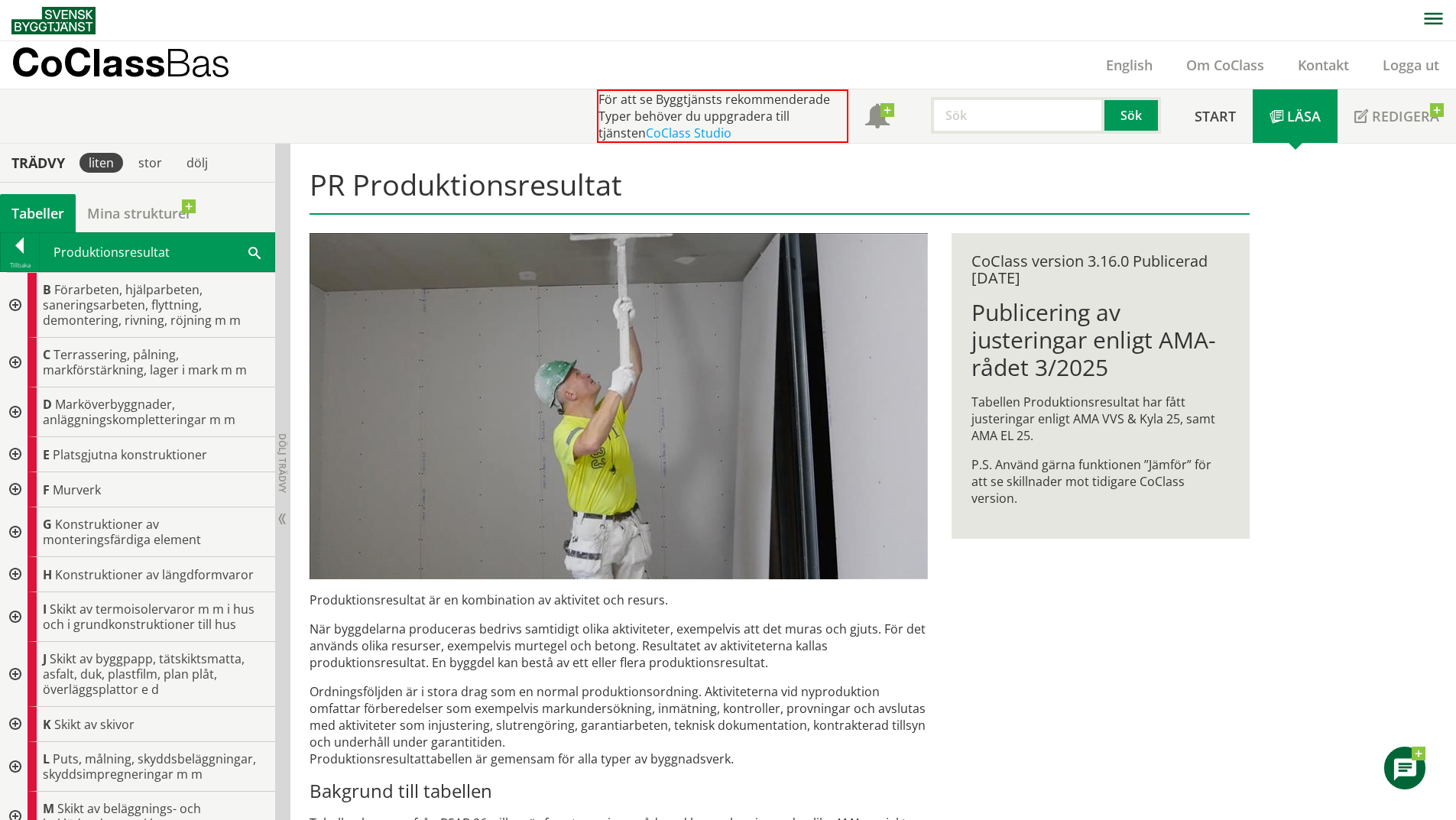
click at [115, 605] on span "Skikt av termoisolervaror m m i hus och i grundkonstruktioner till hus" at bounding box center [149, 616] width 212 height 32
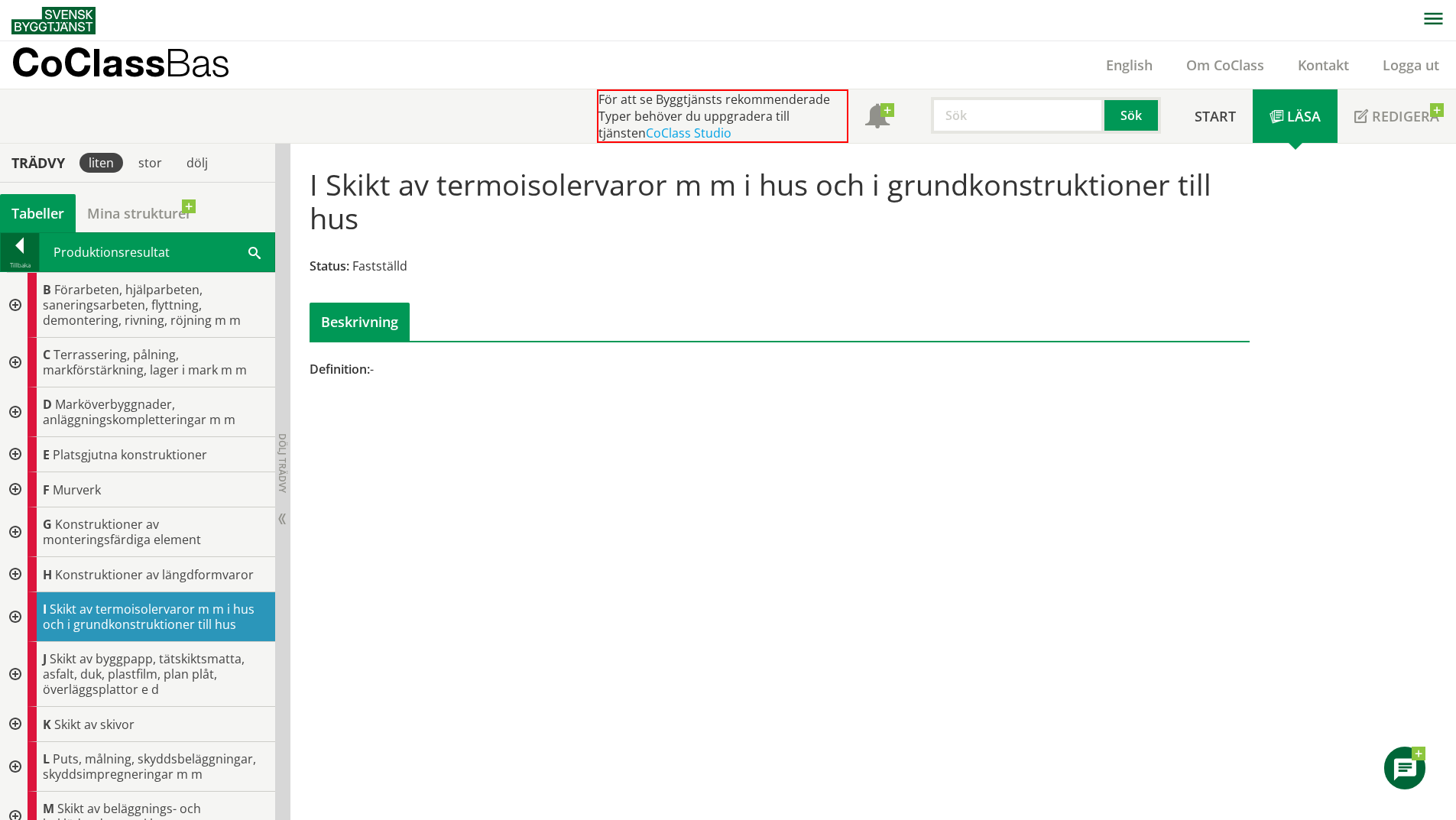
click at [7, 251] on div at bounding box center [20, 248] width 38 height 22
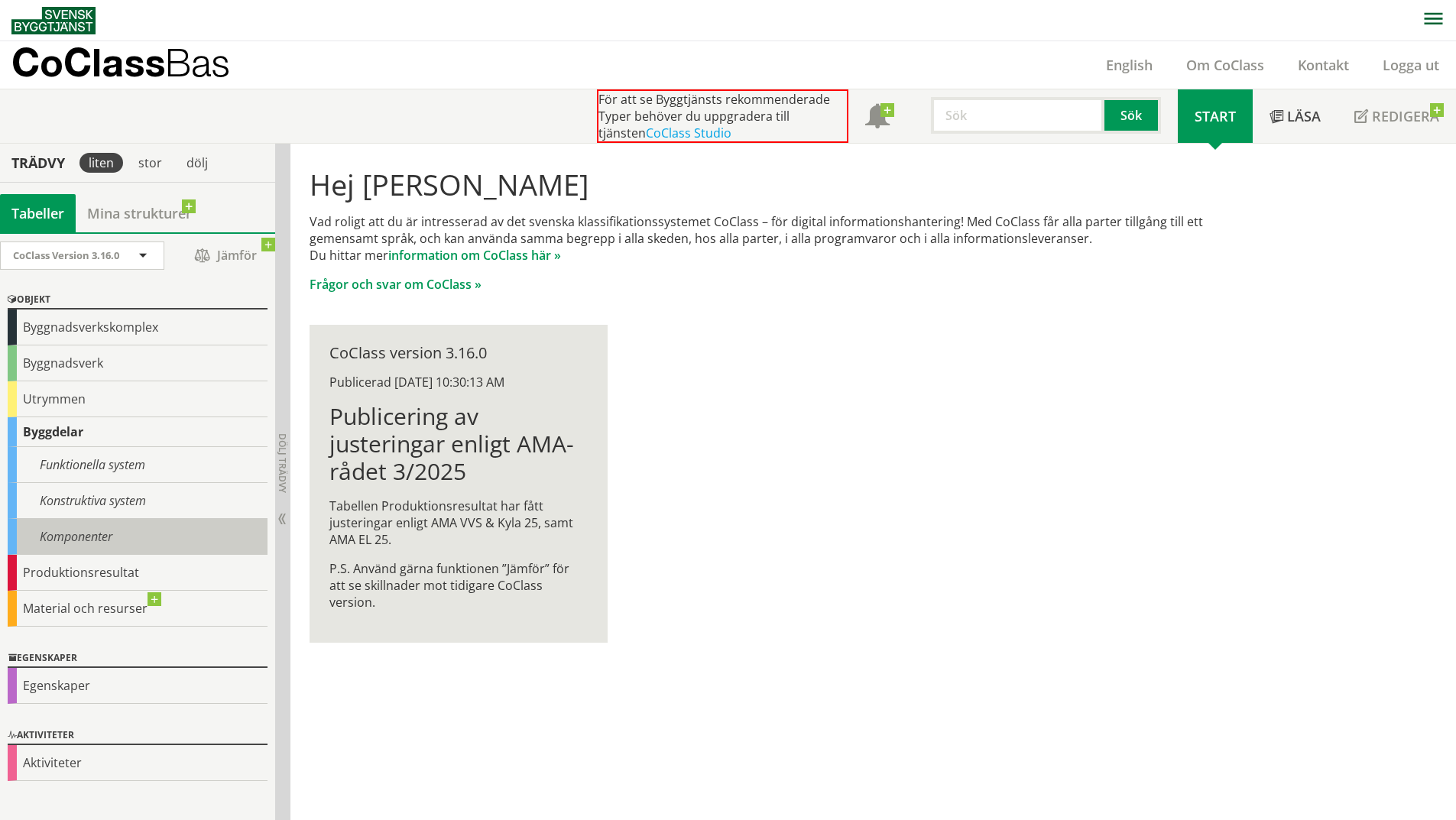
click at [99, 543] on div "Komponenter" at bounding box center [138, 537] width 260 height 36
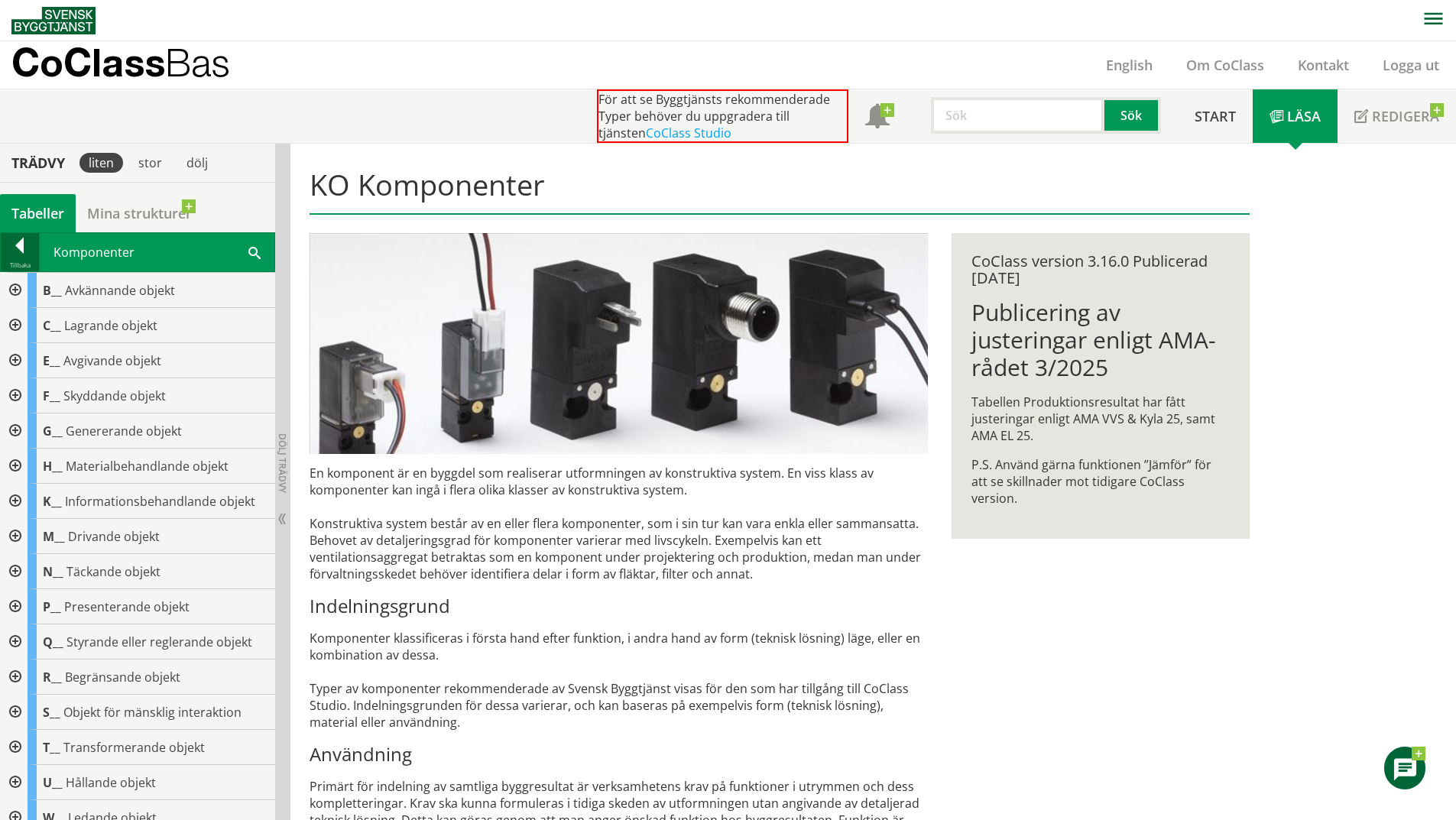
click at [10, 264] on div "Tillbaka" at bounding box center [20, 265] width 38 height 12
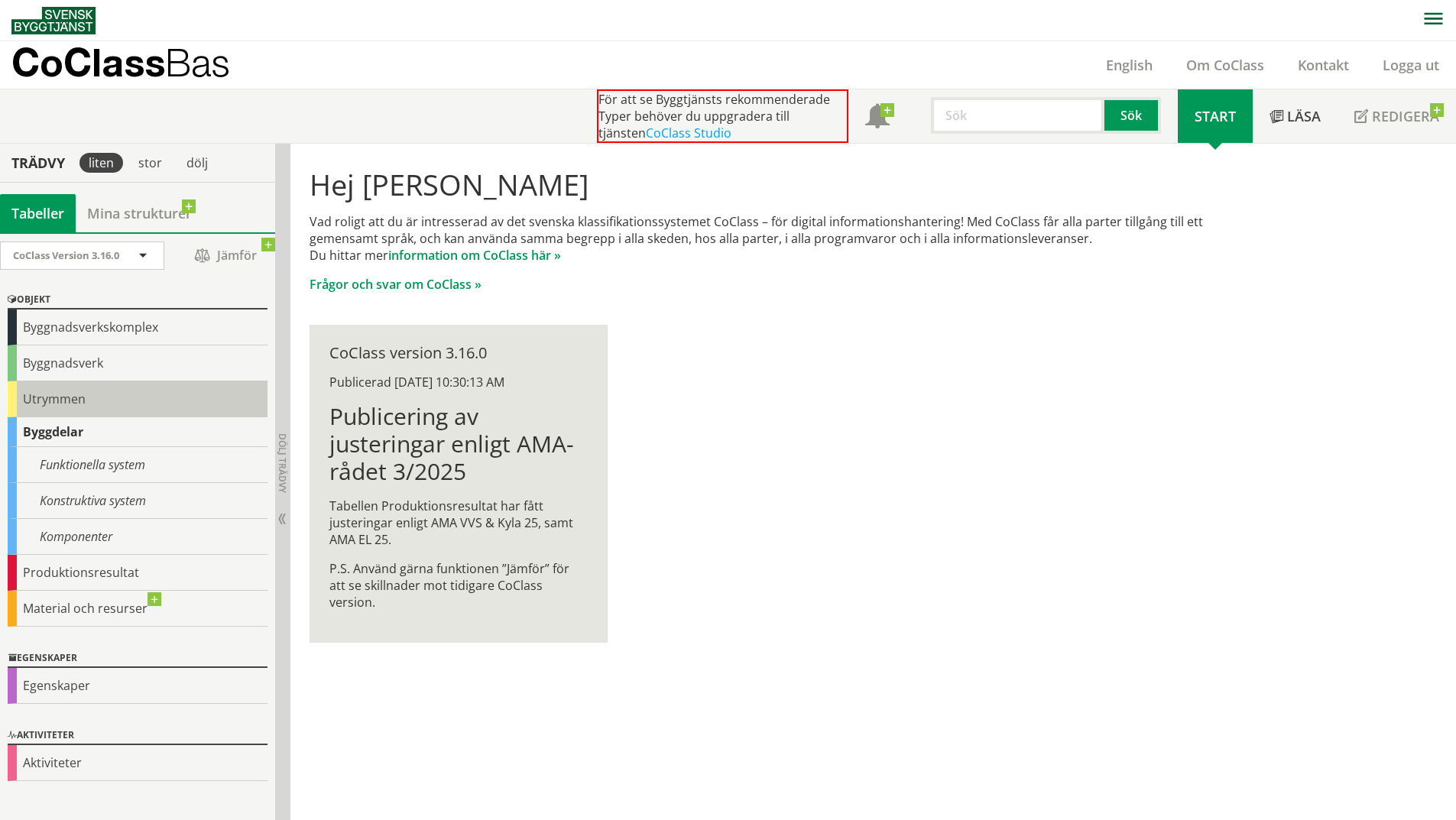
click at [65, 398] on div "Utrymmen" at bounding box center [138, 399] width 260 height 36
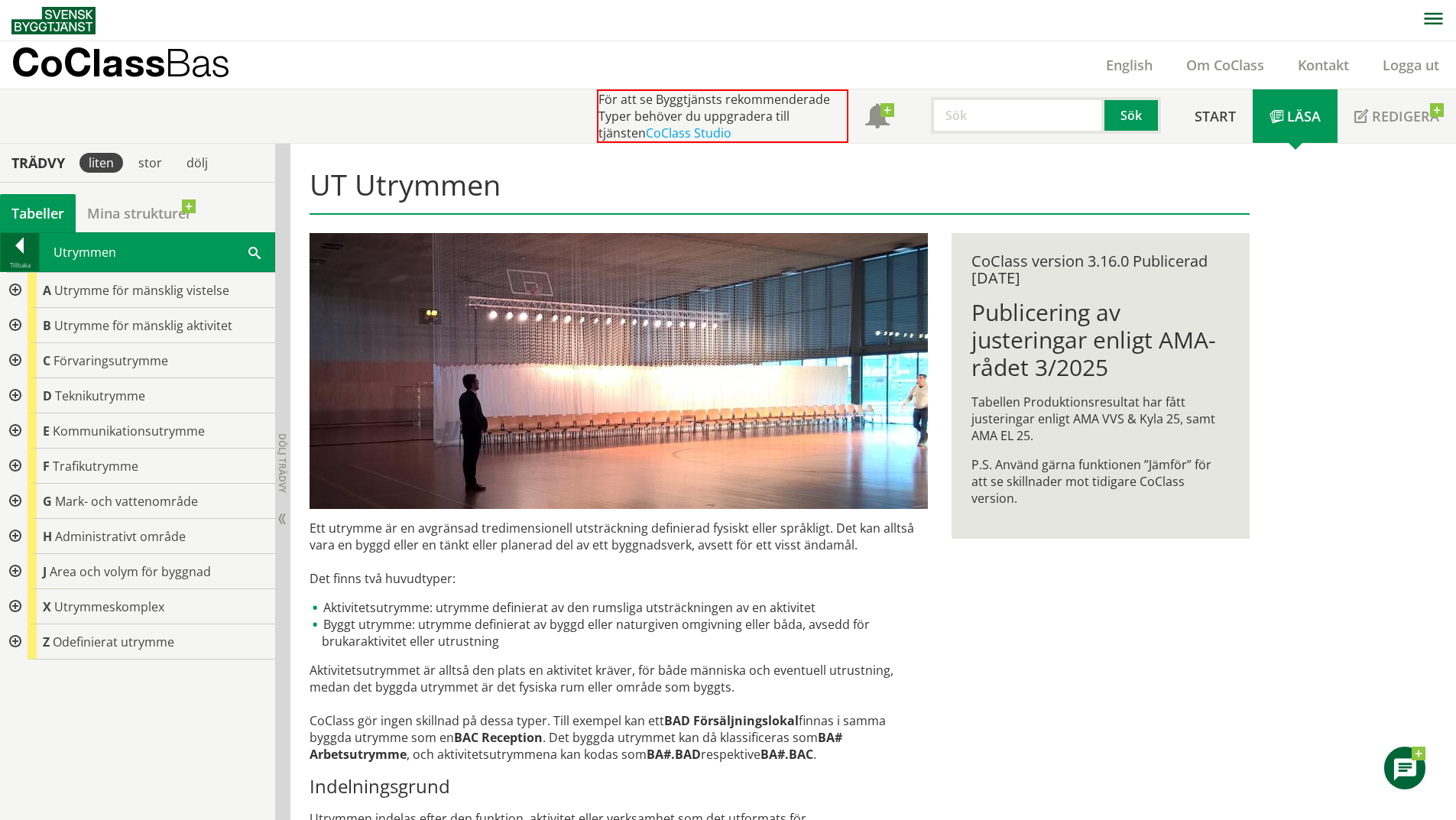
click at [11, 250] on div at bounding box center [20, 248] width 38 height 22
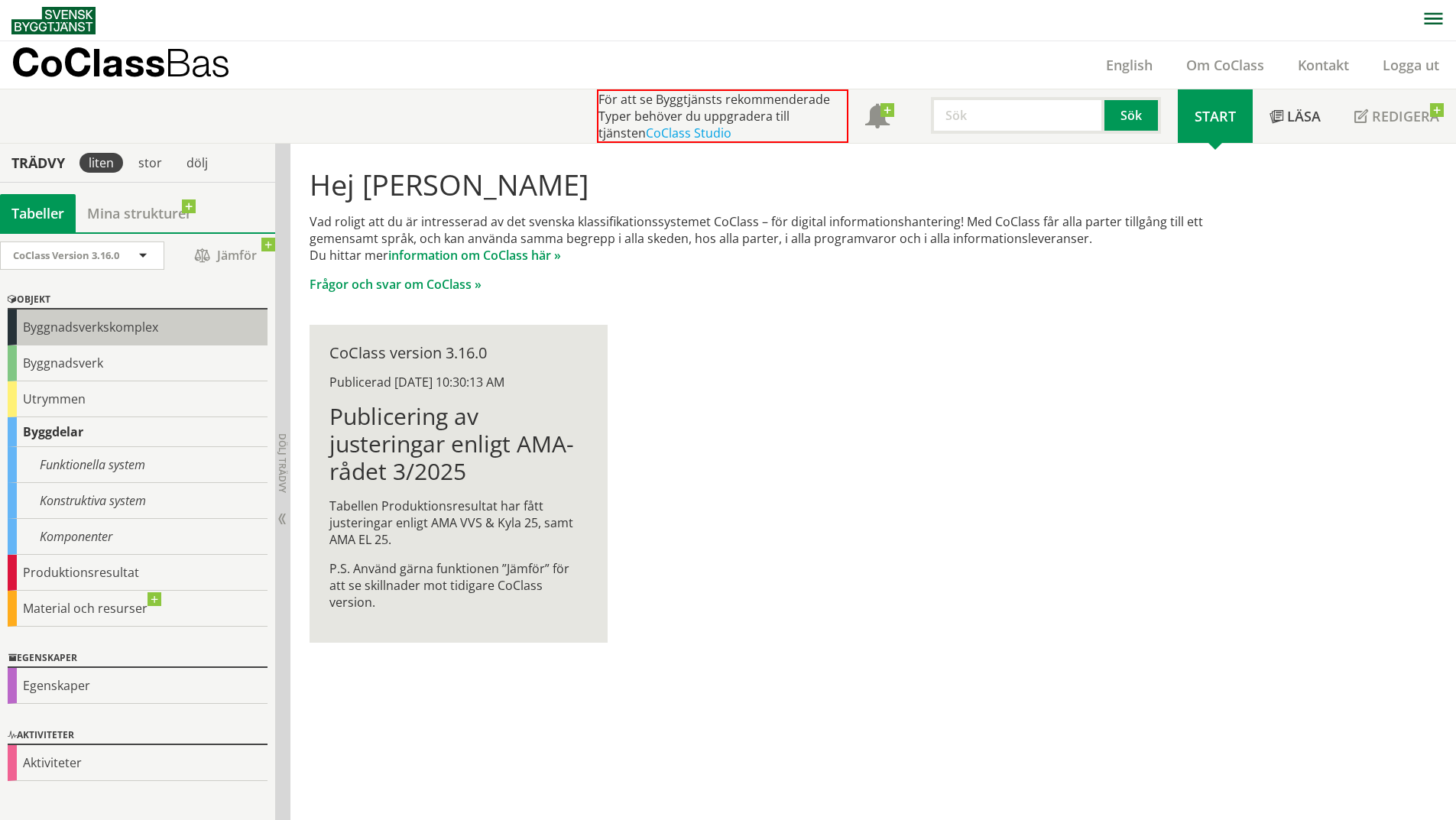
click at [90, 338] on div "Byggnadsverkskomplex" at bounding box center [138, 328] width 260 height 36
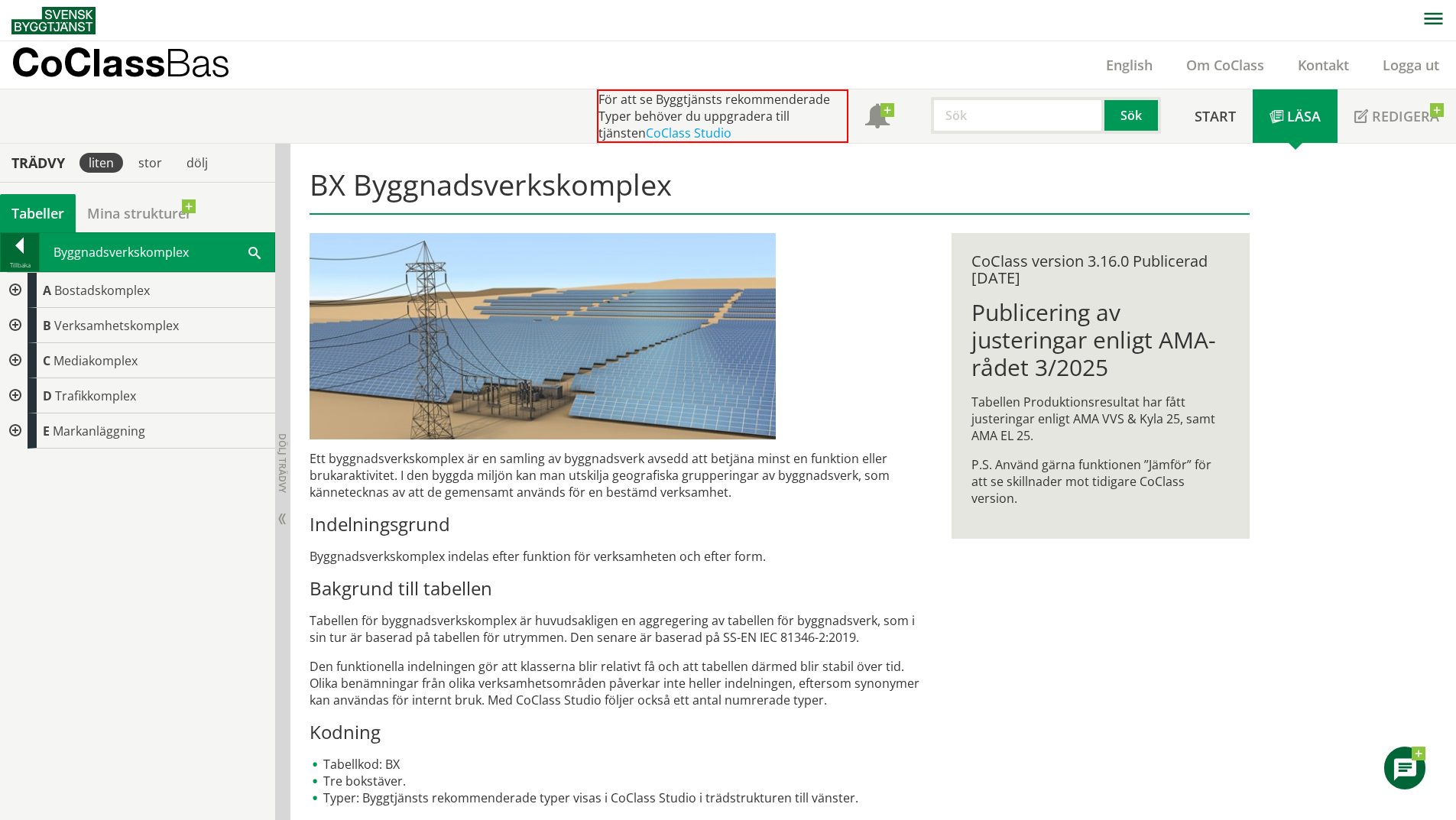
click at [18, 259] on div "Tillbaka" at bounding box center [20, 265] width 38 height 12
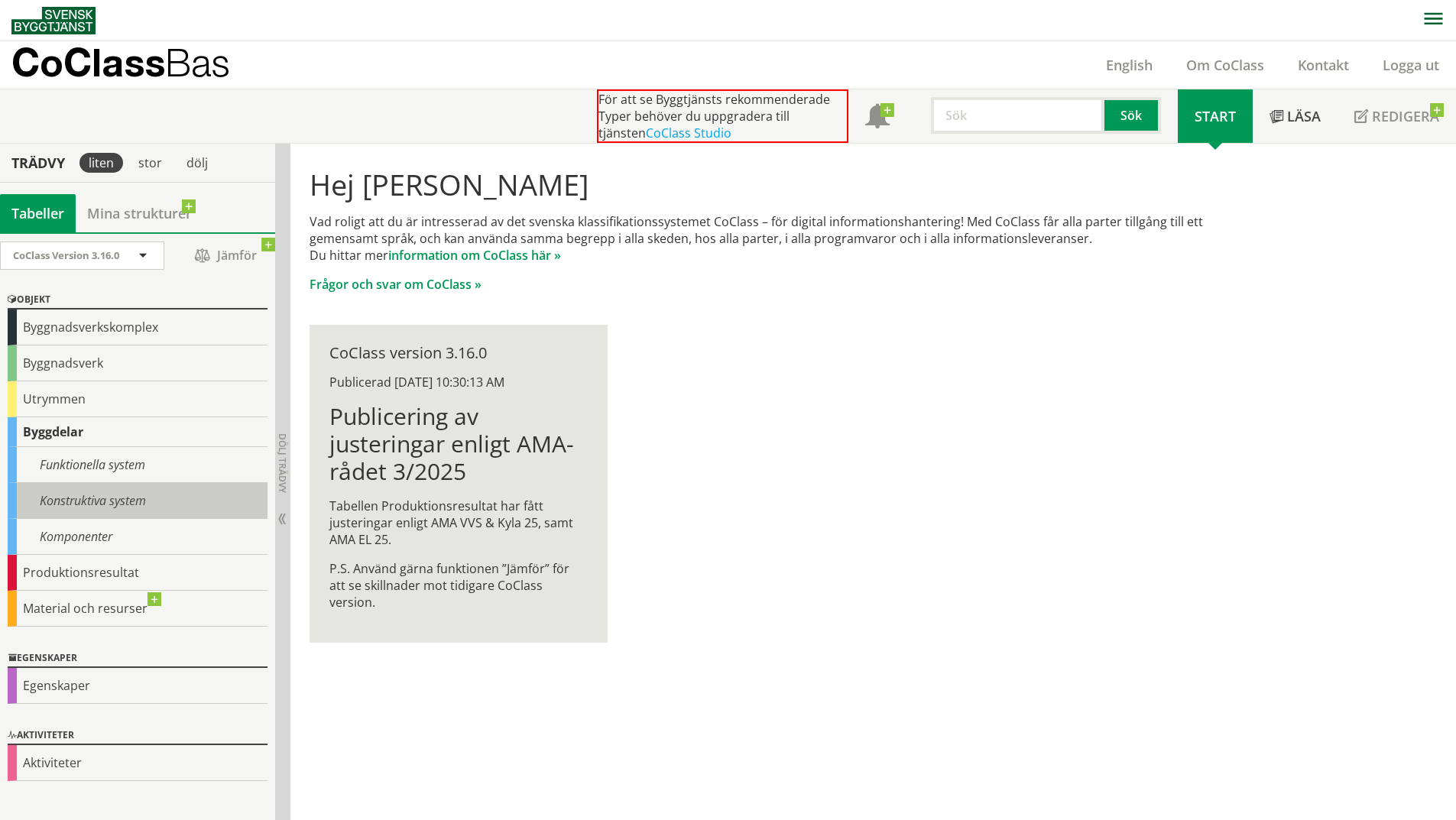
click at [131, 487] on div "Konstruktiva system" at bounding box center [138, 501] width 260 height 36
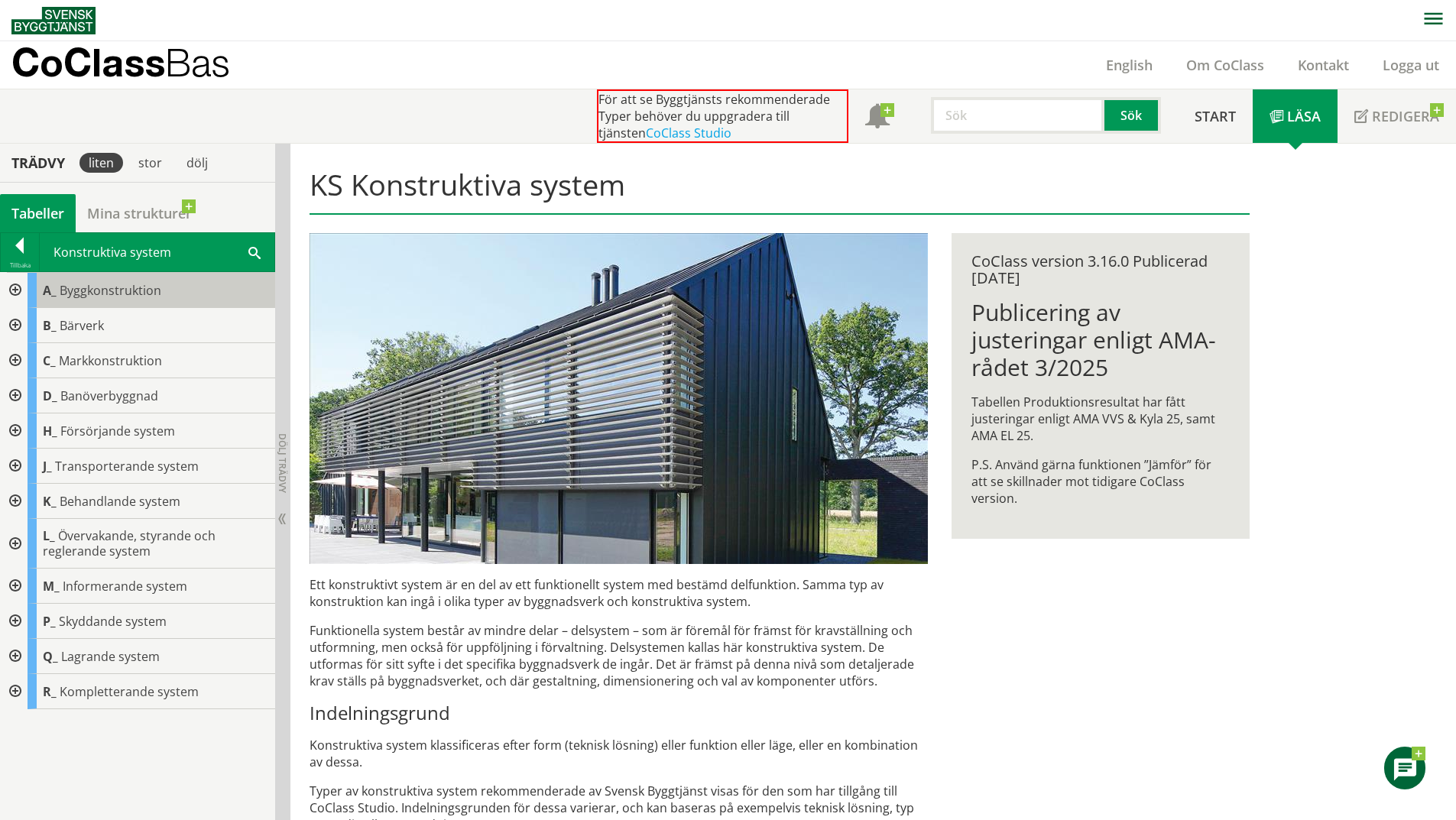
click at [80, 293] on span "Byggkonstruktion" at bounding box center [110, 291] width 102 height 17
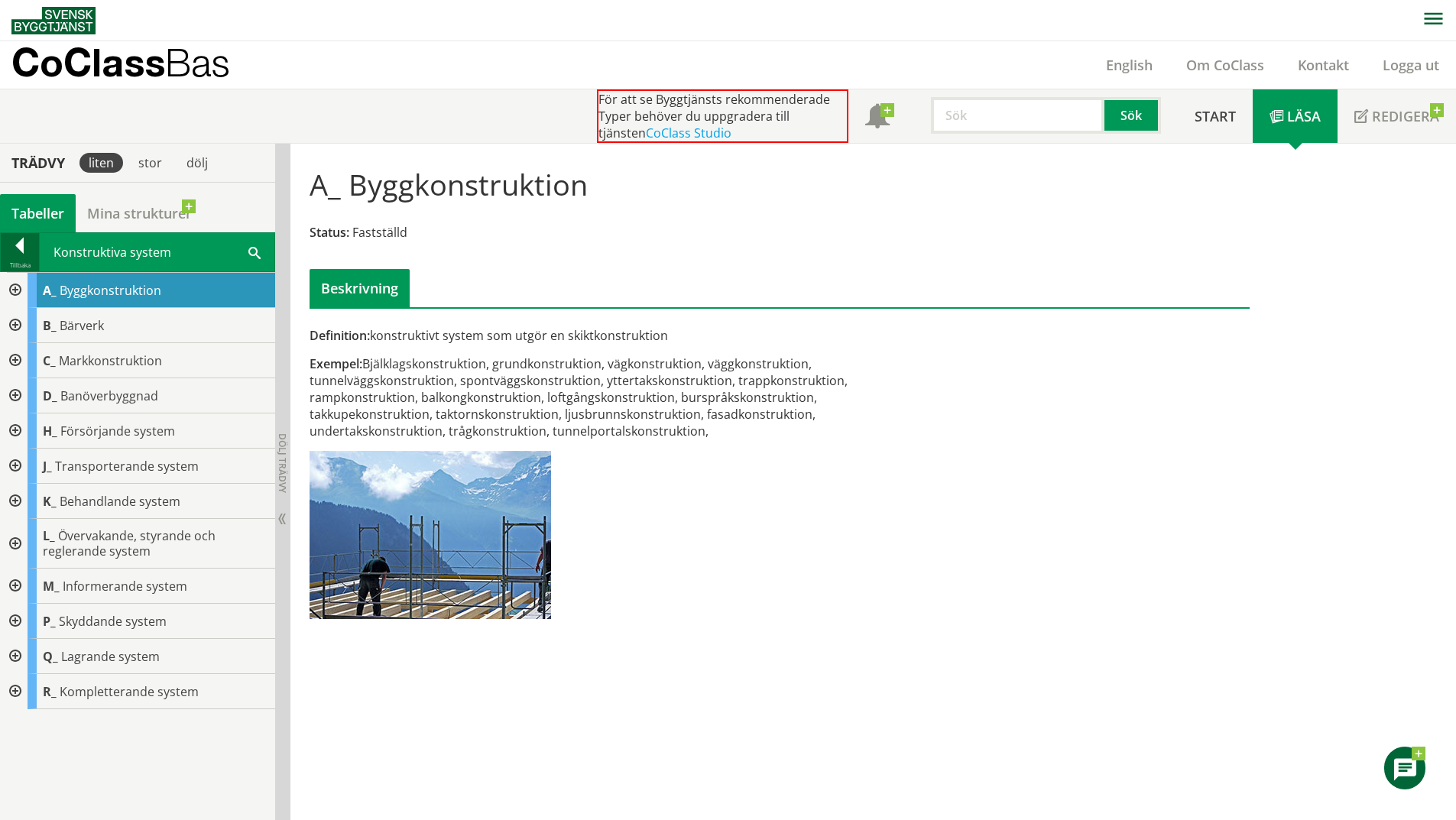
click at [12, 257] on div at bounding box center [20, 248] width 38 height 22
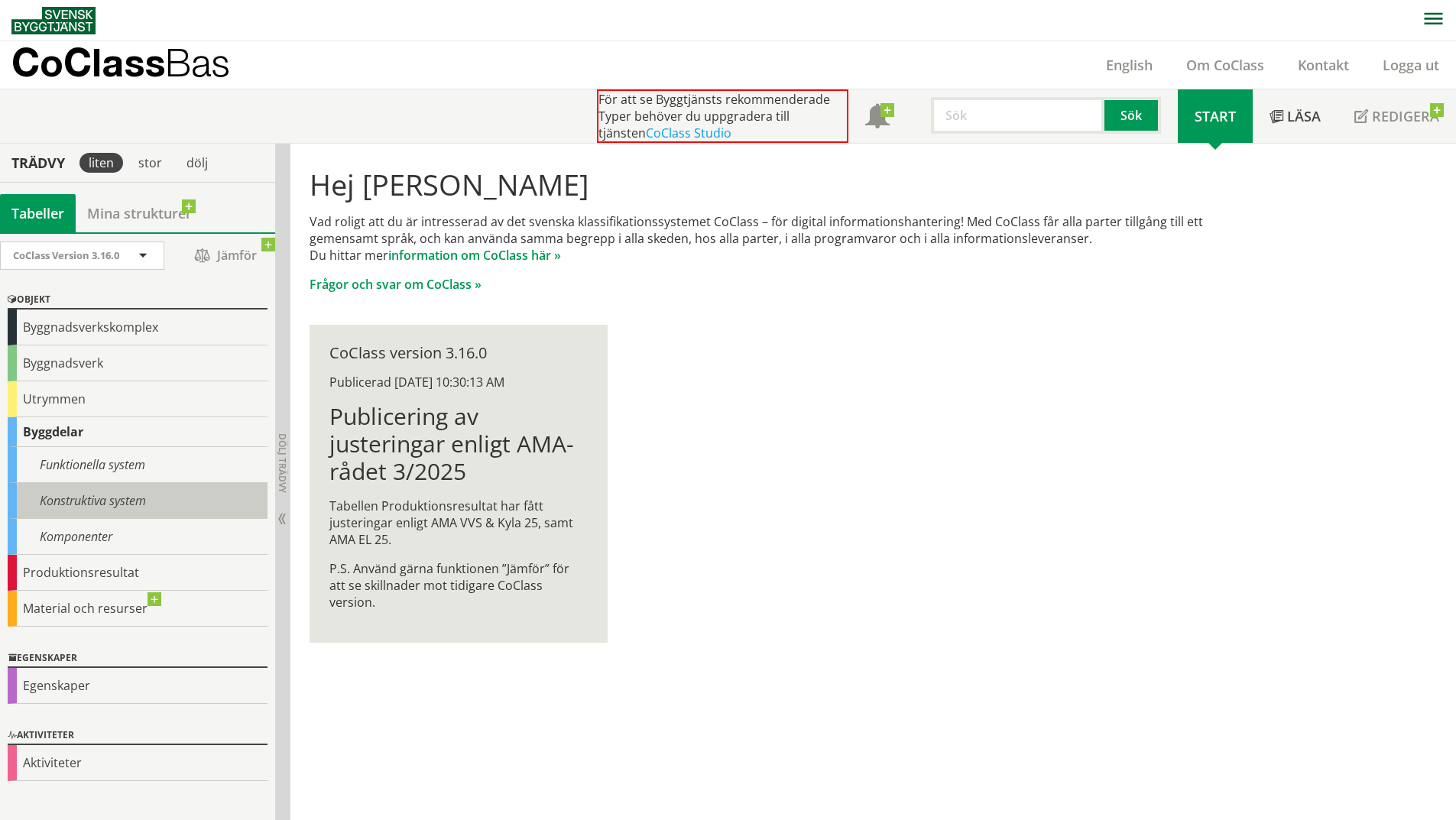
click at [100, 491] on div "Konstruktiva system" at bounding box center [138, 501] width 260 height 36
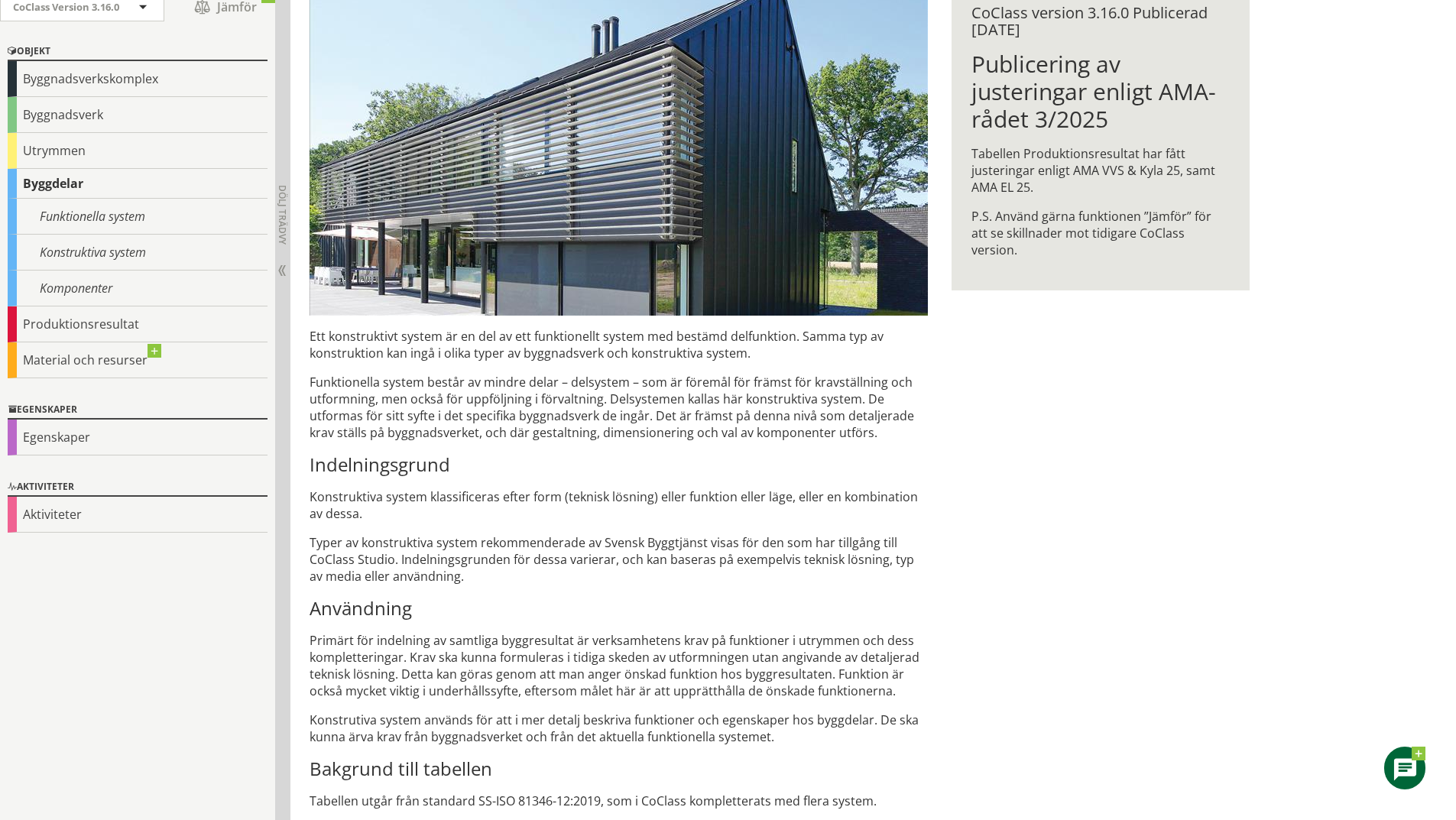
scroll to position [355, 0]
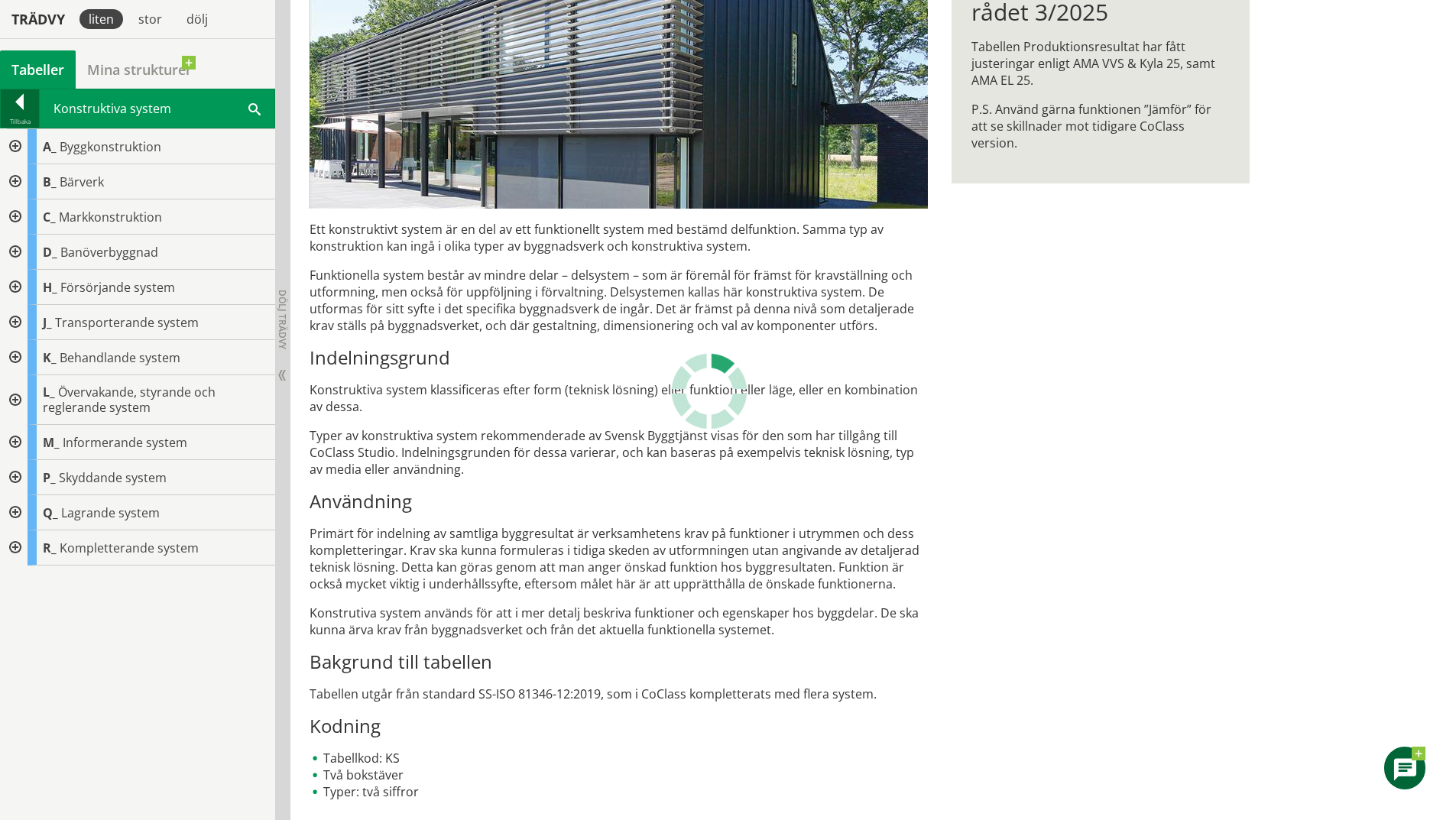
click at [31, 106] on div at bounding box center [20, 104] width 38 height 22
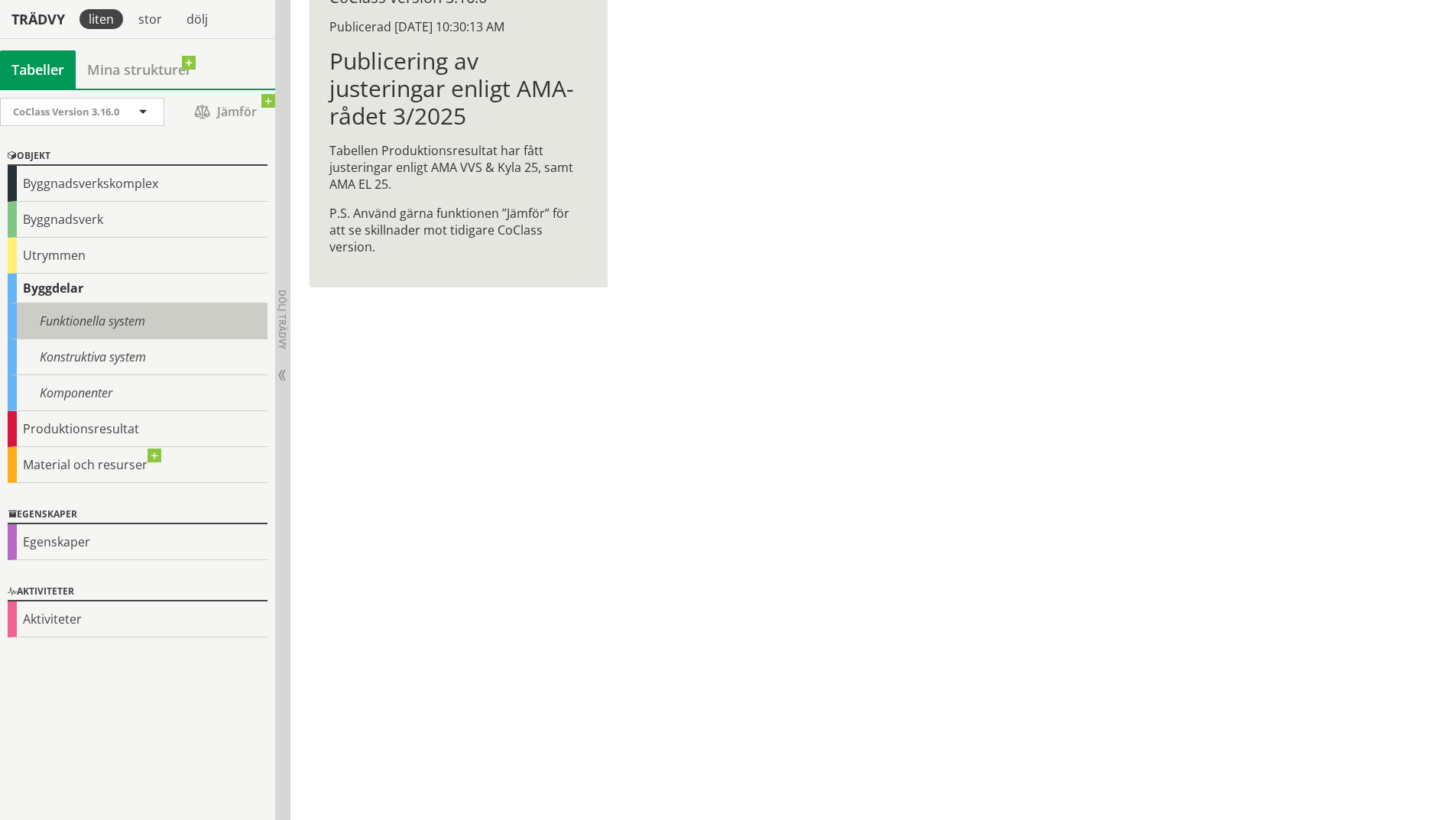
click at [131, 333] on div "Funktionella system" at bounding box center [138, 322] width 260 height 36
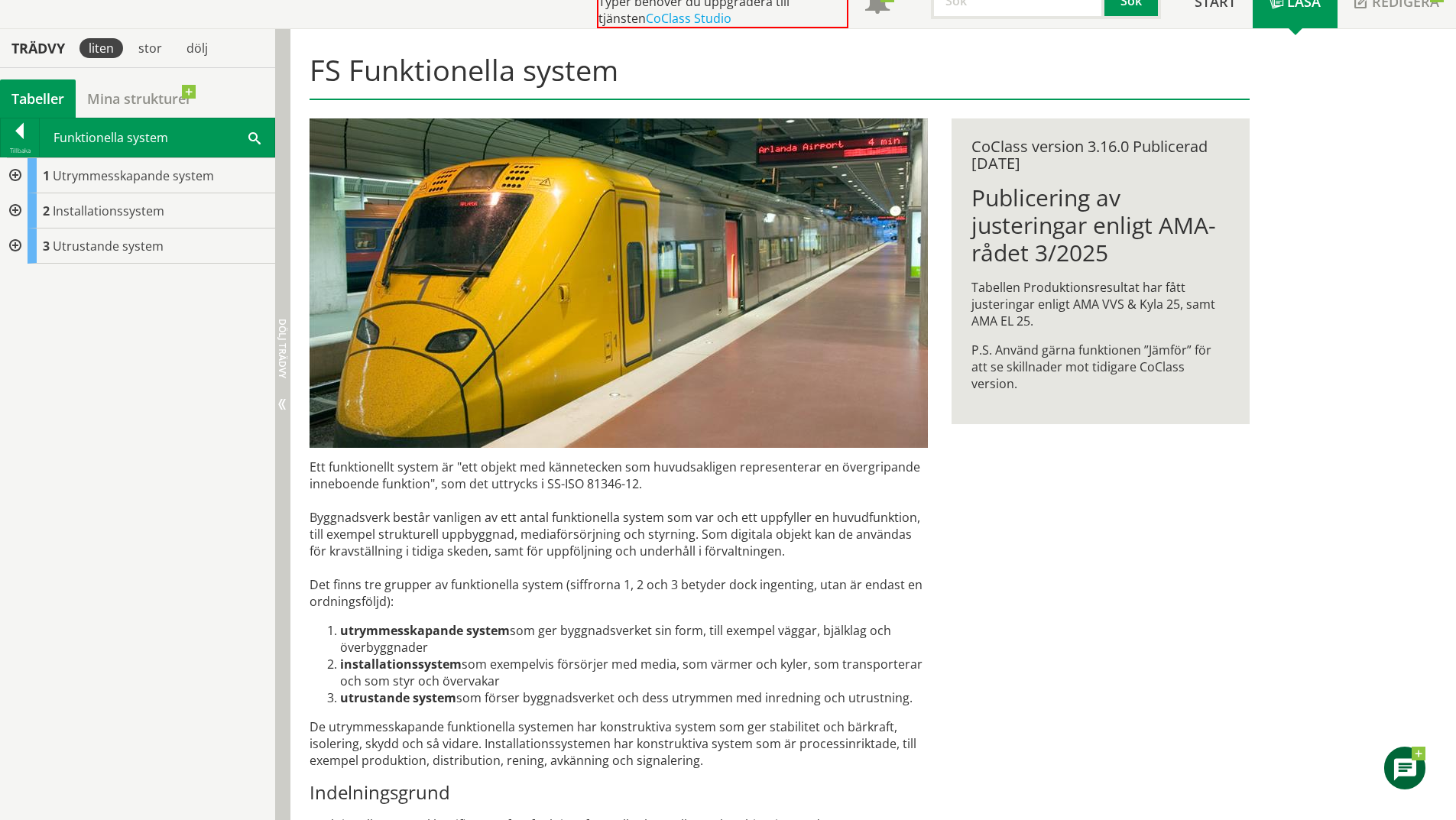
scroll to position [101, 0]
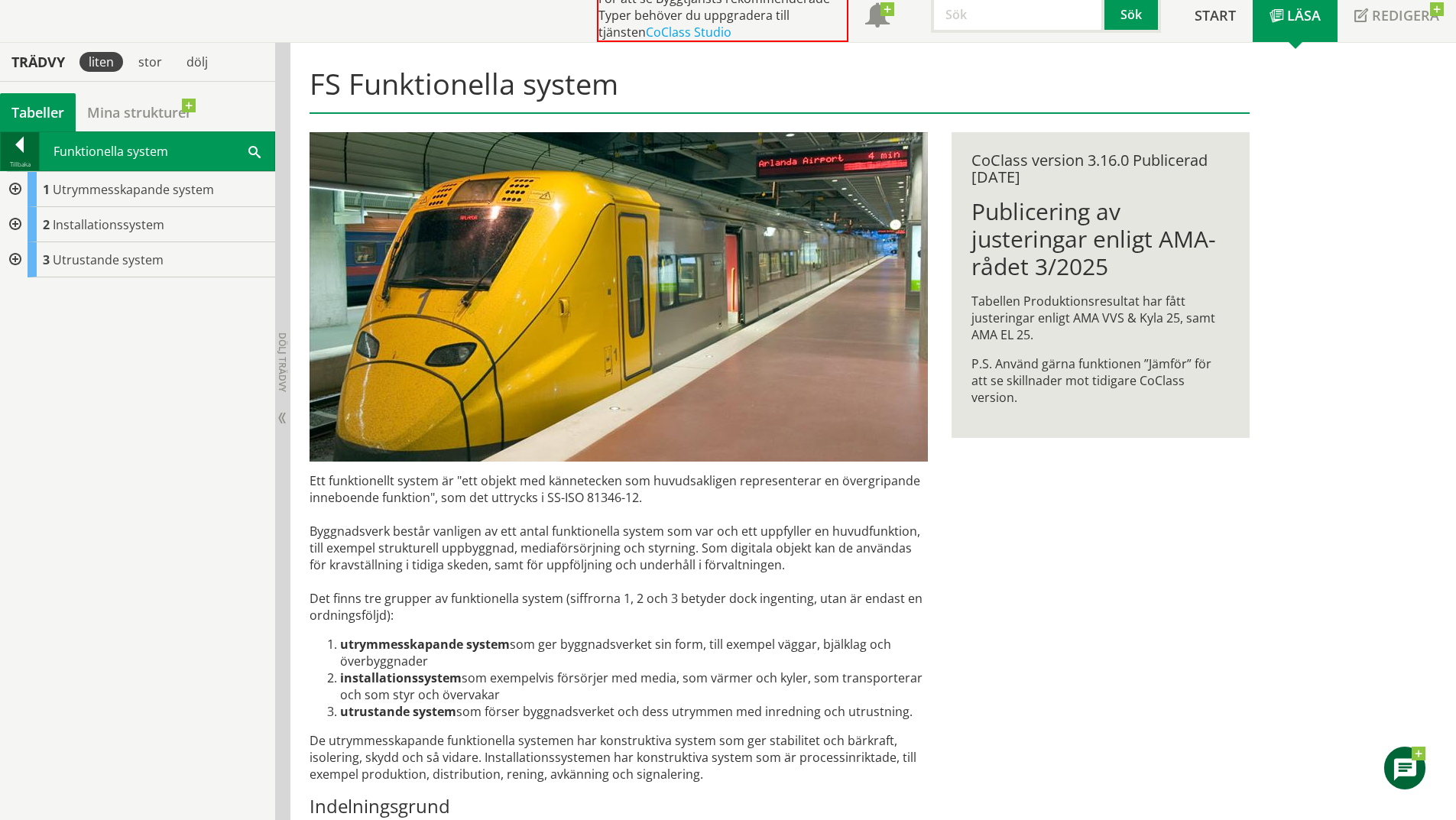
click at [23, 162] on div "Tillbaka" at bounding box center [20, 164] width 38 height 12
